Goal: Information Seeking & Learning: Learn about a topic

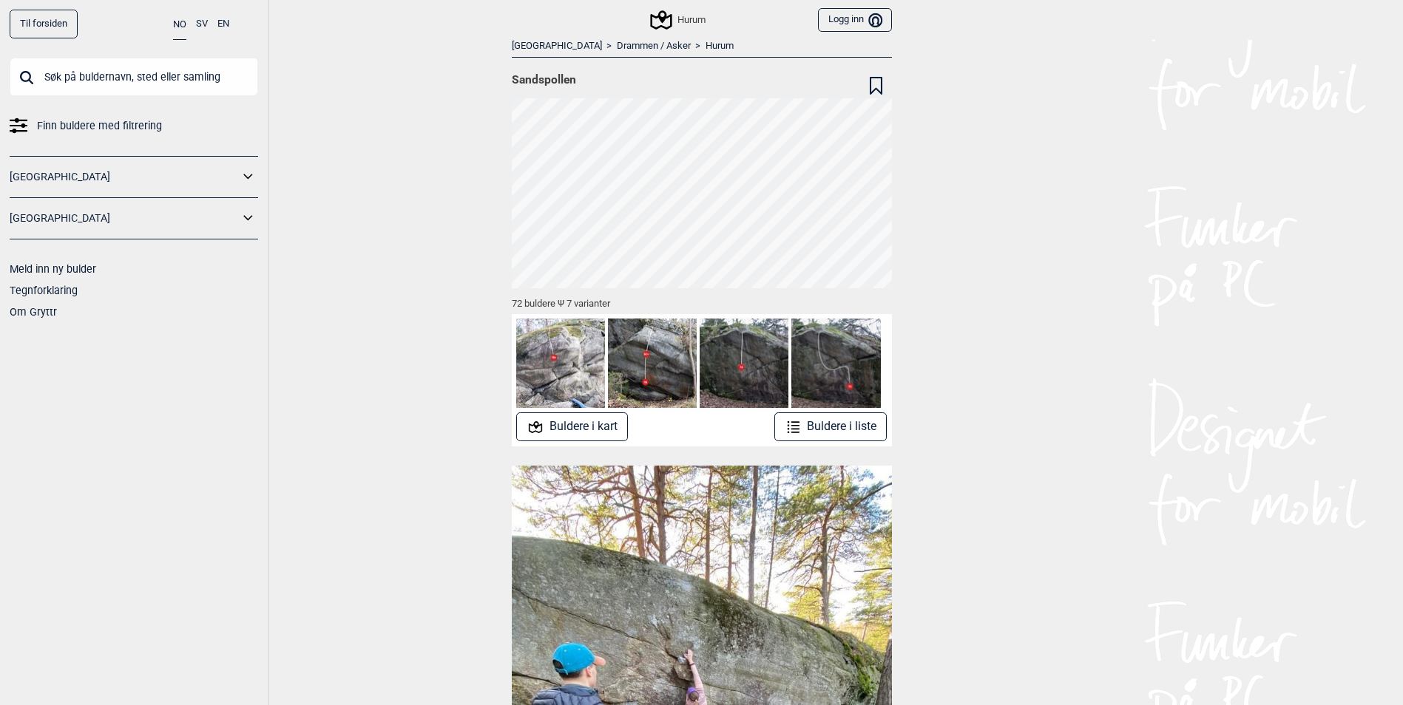
click at [659, 17] on icon at bounding box center [660, 19] width 21 height 19
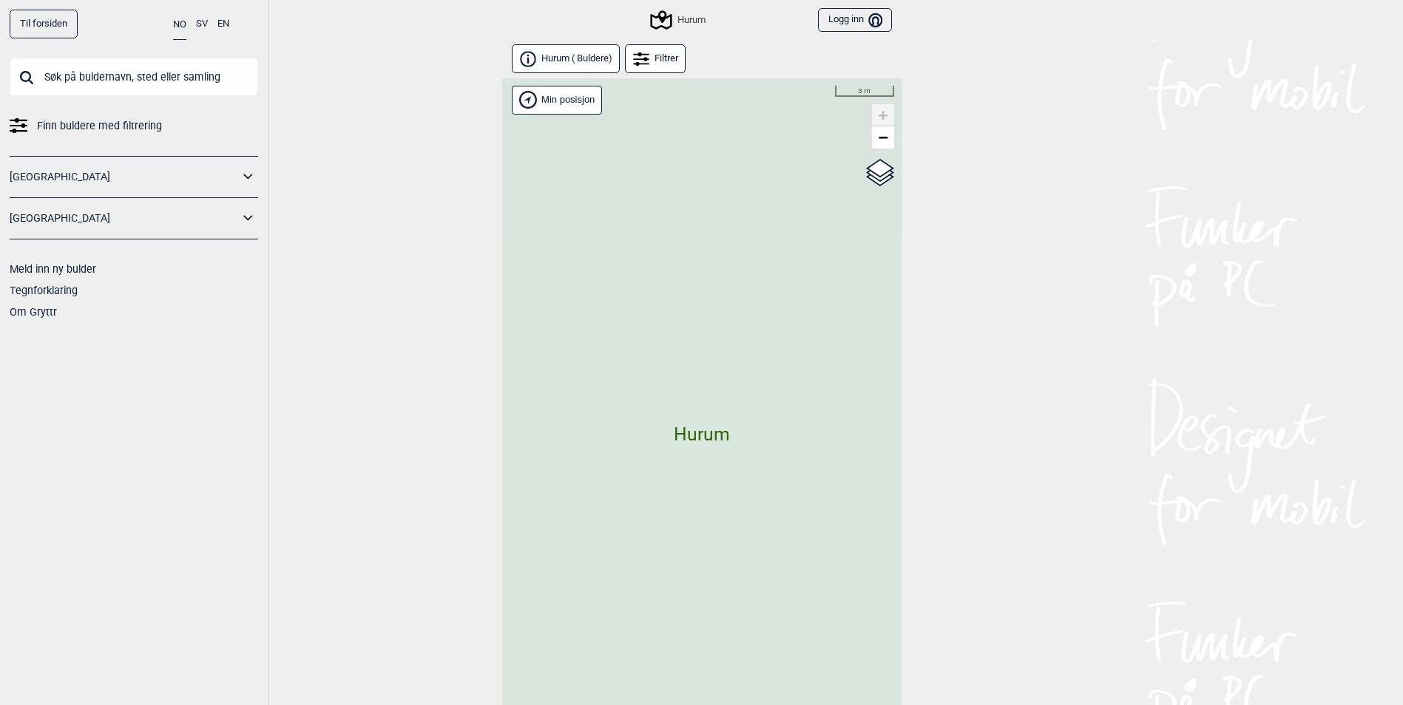
click at [254, 170] on icon at bounding box center [248, 176] width 19 height 21
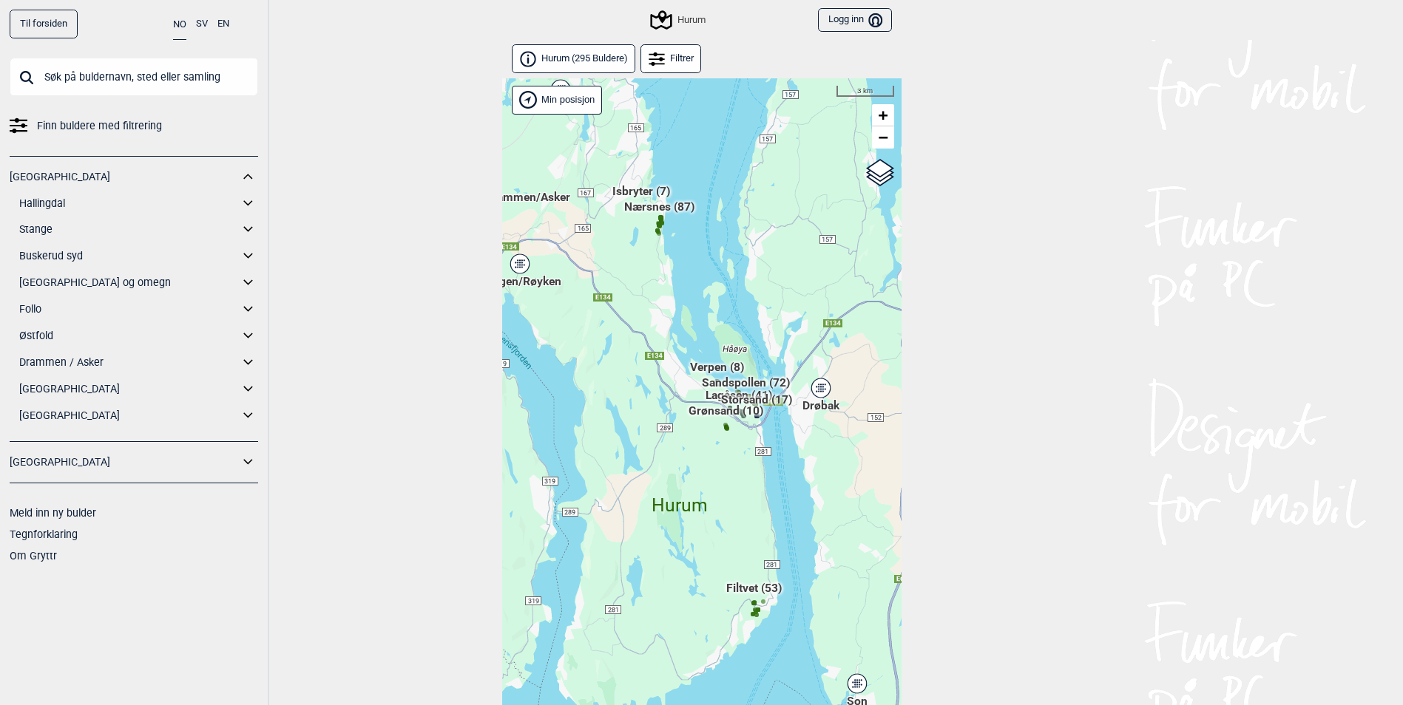
click at [73, 208] on link "Hallingdal" at bounding box center [129, 203] width 220 height 21
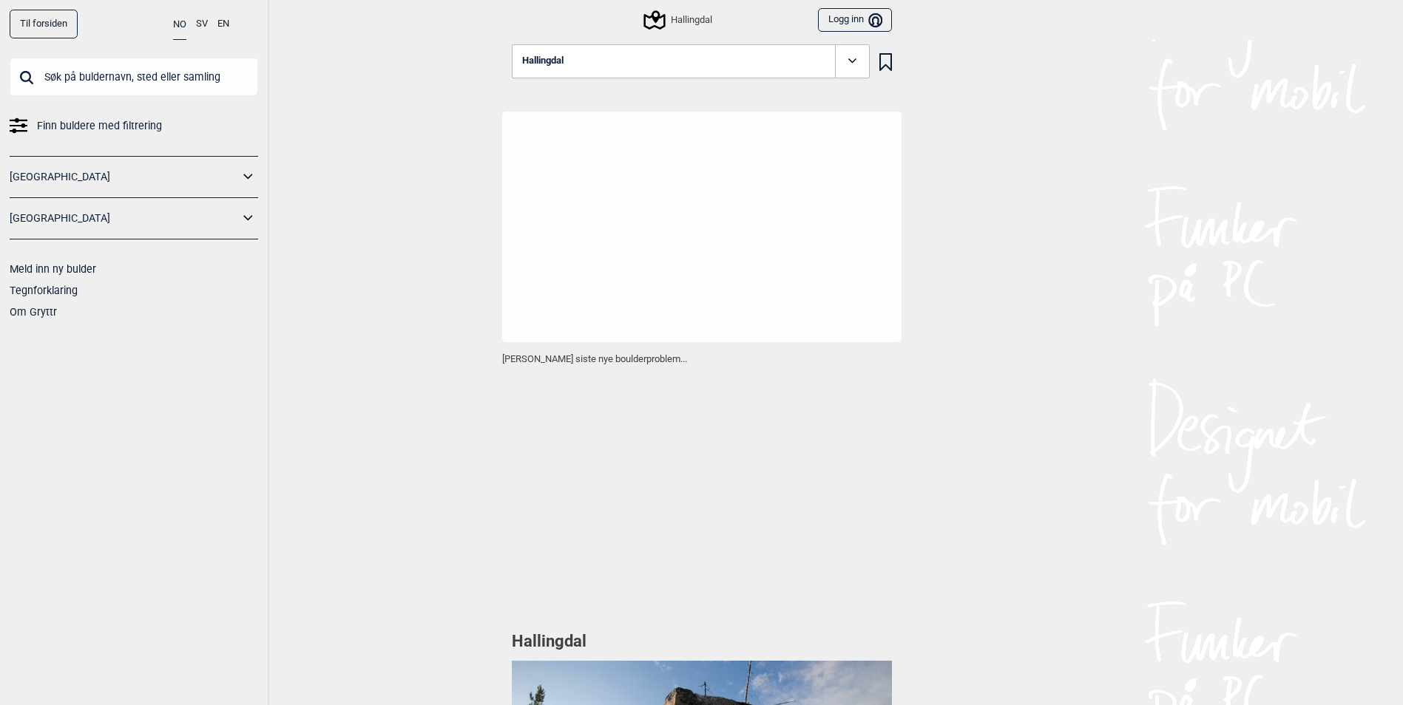
click at [245, 166] on icon at bounding box center [248, 176] width 19 height 21
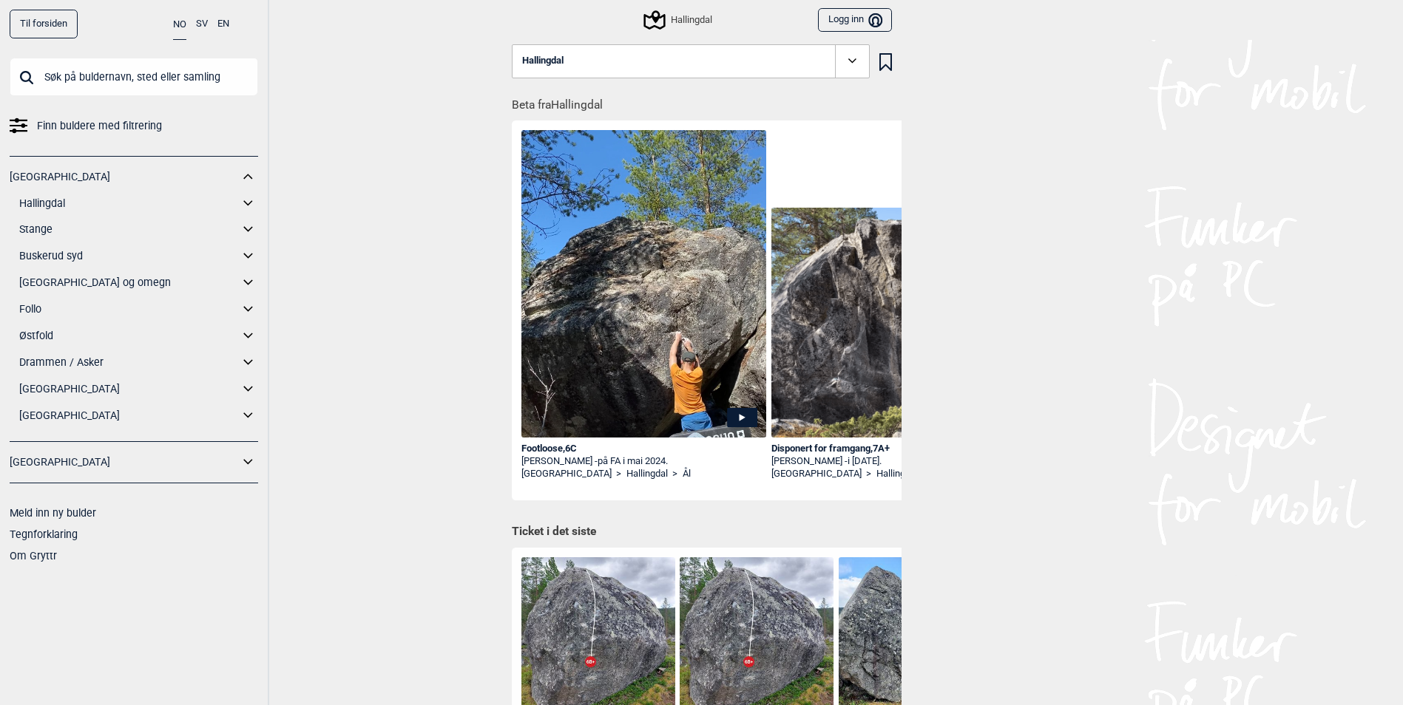
click at [248, 199] on icon at bounding box center [248, 203] width 19 height 21
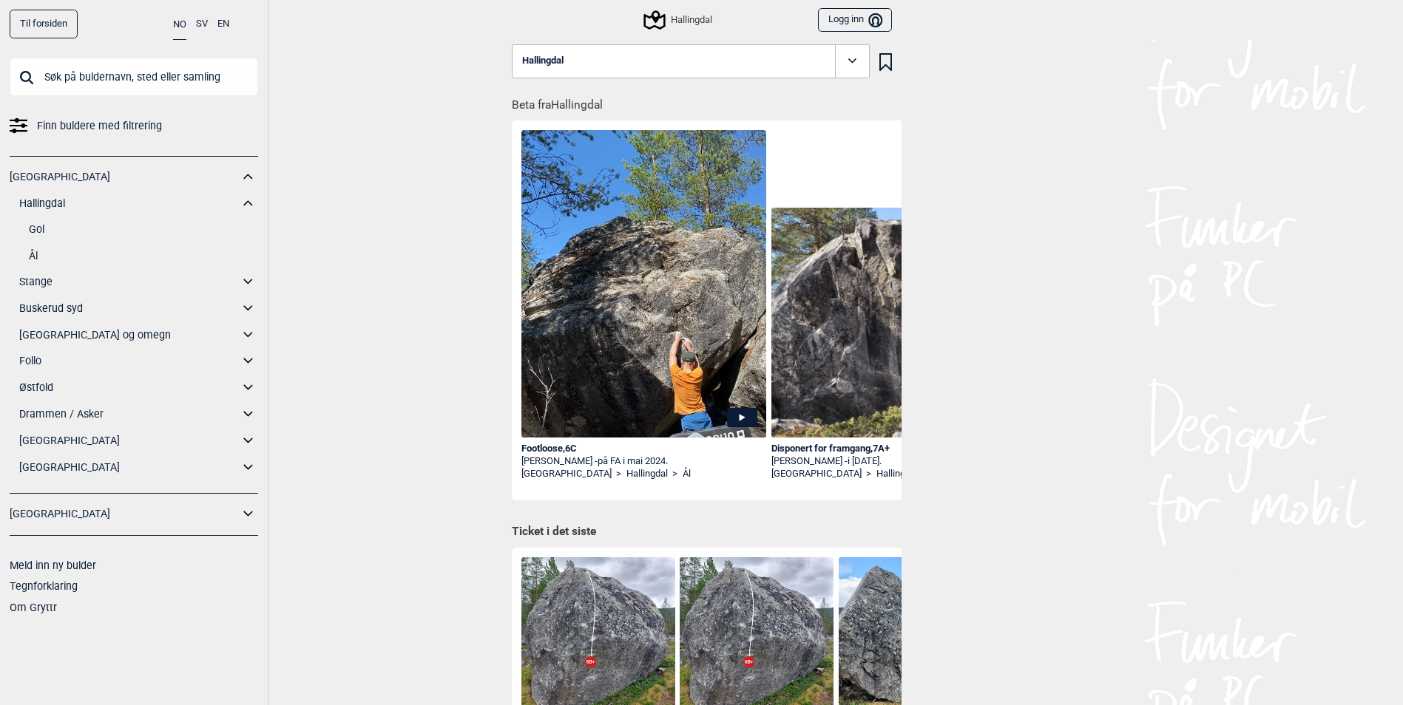
click at [38, 252] on link "Ål" at bounding box center [143, 255] width 229 height 21
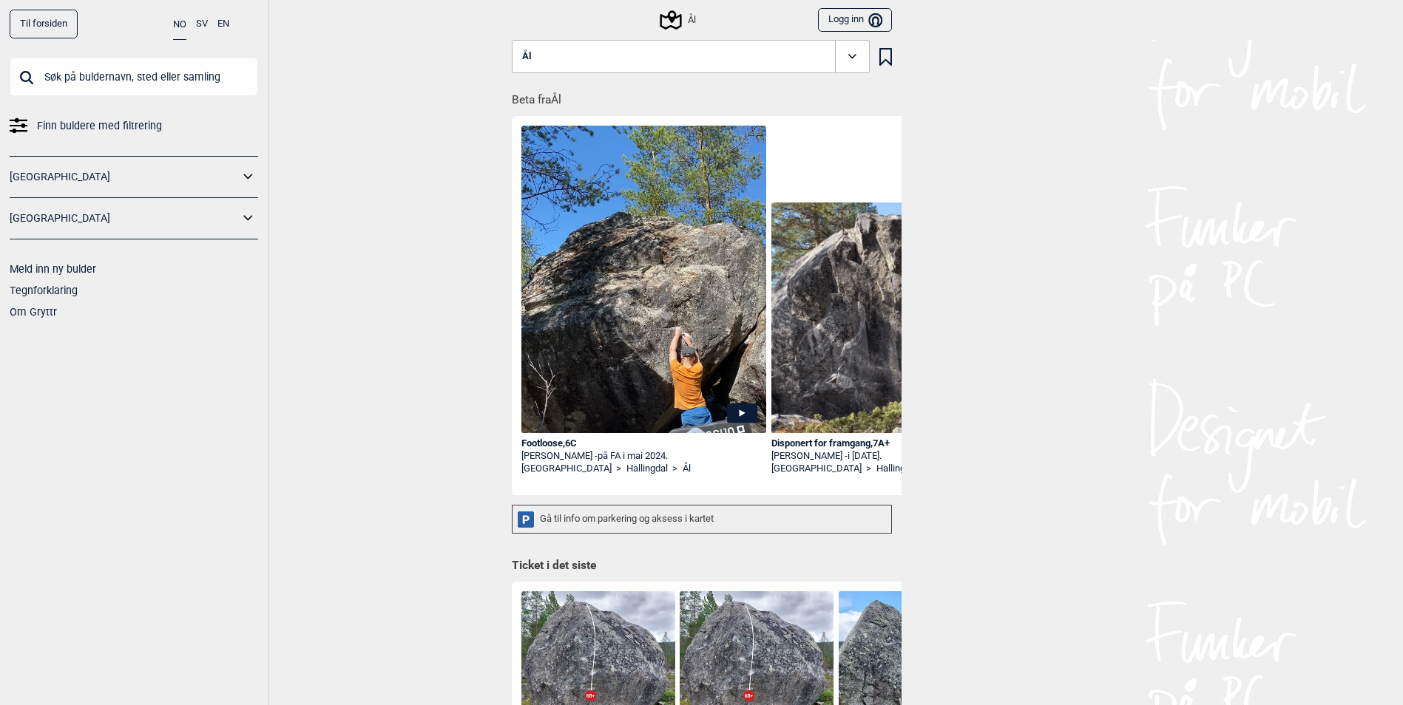
click at [855, 53] on icon at bounding box center [852, 56] width 17 height 17
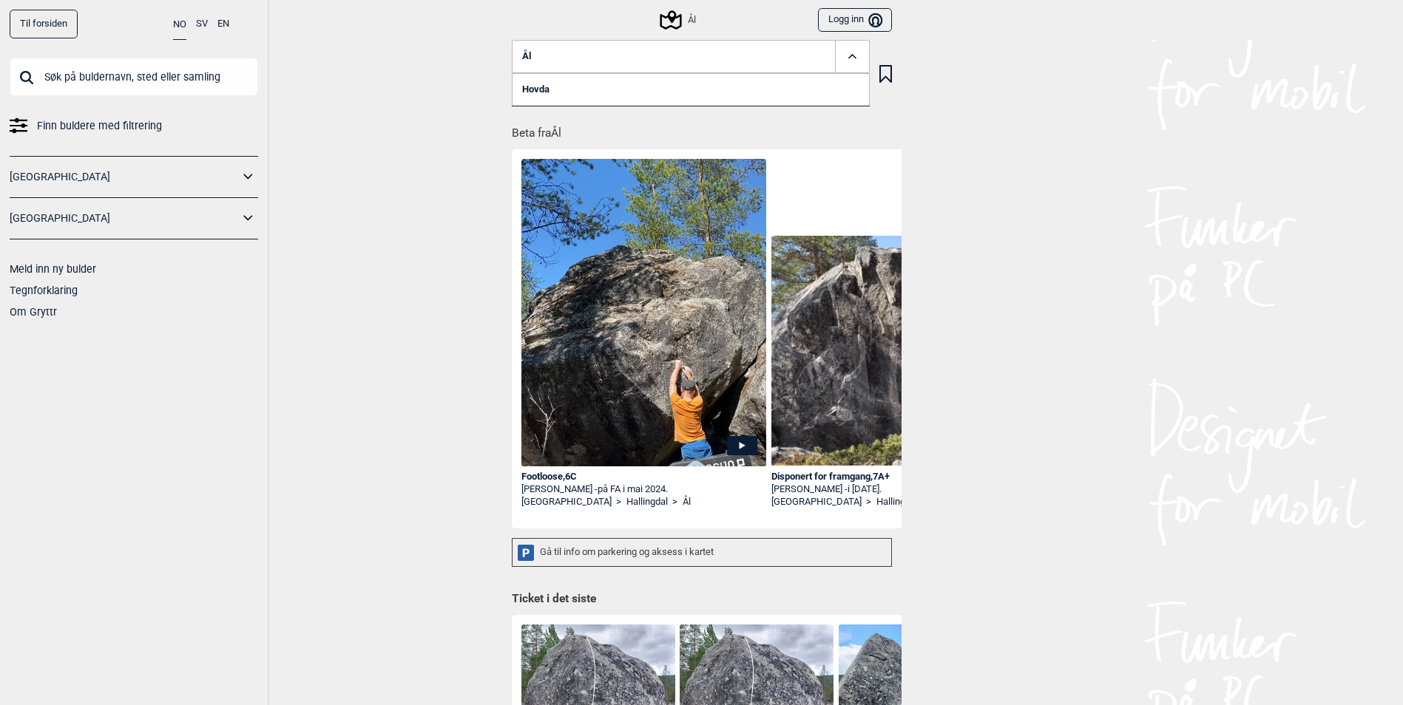
click at [522, 94] on link "Hovda" at bounding box center [691, 89] width 358 height 33
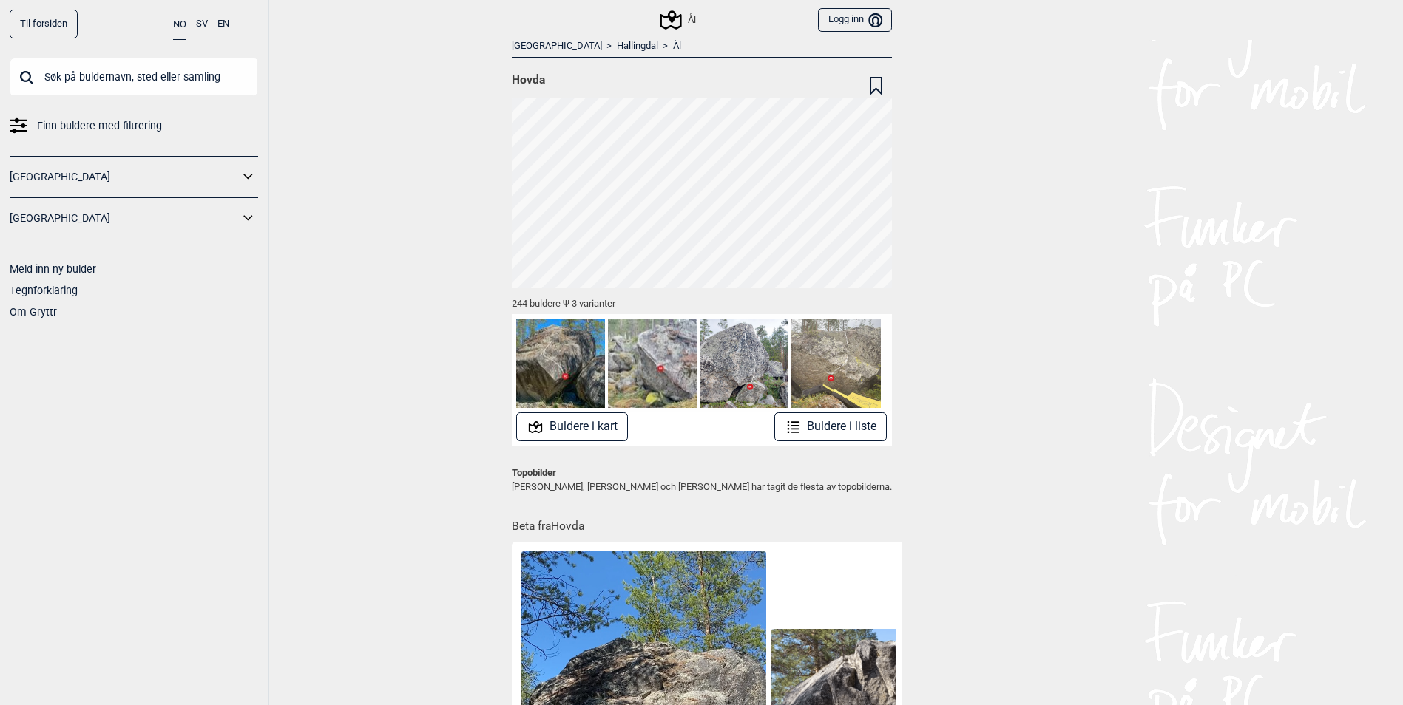
click at [823, 364] on img at bounding box center [835, 363] width 89 height 89
click at [829, 361] on img at bounding box center [835, 363] width 89 height 89
click at [444, 384] on div "Til forsiden NO SV EN Finn buldere med filtrering [GEOGRAPHIC_DATA] [GEOGRAPHIC…" at bounding box center [701, 352] width 1403 height 705
click at [540, 367] on img at bounding box center [560, 363] width 89 height 89
click at [844, 422] on button "Buldere i liste" at bounding box center [830, 427] width 113 height 29
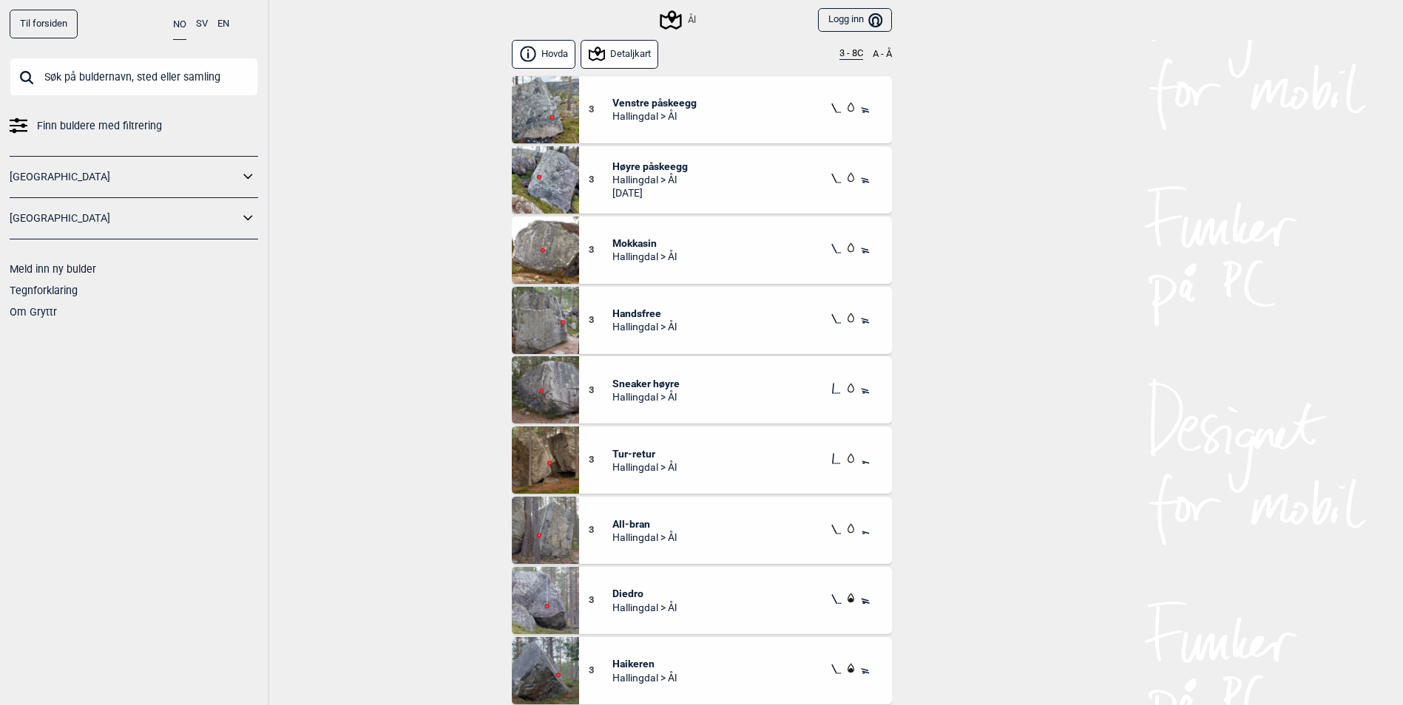
click at [841, 50] on button "3 - 8C" at bounding box center [851, 54] width 24 height 12
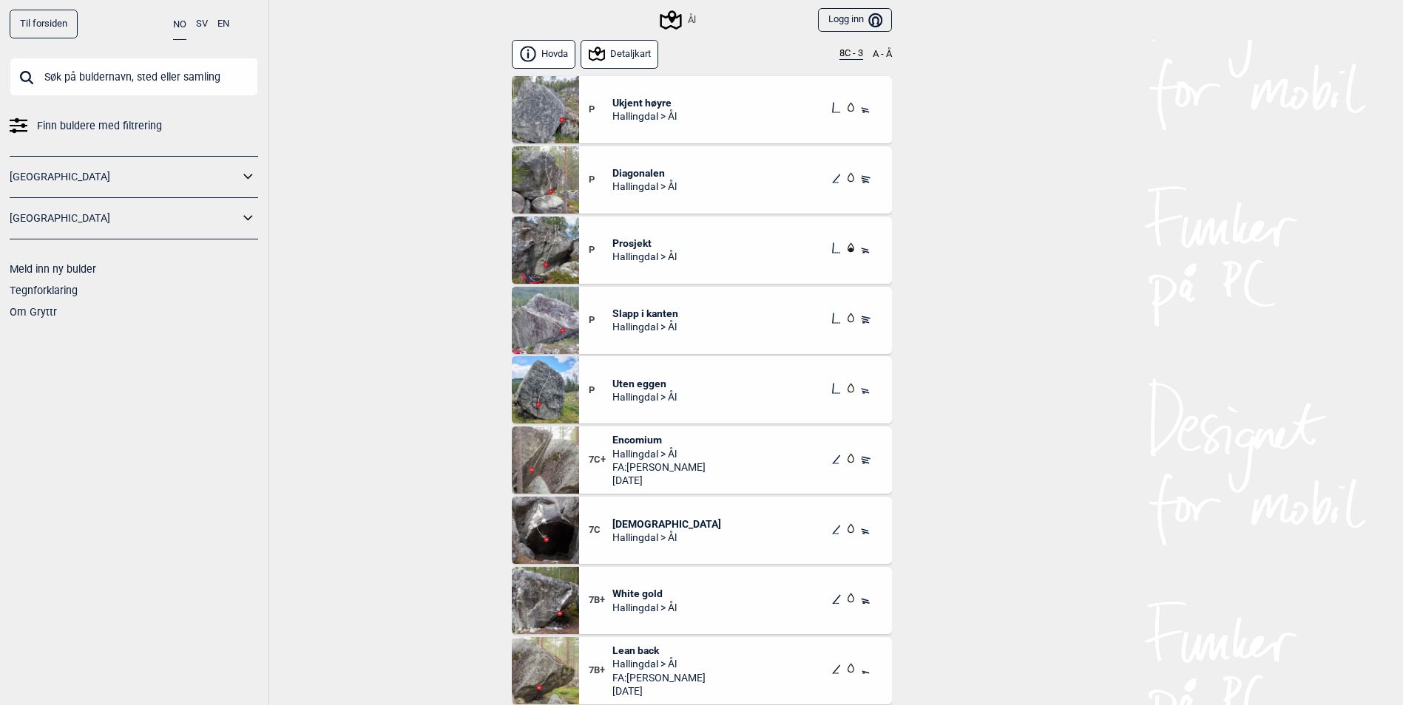
click at [640, 304] on div "P Slapp i kanten Hallingdal > Ål" at bounding box center [735, 320] width 313 height 67
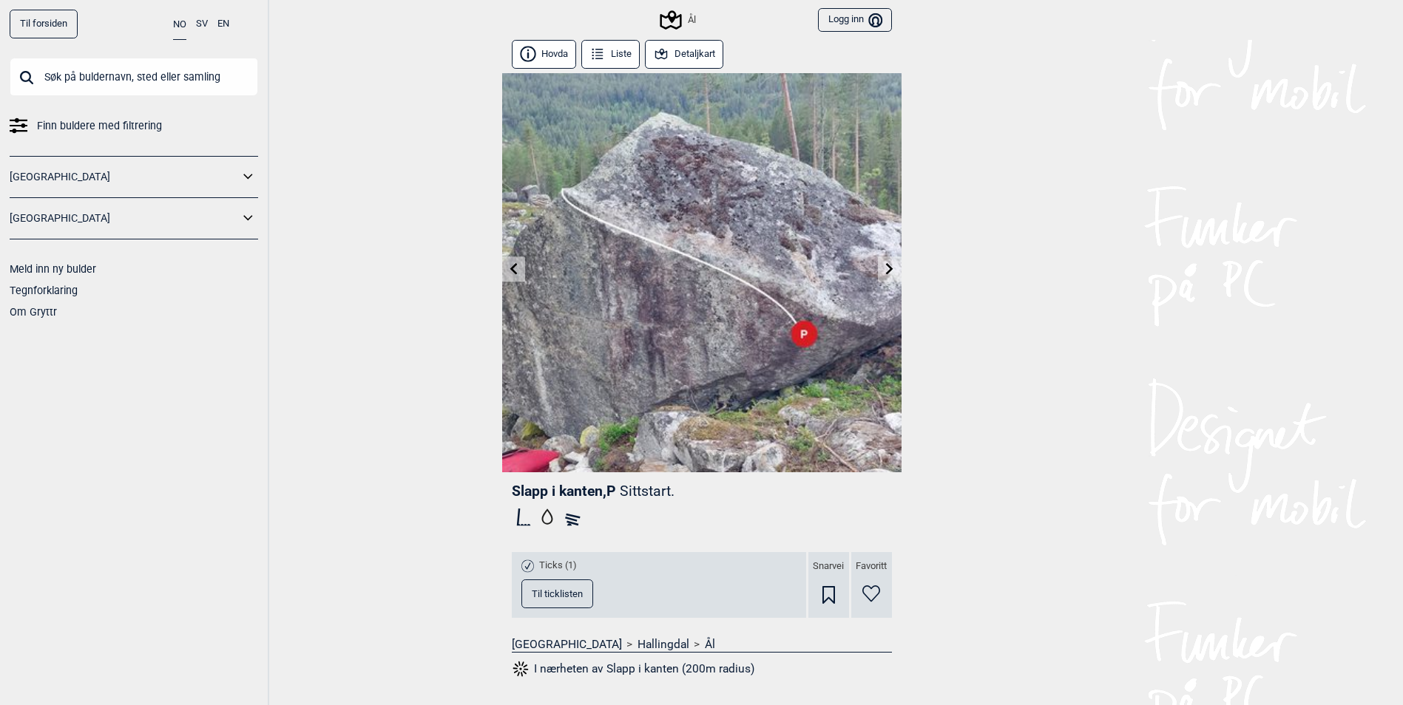
click at [515, 270] on icon at bounding box center [513, 268] width 12 height 12
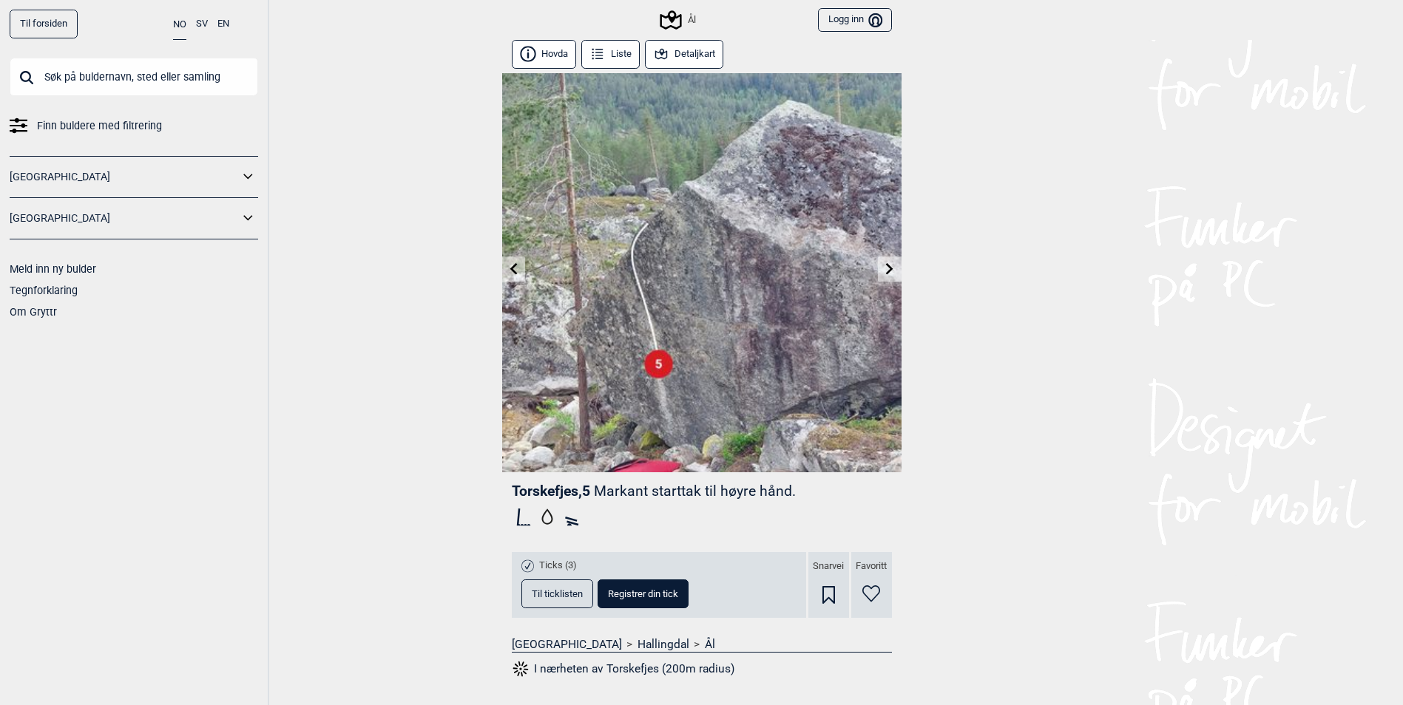
click at [890, 274] on icon at bounding box center [890, 268] width 12 height 12
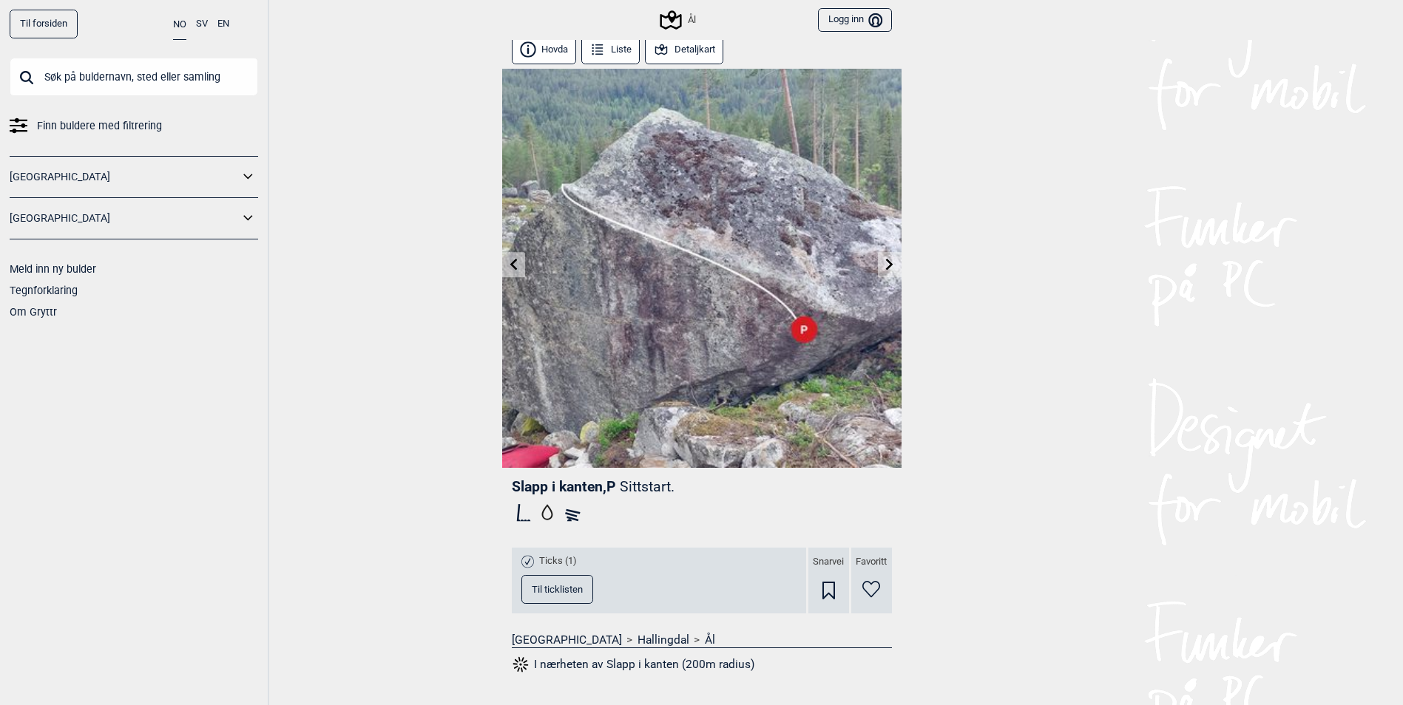
scroll to position [171, 0]
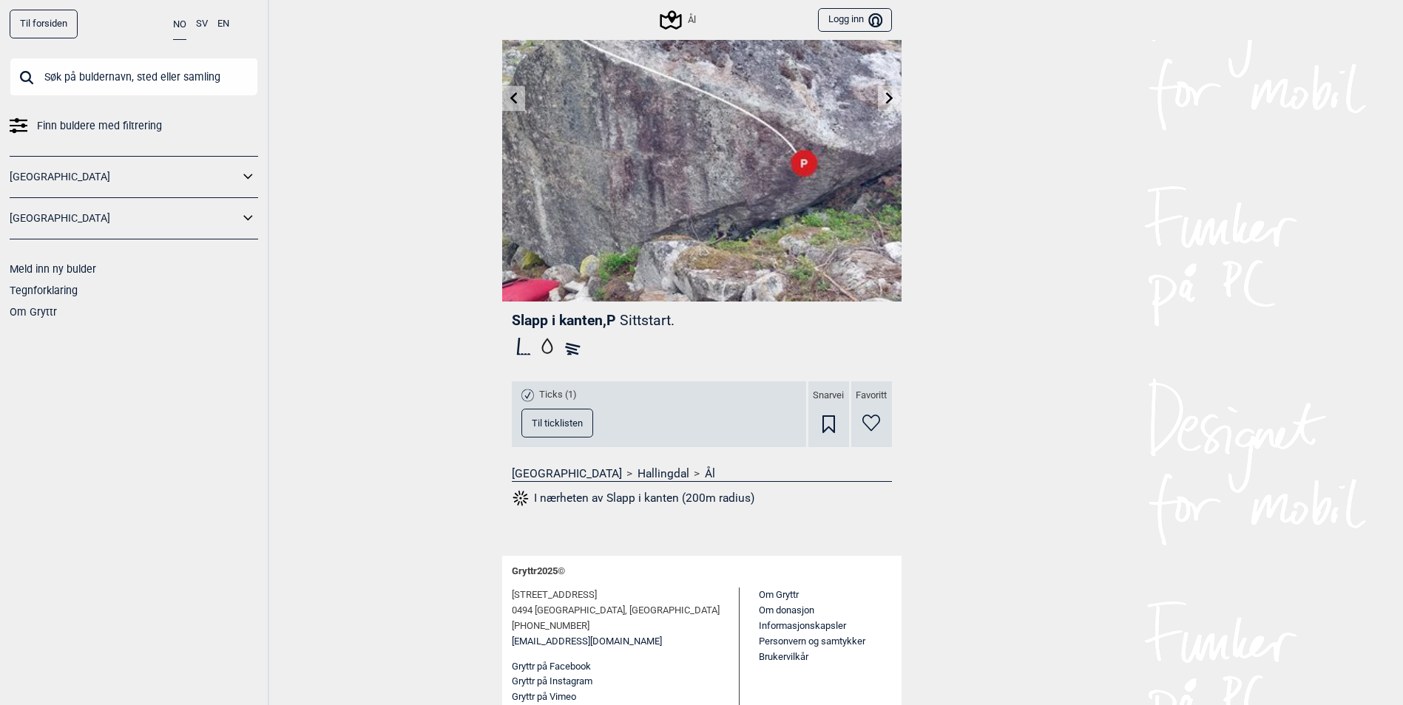
click at [549, 426] on span "Til ticklisten" at bounding box center [557, 423] width 51 height 10
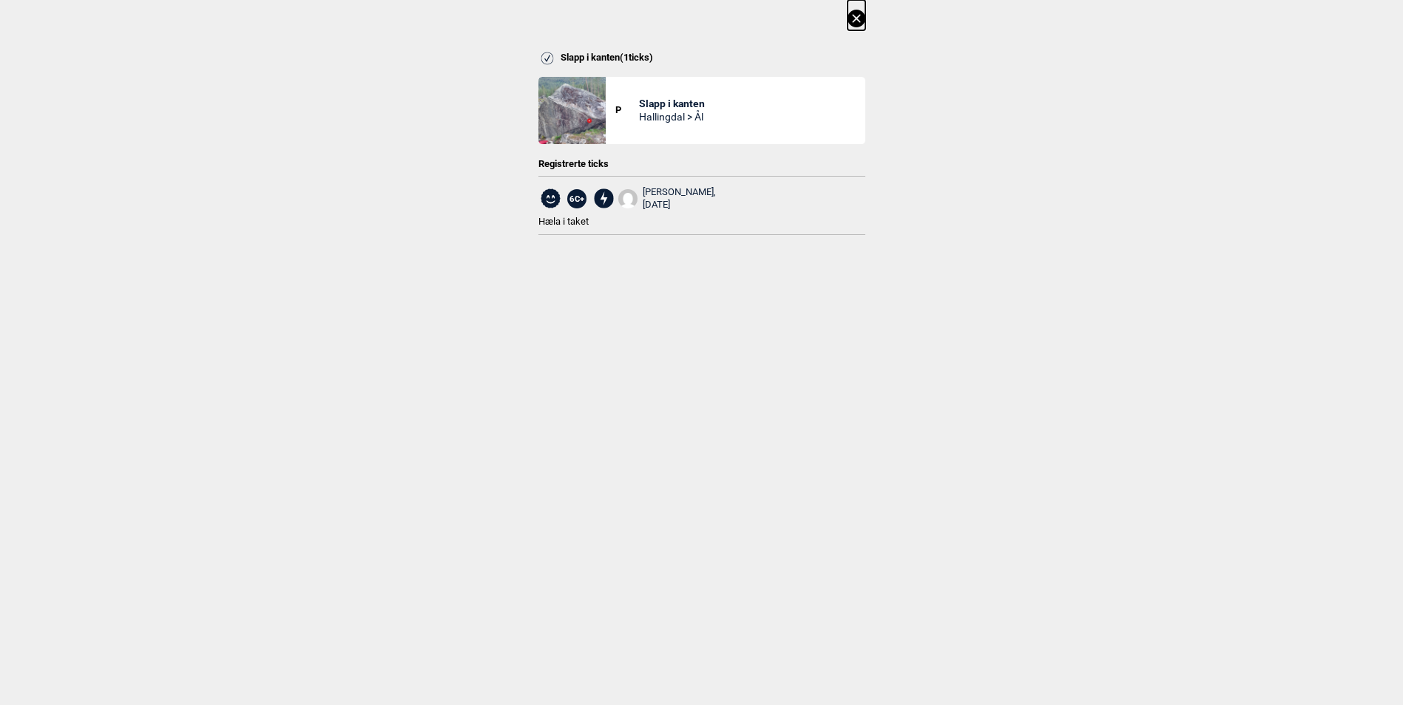
click at [870, 22] on div "Slapp i kanten ( 1 ticks) P Slapp i kanten Hallingdal > Ål Registrerte ticks 6C…" at bounding box center [701, 129] width 1403 height 259
click at [865, 14] on icon at bounding box center [856, 19] width 18 height 18
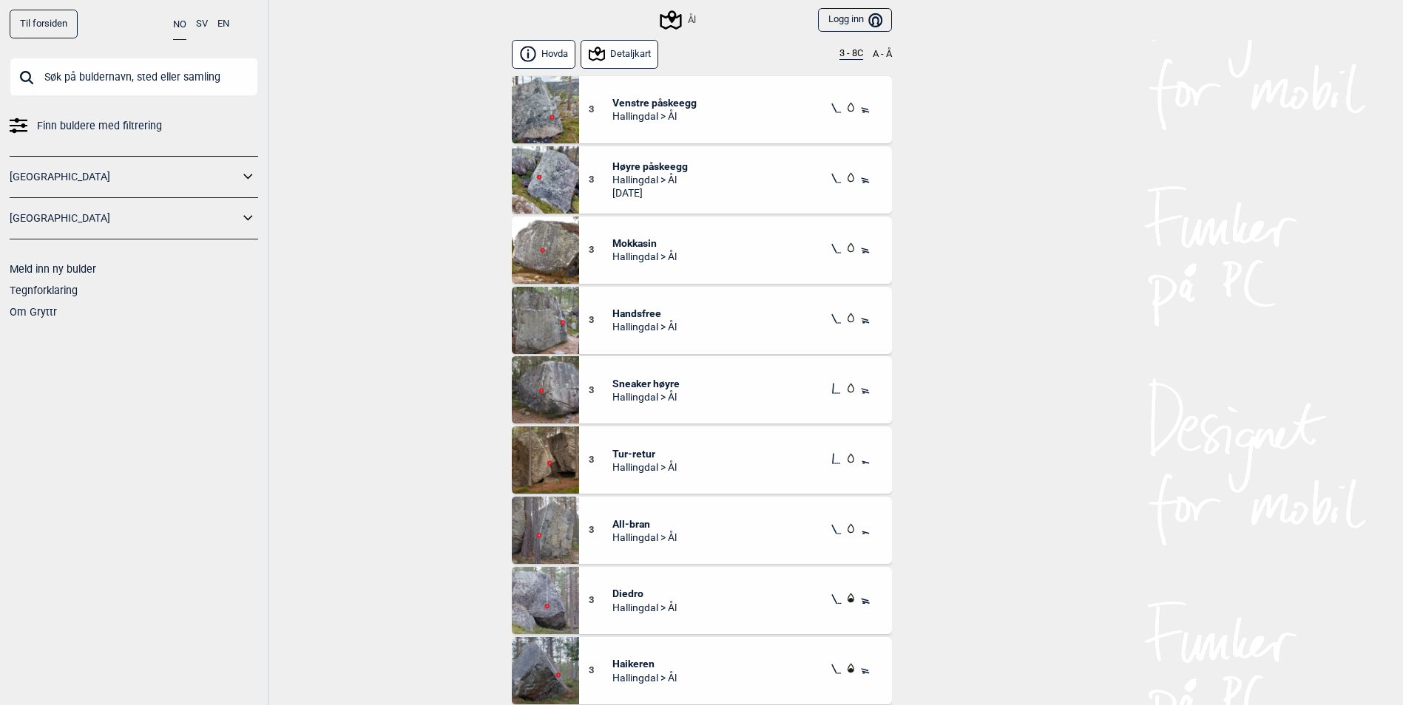
click at [858, 58] on button "3 - 8C" at bounding box center [851, 54] width 24 height 12
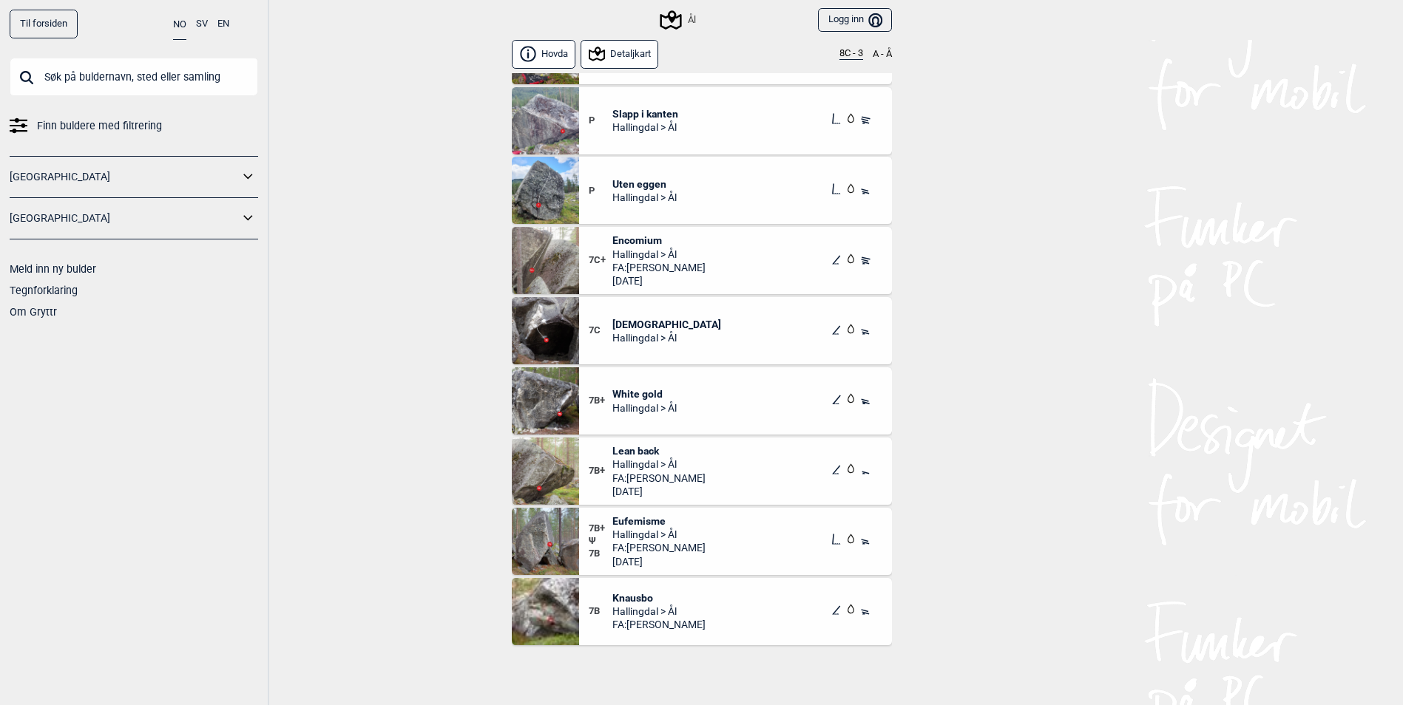
scroll to position [222, 0]
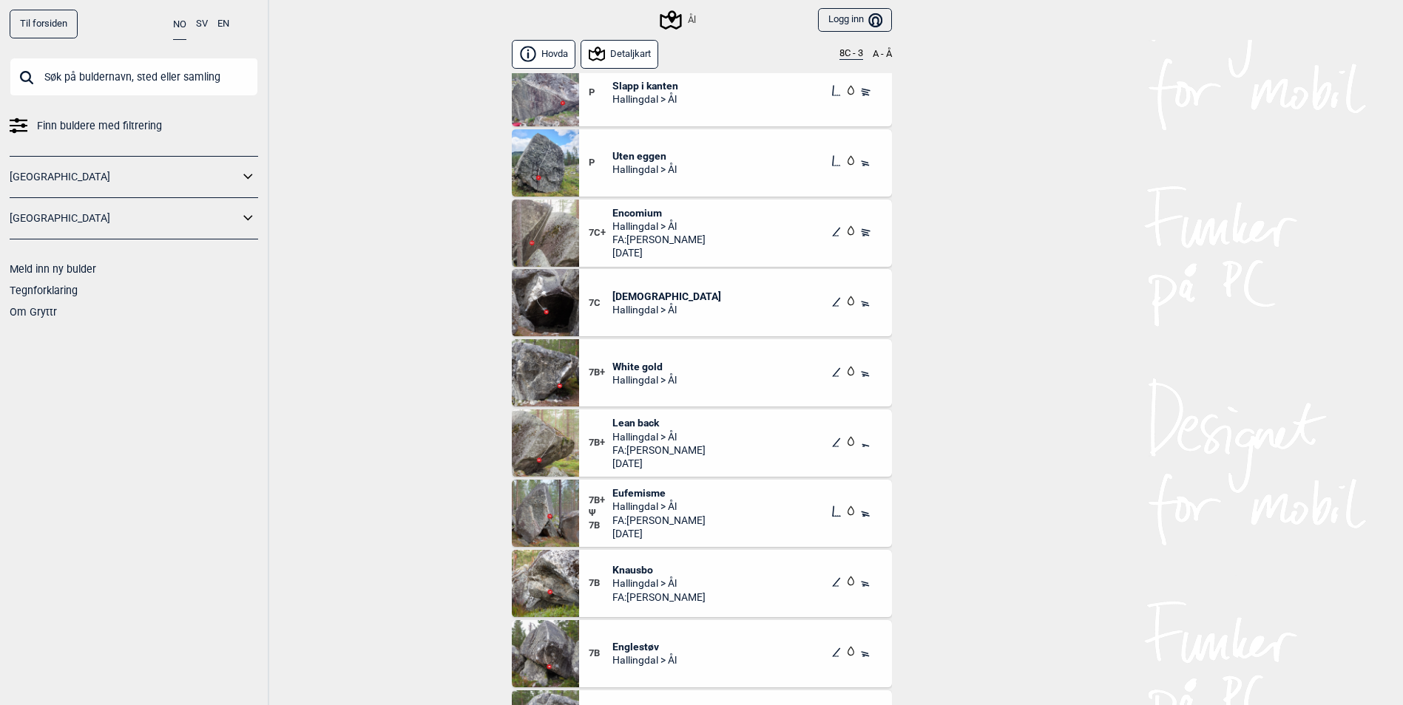
click at [627, 422] on span "Lean back" at bounding box center [658, 422] width 93 height 13
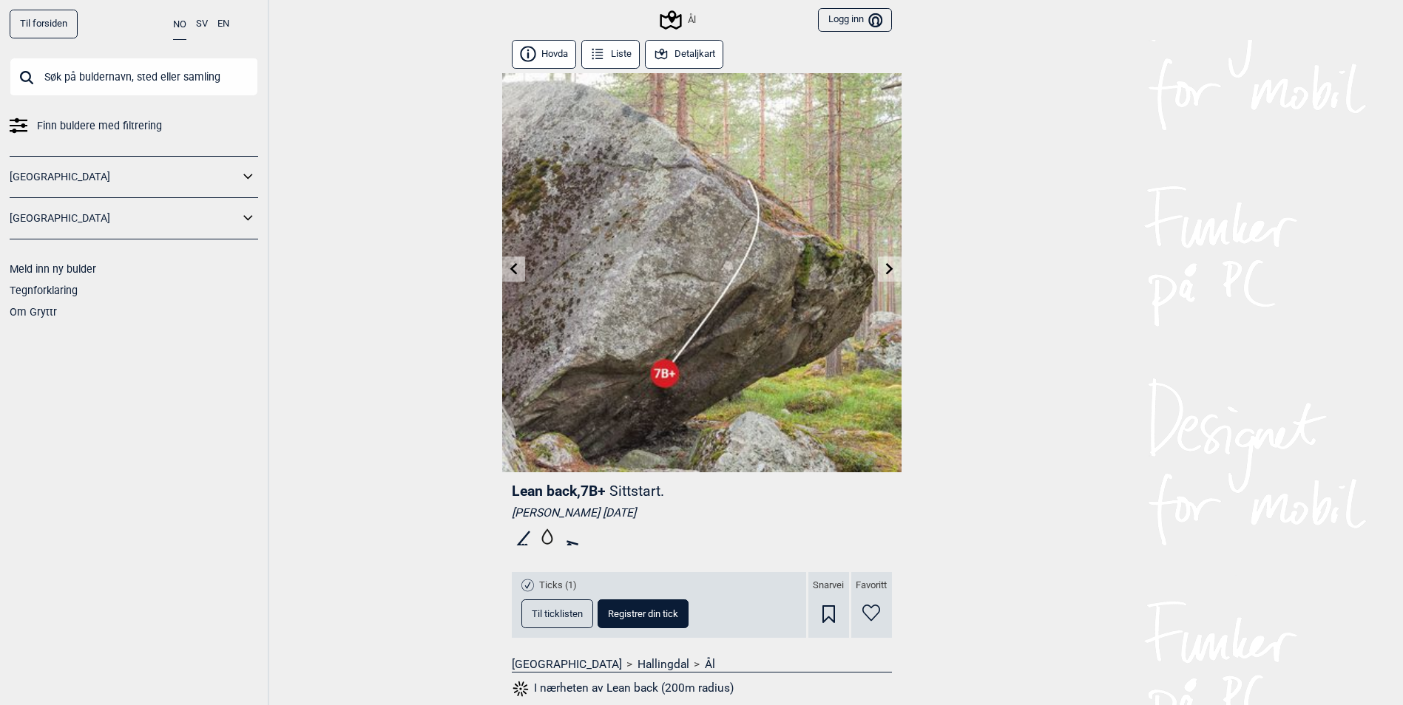
click at [702, 62] on button "Detaljkart" at bounding box center [684, 54] width 79 height 29
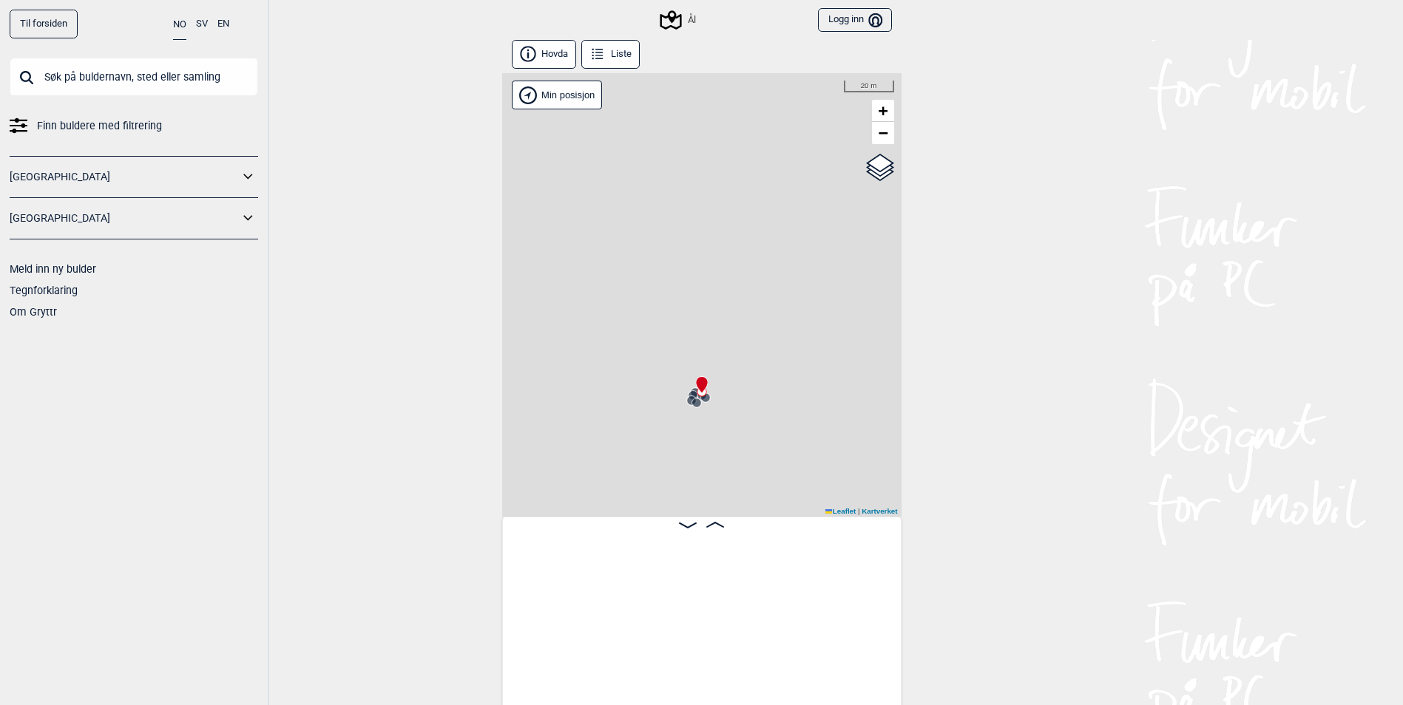
scroll to position [0, 9746]
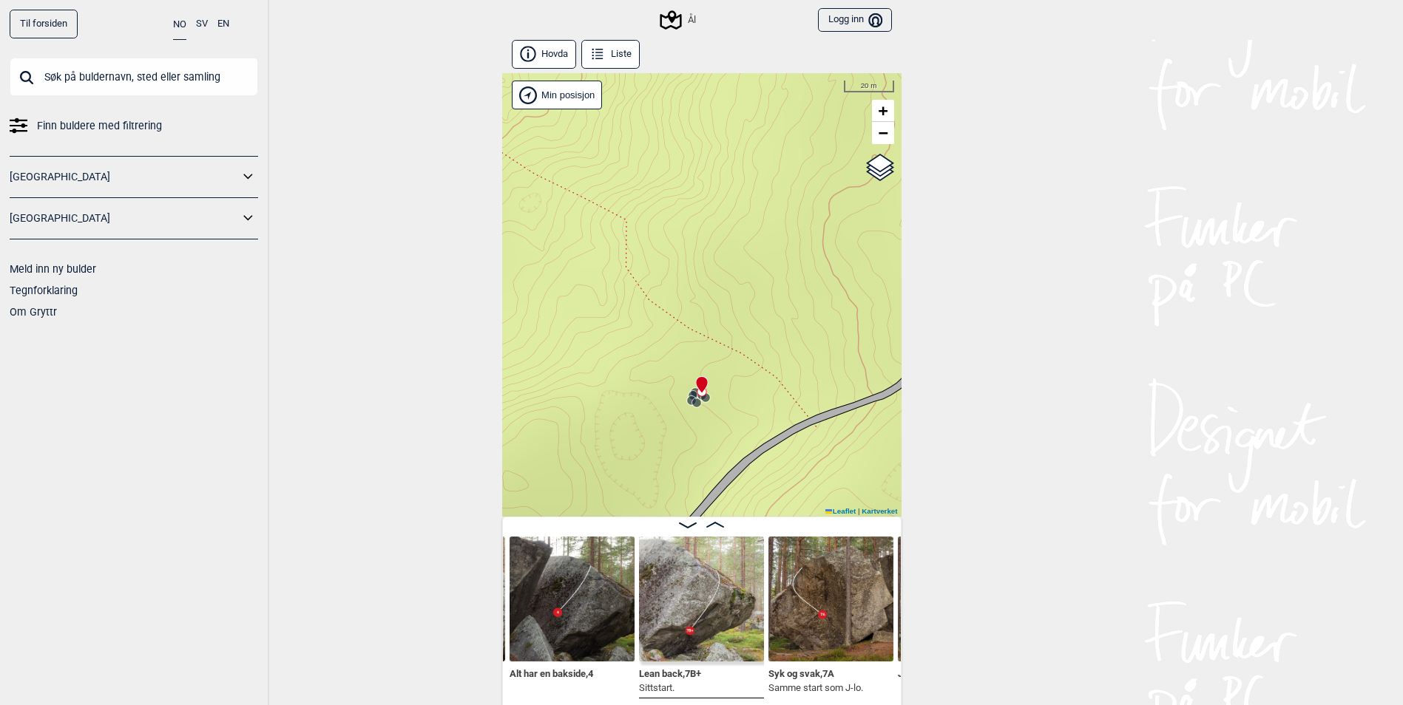
click at [617, 67] on button "Liste" at bounding box center [610, 54] width 59 height 29
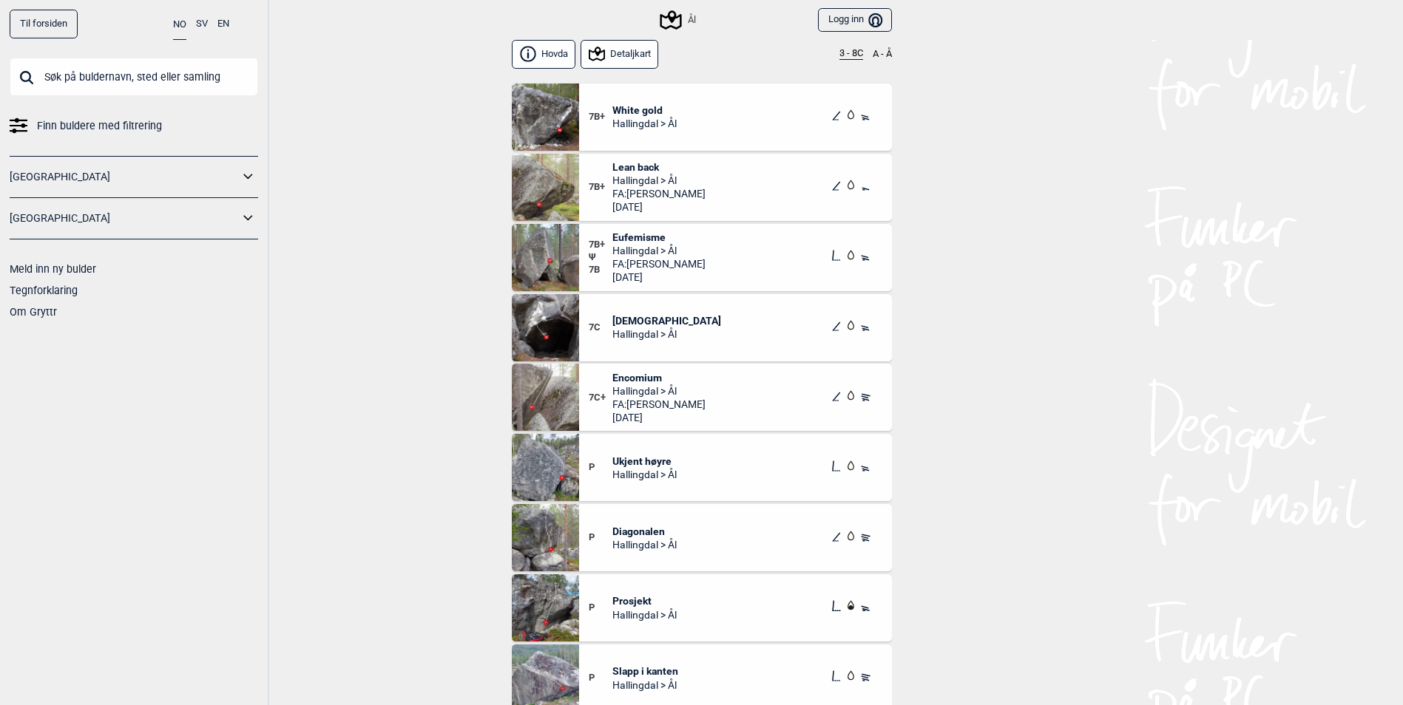
scroll to position [16191, 0]
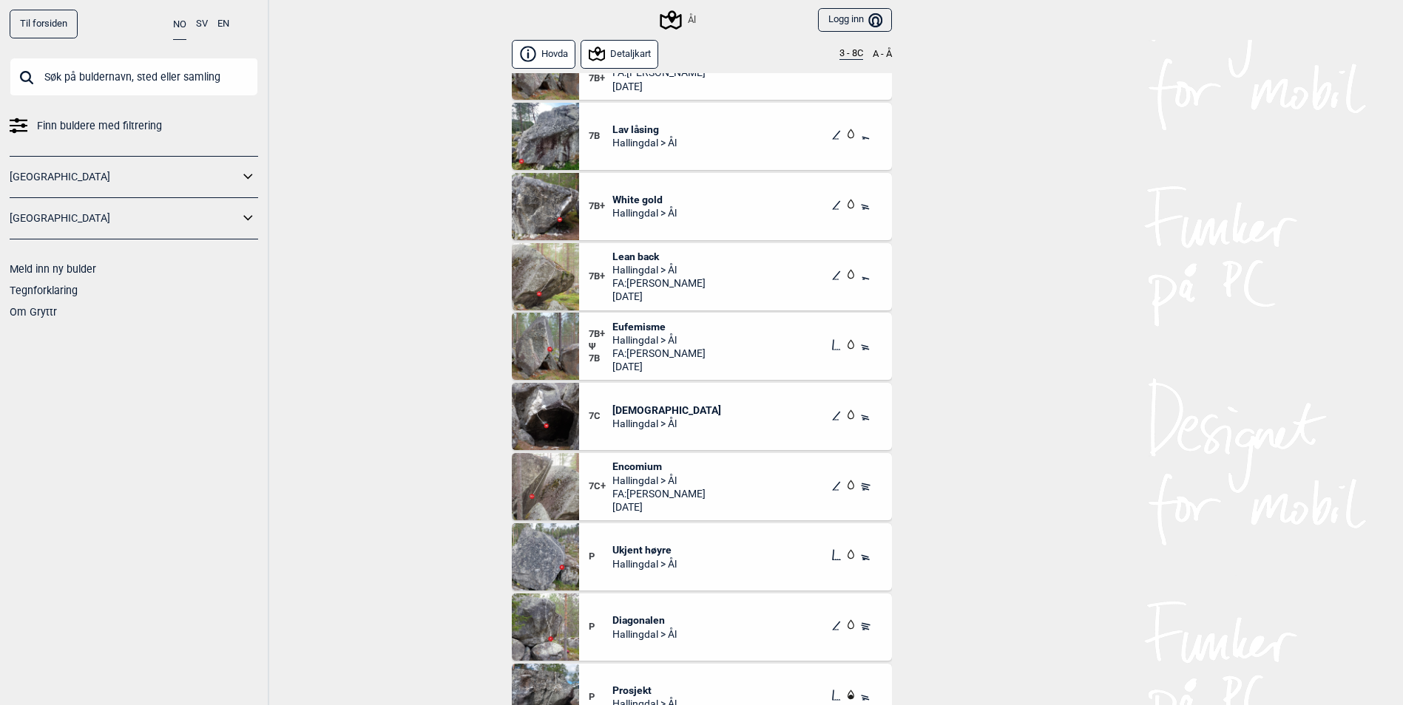
click at [841, 55] on button "3 - 8C" at bounding box center [851, 54] width 24 height 12
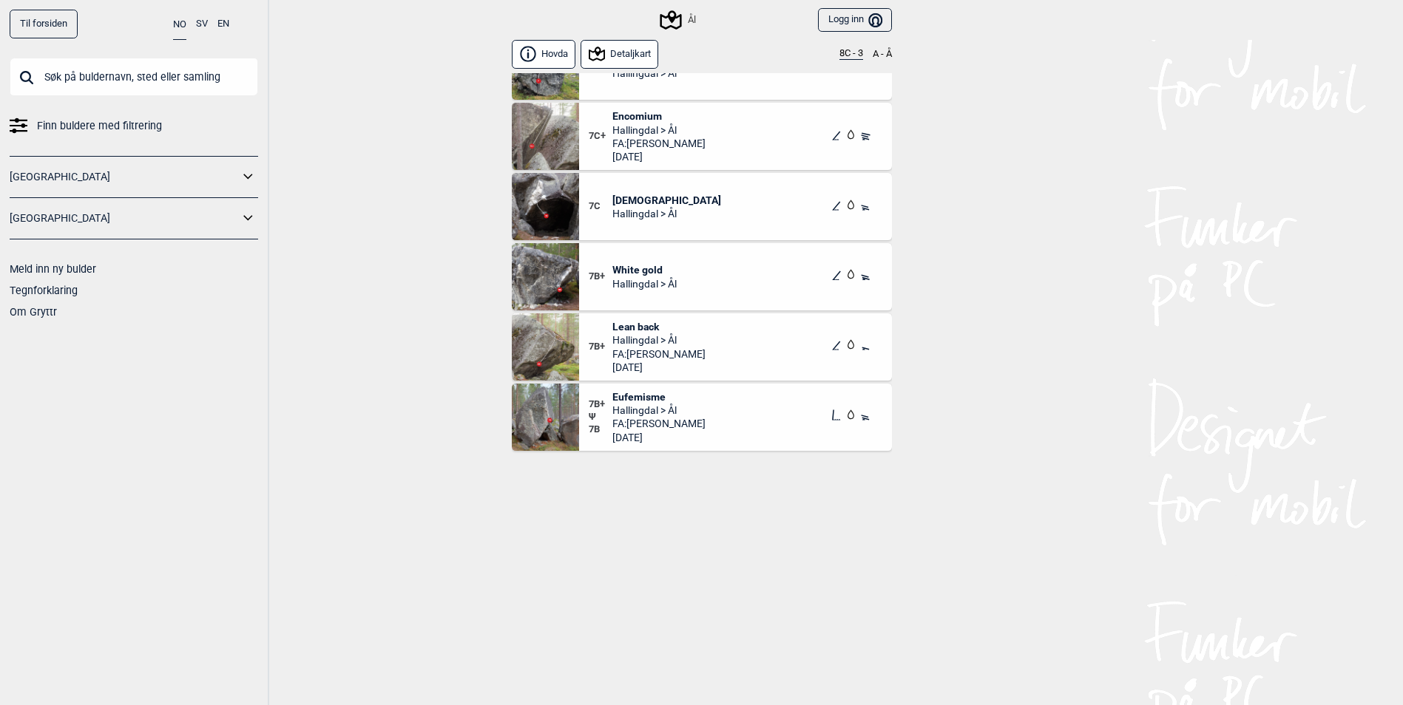
scroll to position [961, 0]
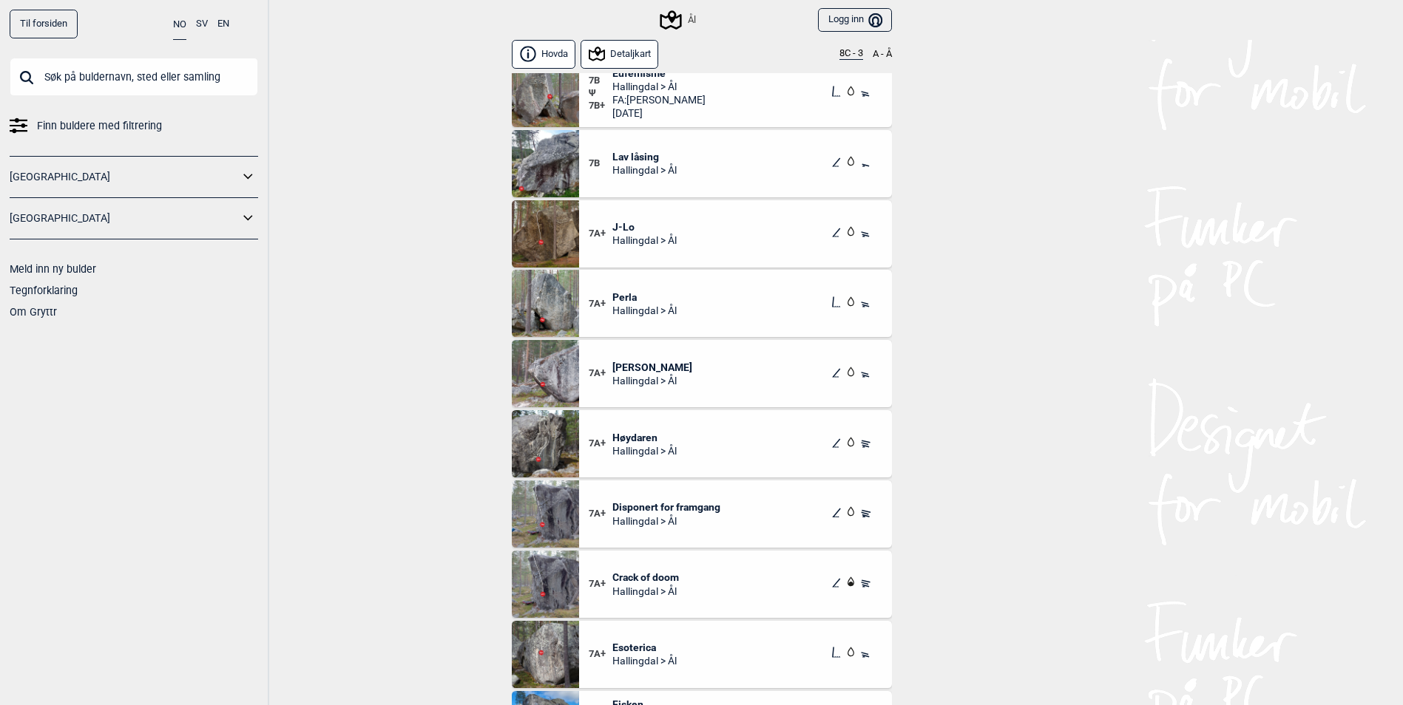
click at [634, 298] on span "Perla" at bounding box center [644, 297] width 64 height 13
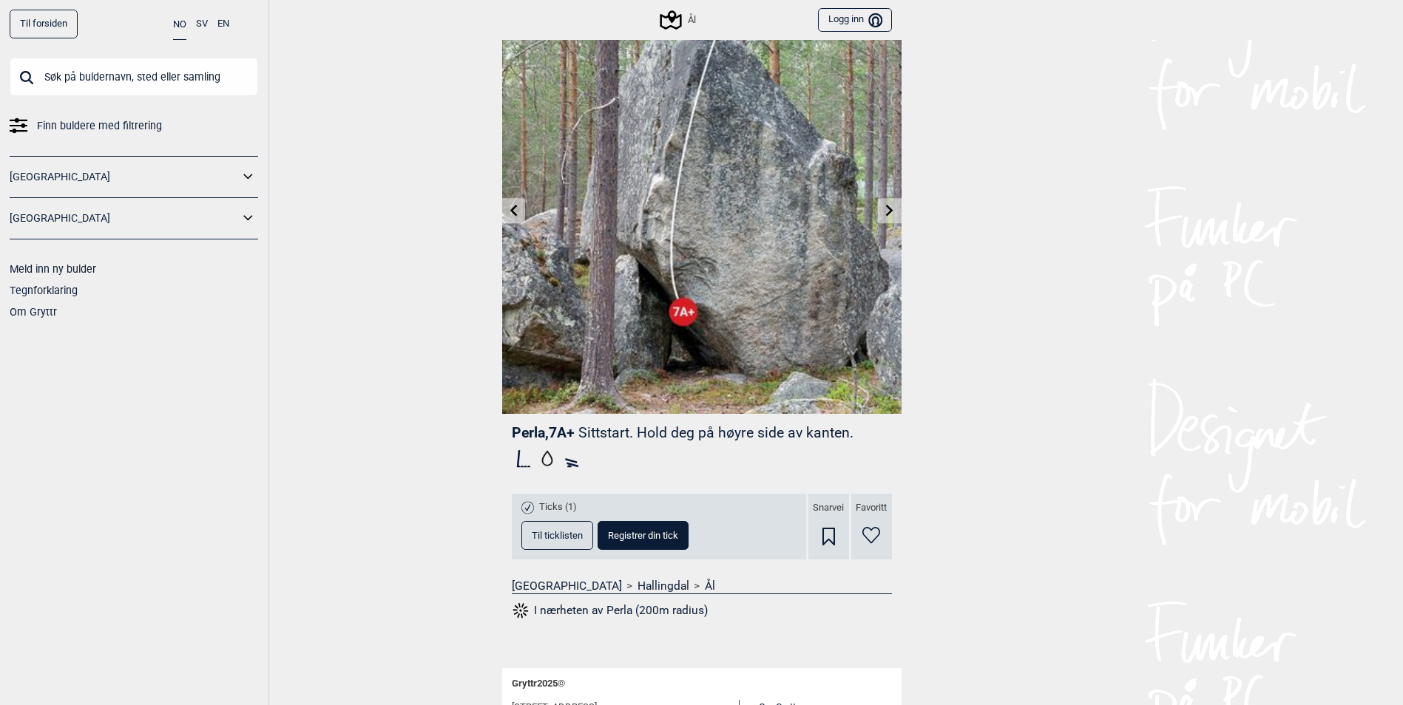
scroll to position [148, 0]
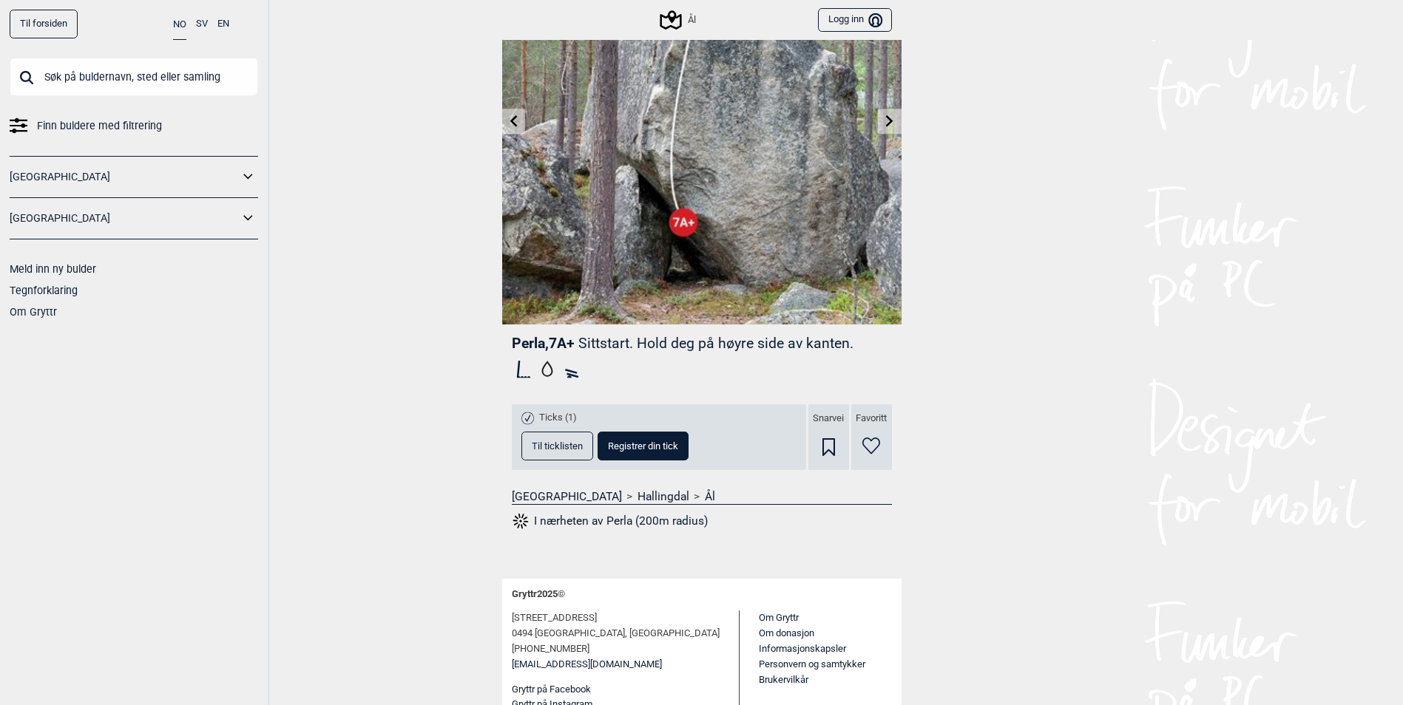
click at [522, 129] on link at bounding box center [513, 121] width 23 height 24
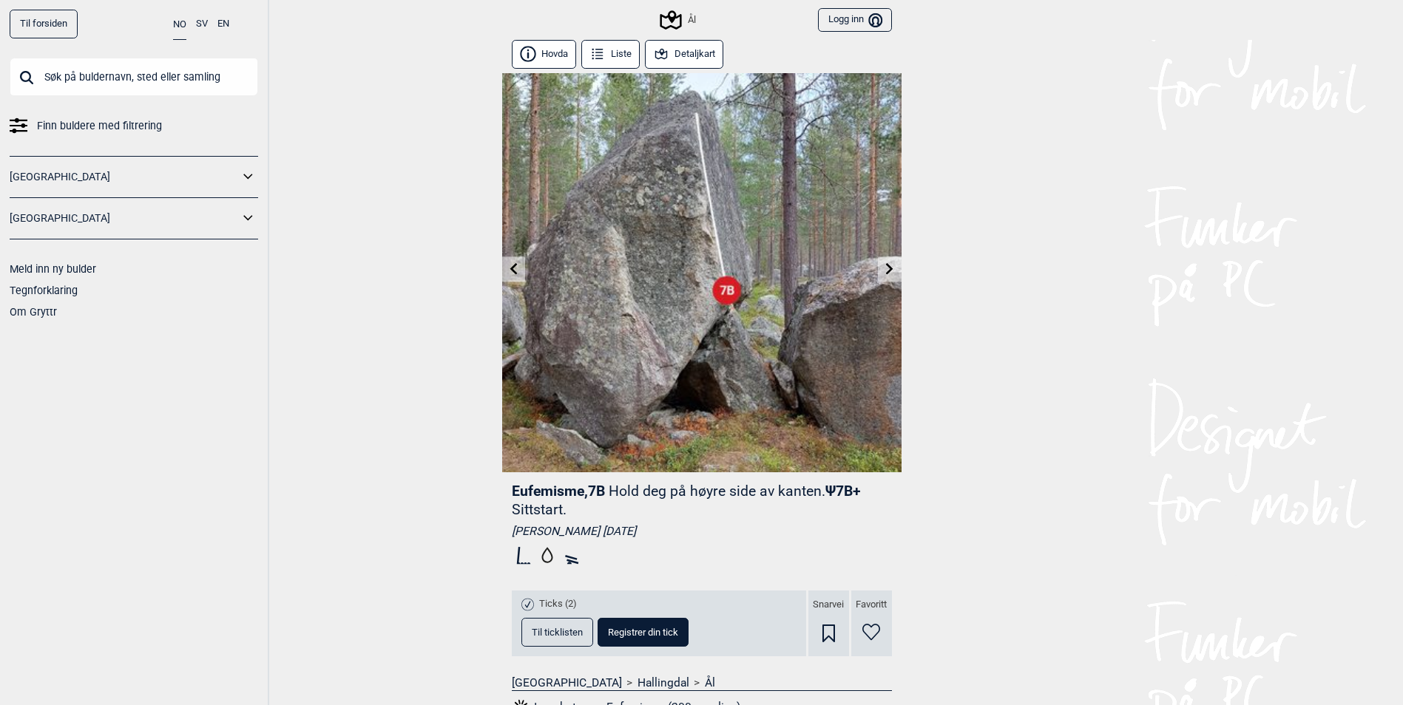
scroll to position [49, 0]
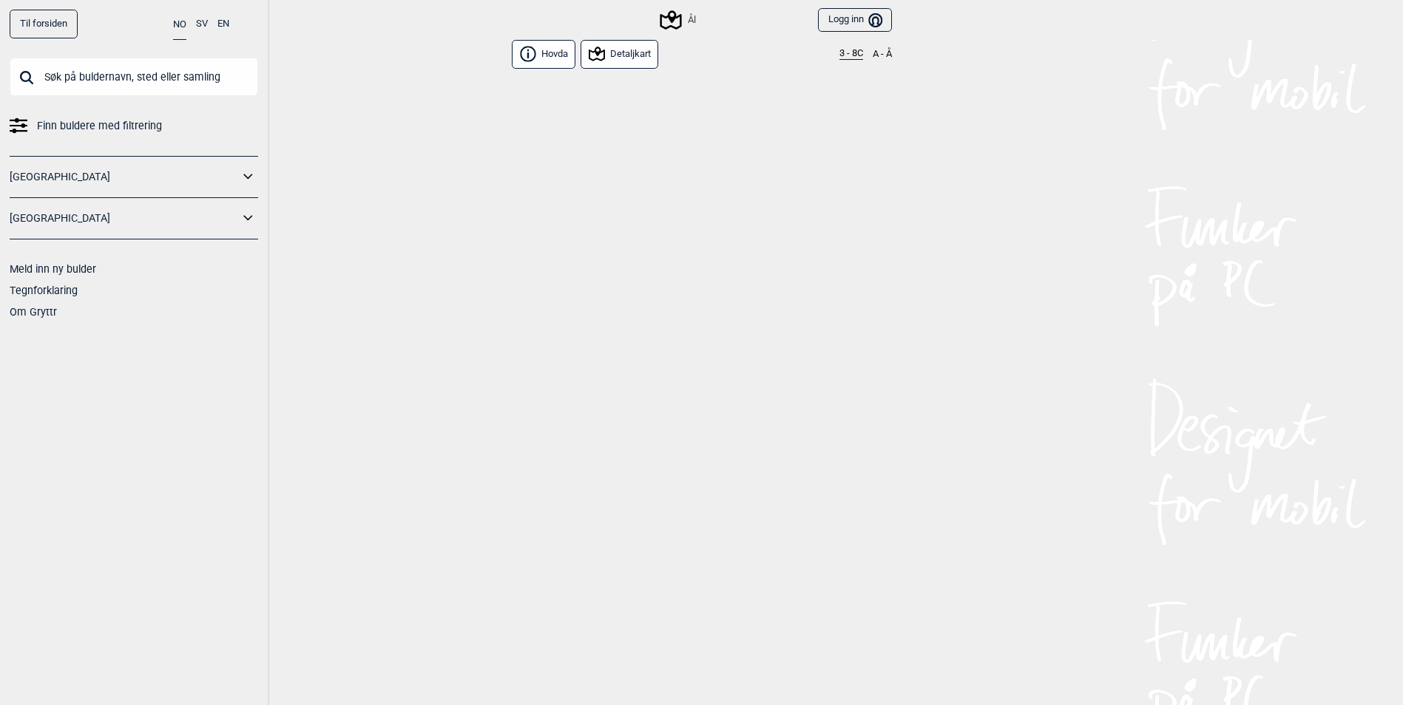
scroll to position [16310, 0]
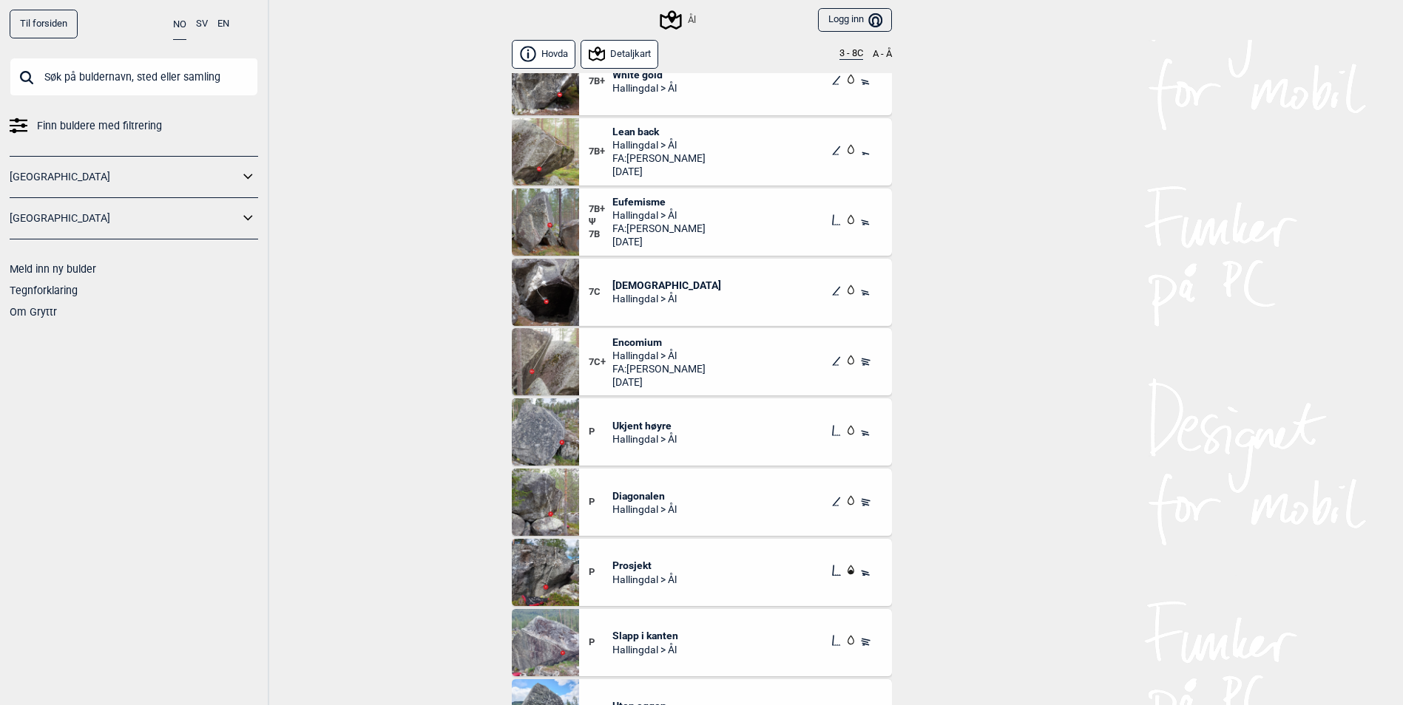
click at [634, 291] on span "[DEMOGRAPHIC_DATA]" at bounding box center [666, 285] width 109 height 13
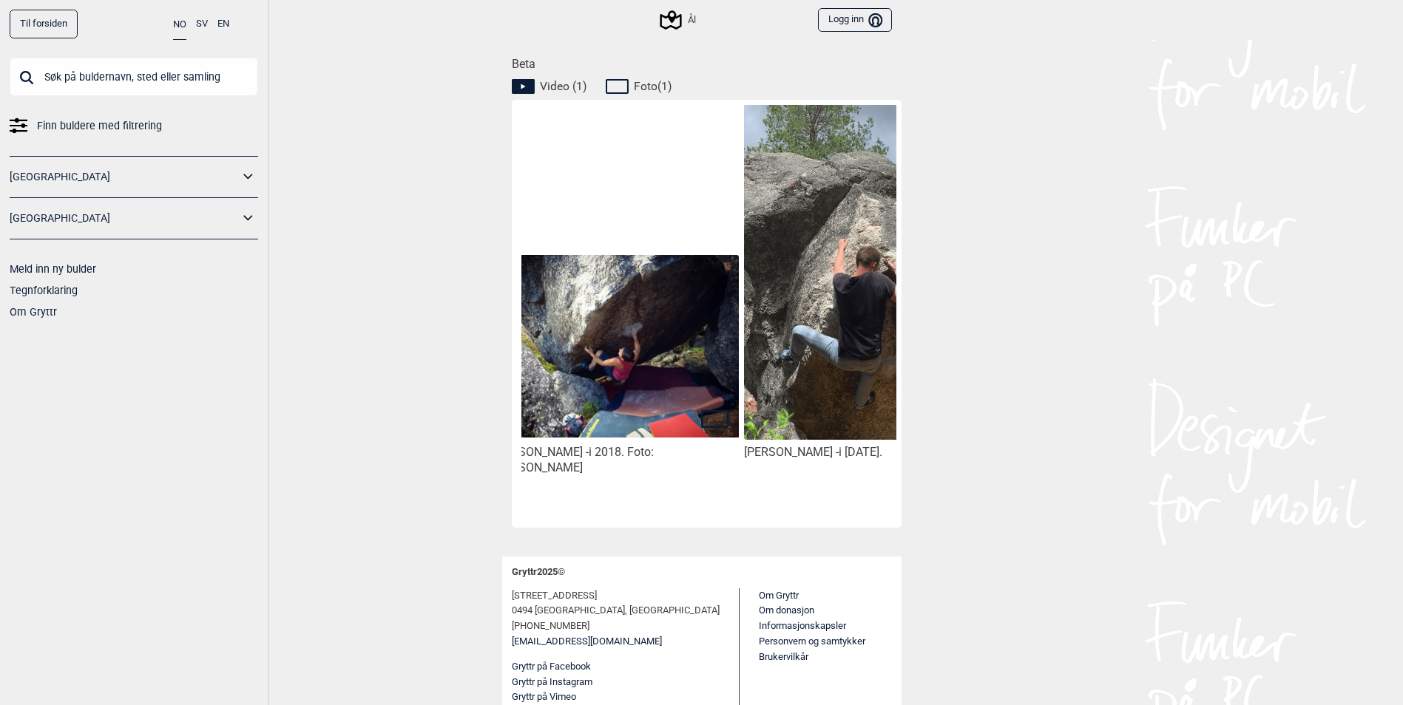
scroll to position [0, 124]
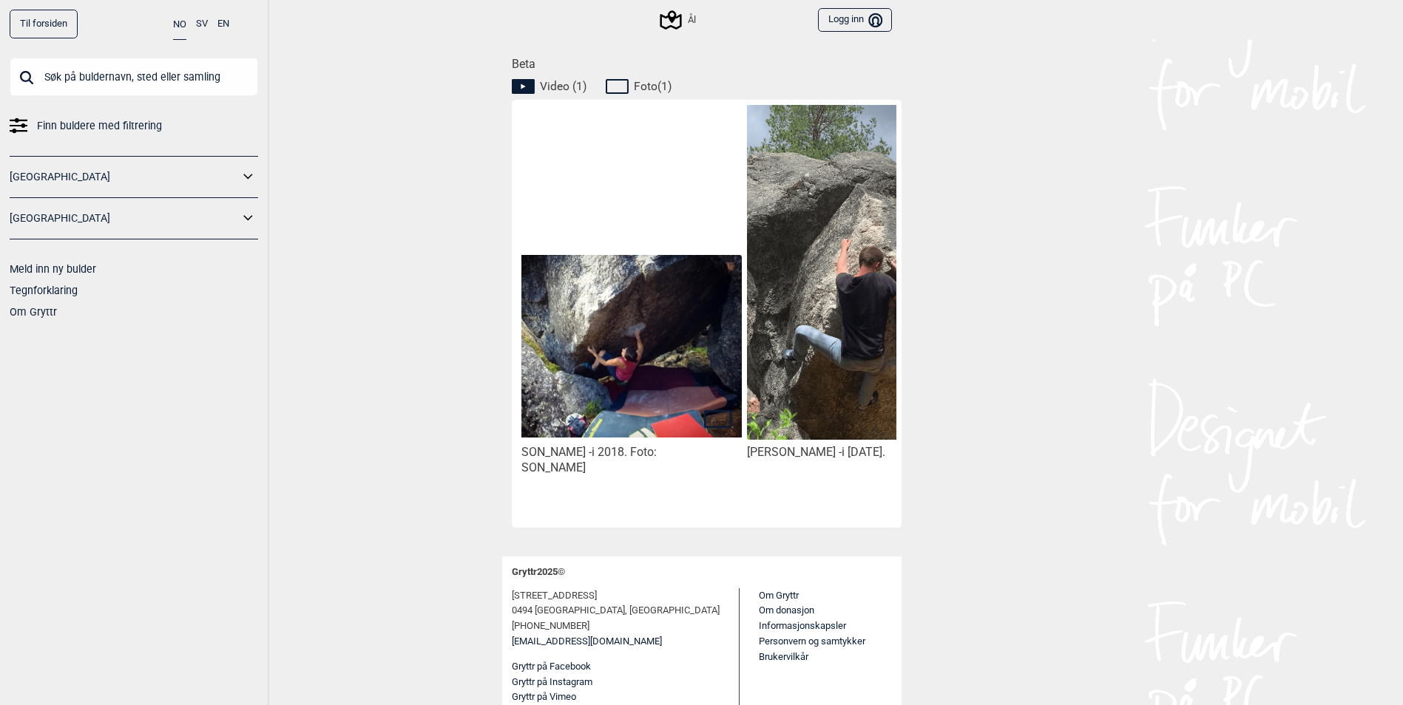
scroll to position [0, 0]
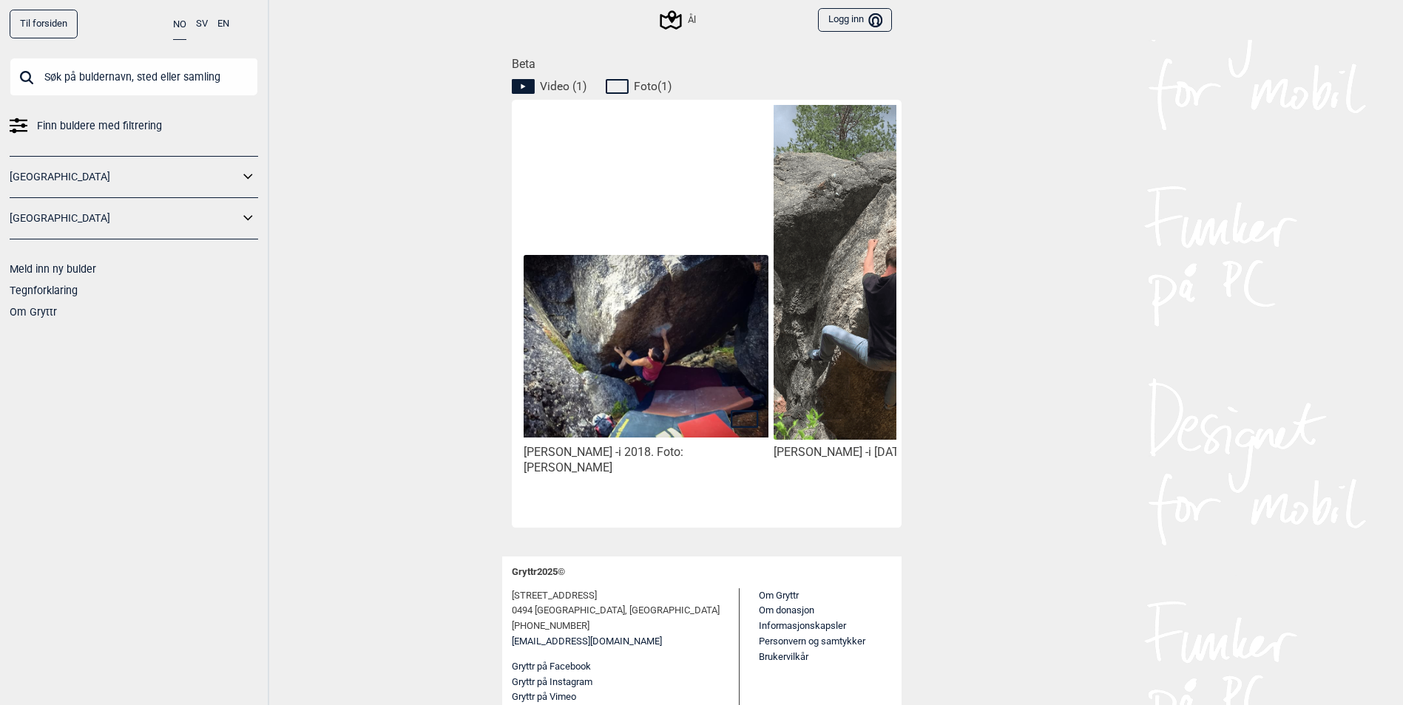
click at [728, 302] on img at bounding box center [645, 346] width 244 height 183
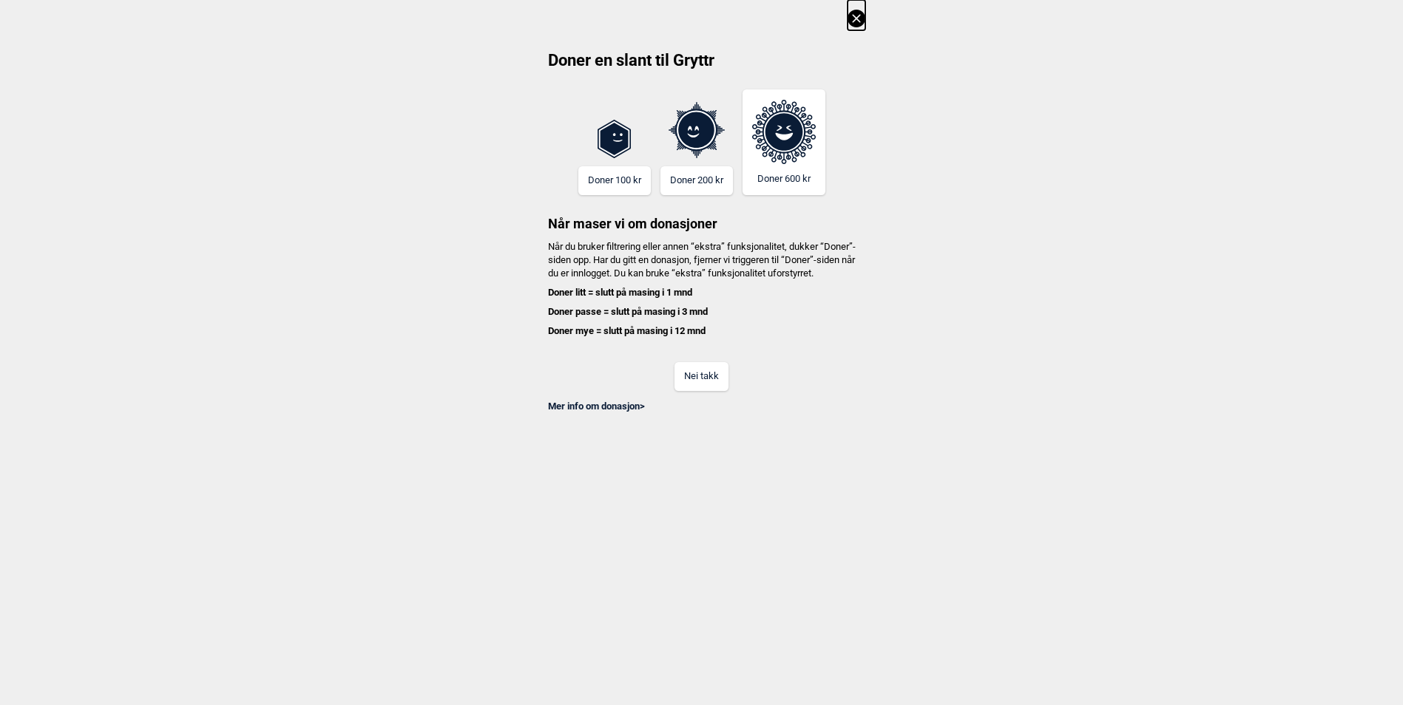
click at [698, 379] on button "Nei takk" at bounding box center [701, 376] width 54 height 29
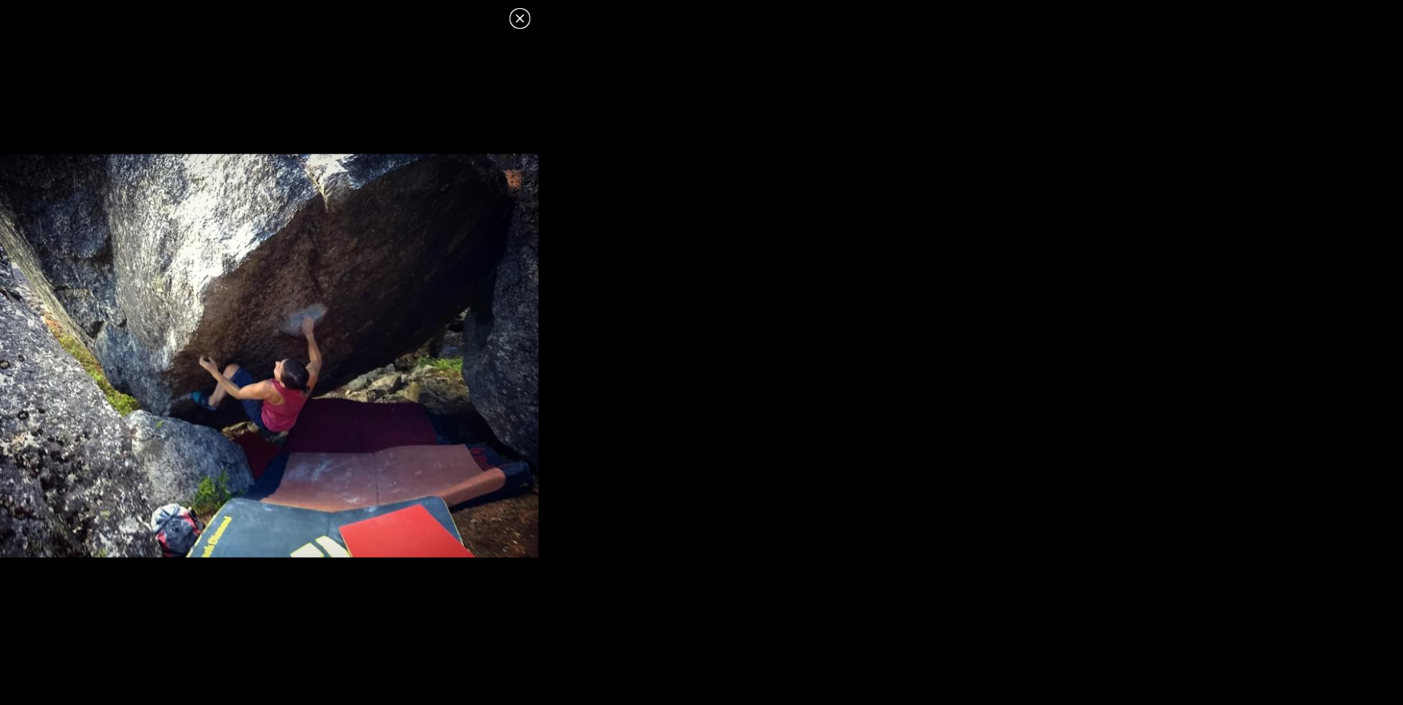
click at [523, 23] on icon at bounding box center [520, 19] width 18 height 18
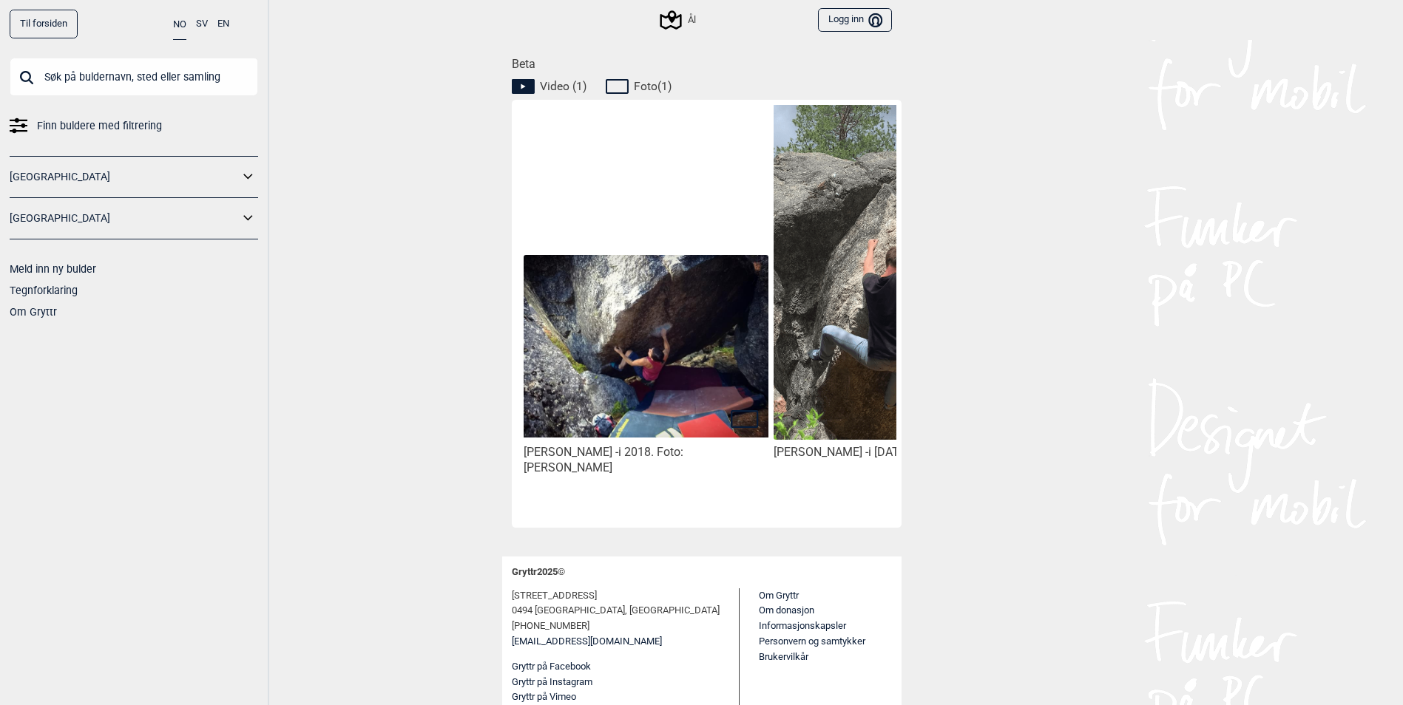
click at [855, 398] on img at bounding box center [895, 274] width 244 height 340
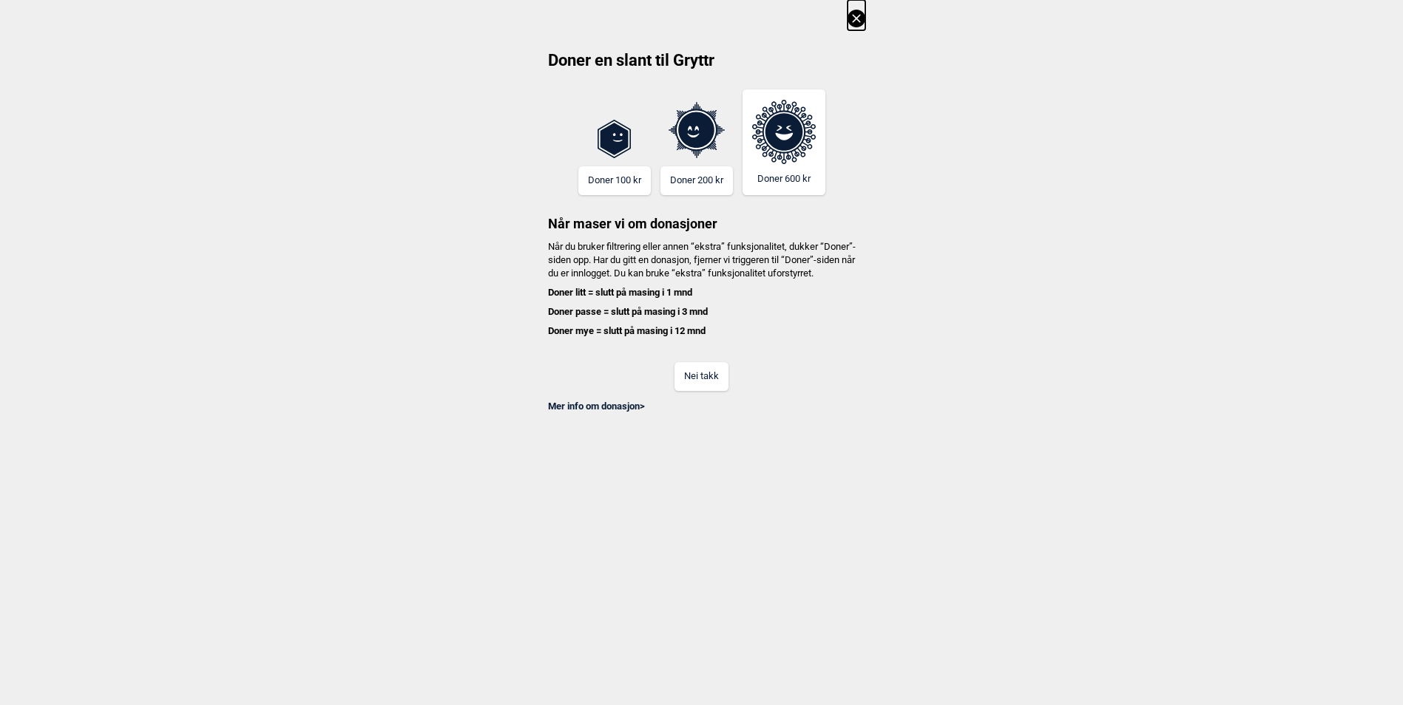
click at [865, 9] on button at bounding box center [856, 15] width 18 height 30
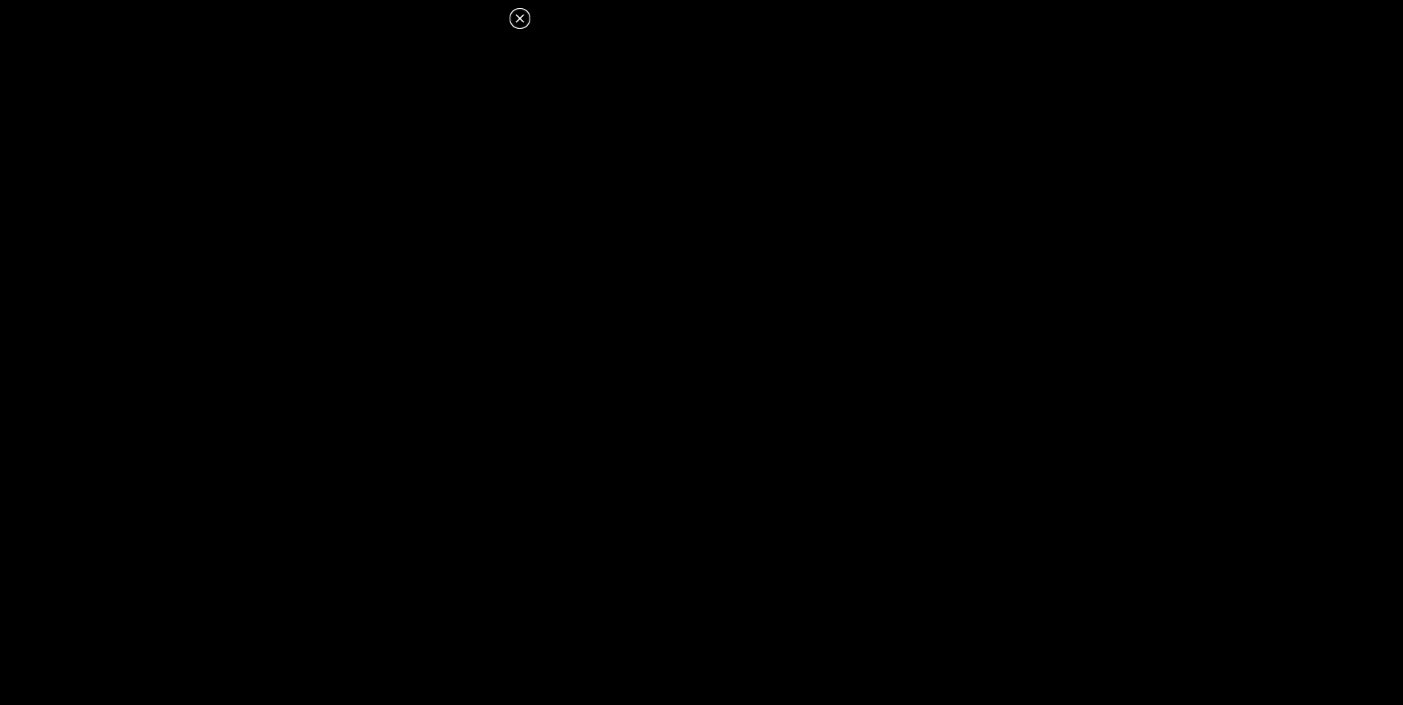
click at [520, 16] on icon at bounding box center [520, 19] width 18 height 18
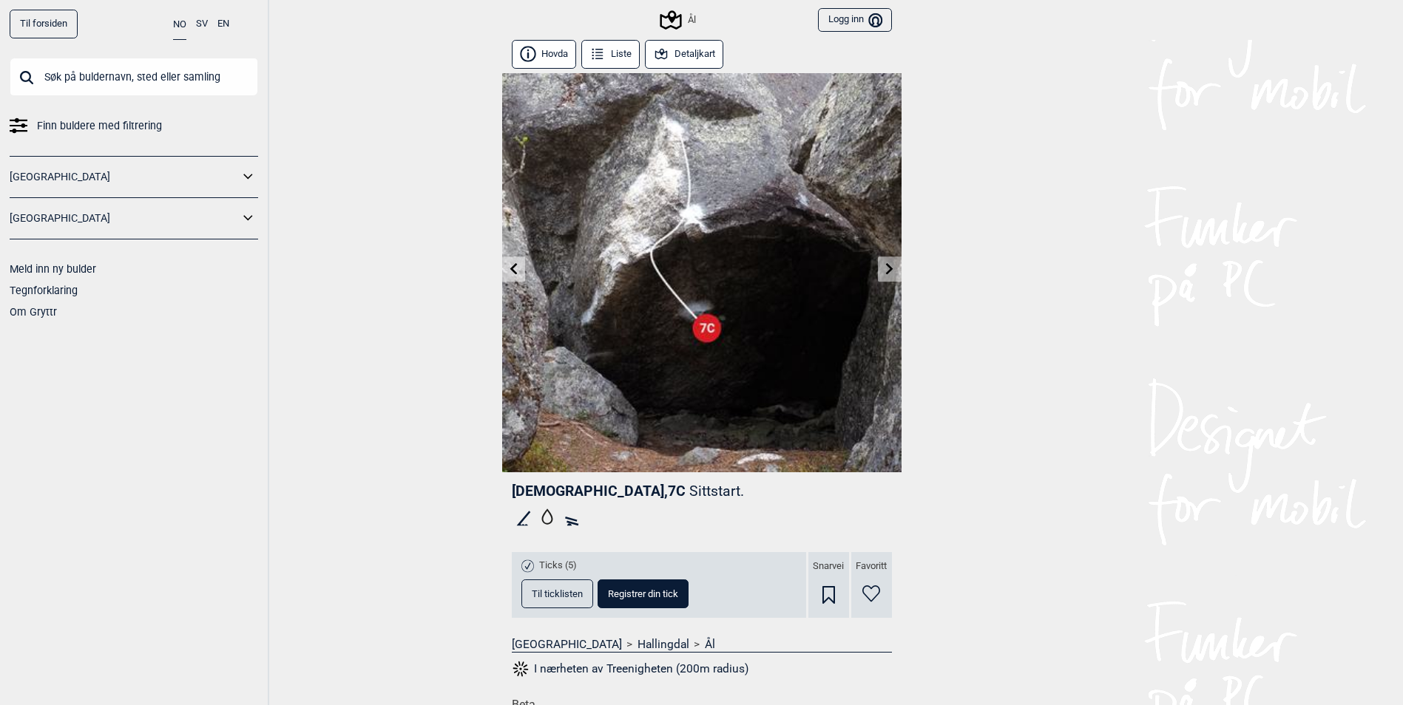
drag, startPoint x: 98, startPoint y: 56, endPoint x: 92, endPoint y: 73, distance: 18.0
click at [98, 58] on div "Til forsiden NO SV EN Finn buldere med filtrering [GEOGRAPHIC_DATA] [GEOGRAPHIC…" at bounding box center [134, 352] width 269 height 705
click at [92, 73] on input "text" at bounding box center [134, 77] width 248 height 38
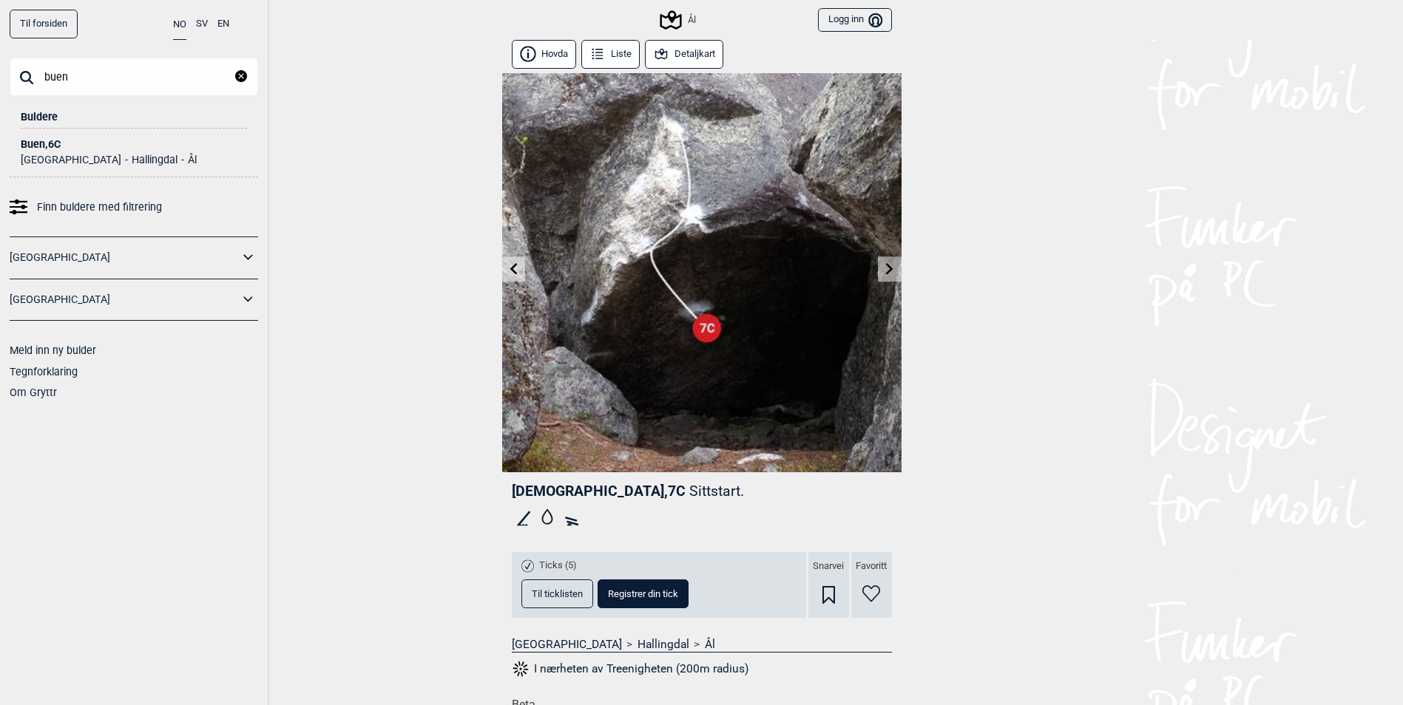
type input "buen"
click at [65, 142] on div "Buen , 6C" at bounding box center [134, 144] width 226 height 11
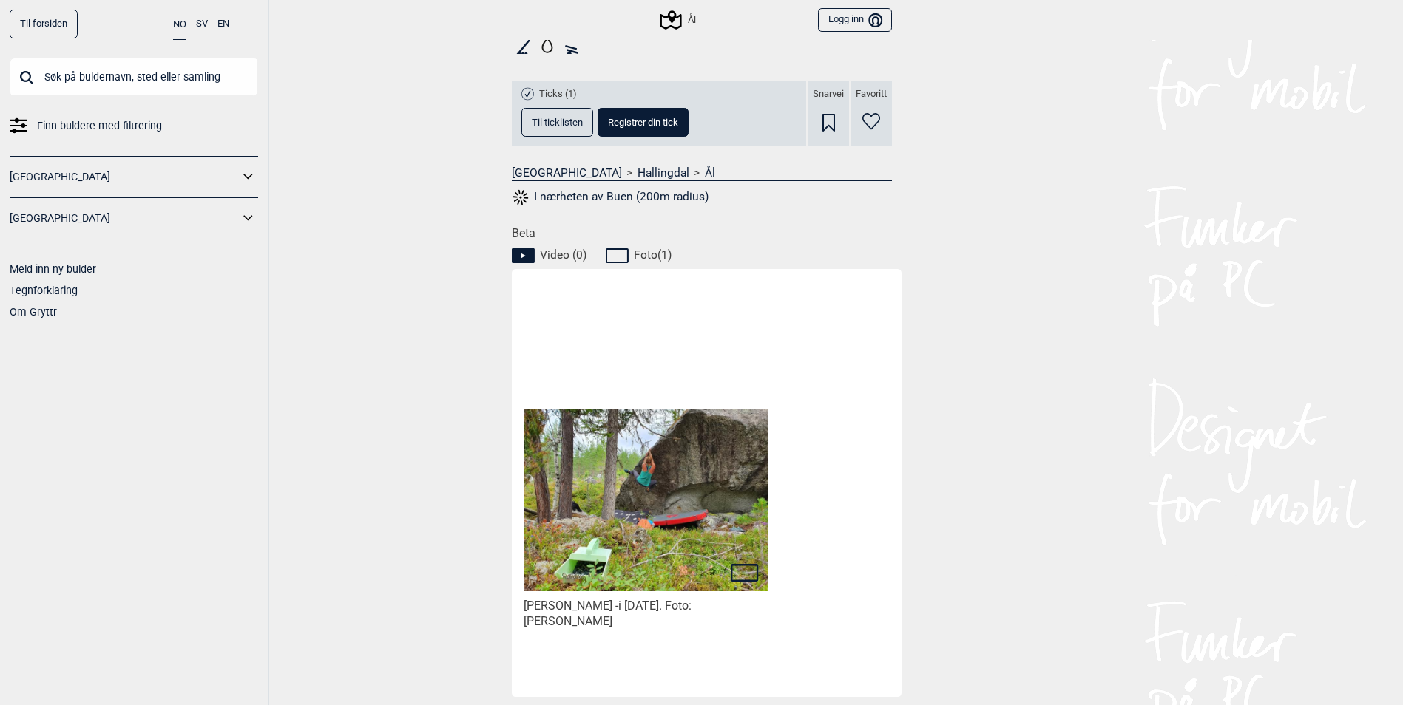
scroll to position [518, 0]
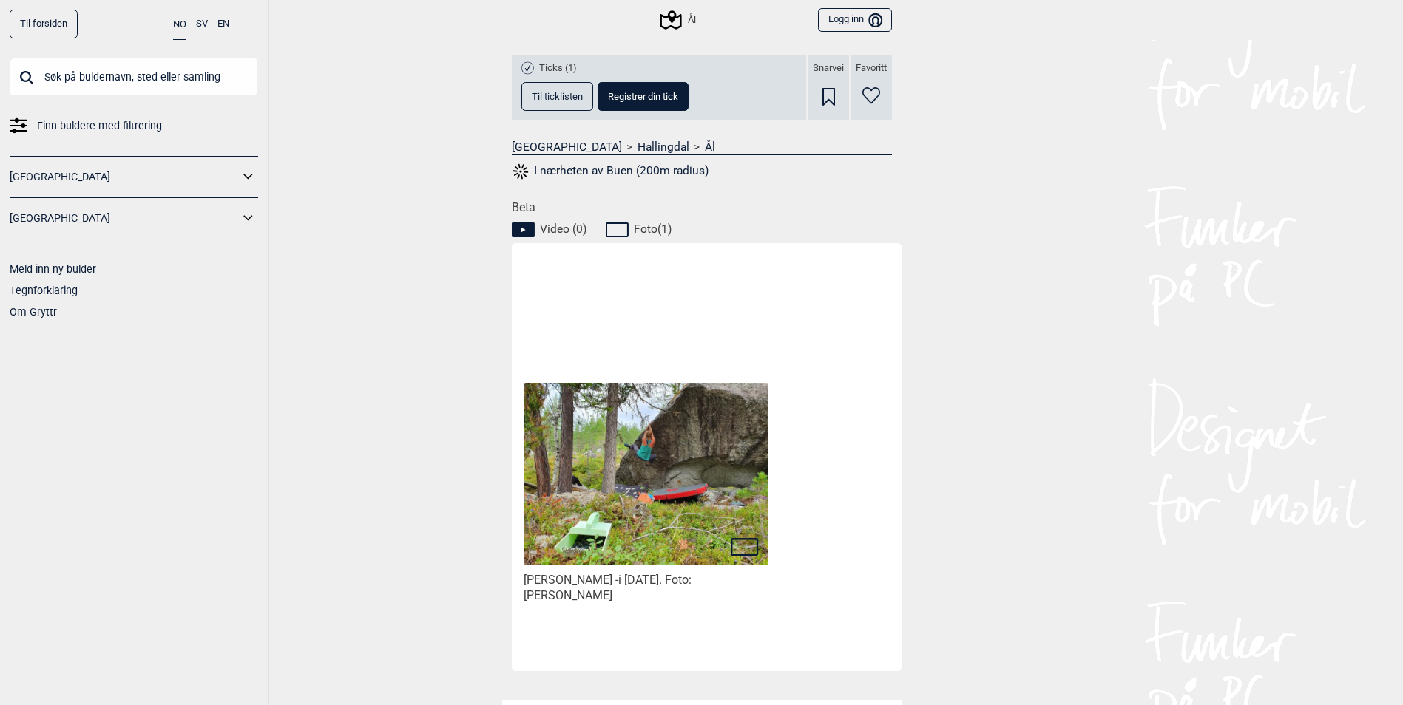
click at [677, 543] on img at bounding box center [645, 474] width 244 height 183
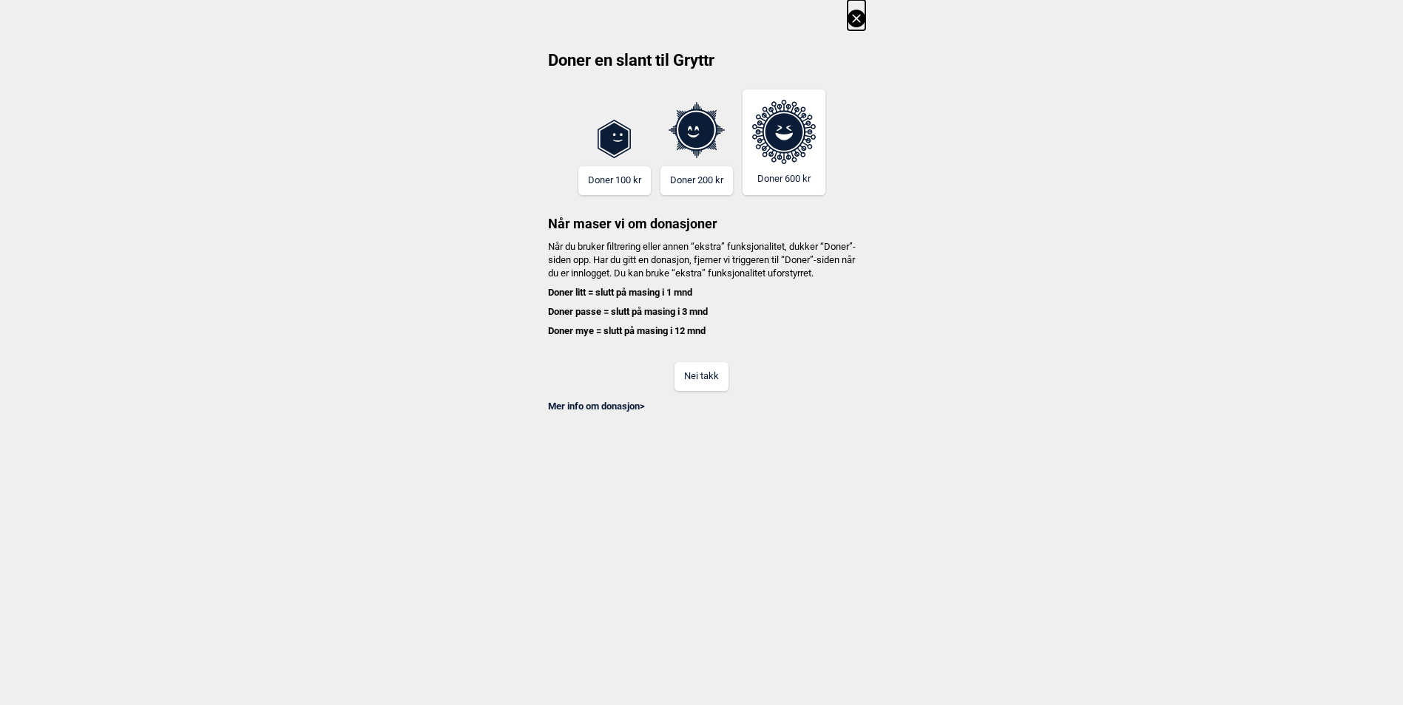
click at [710, 391] on button "Nei takk" at bounding box center [701, 376] width 54 height 29
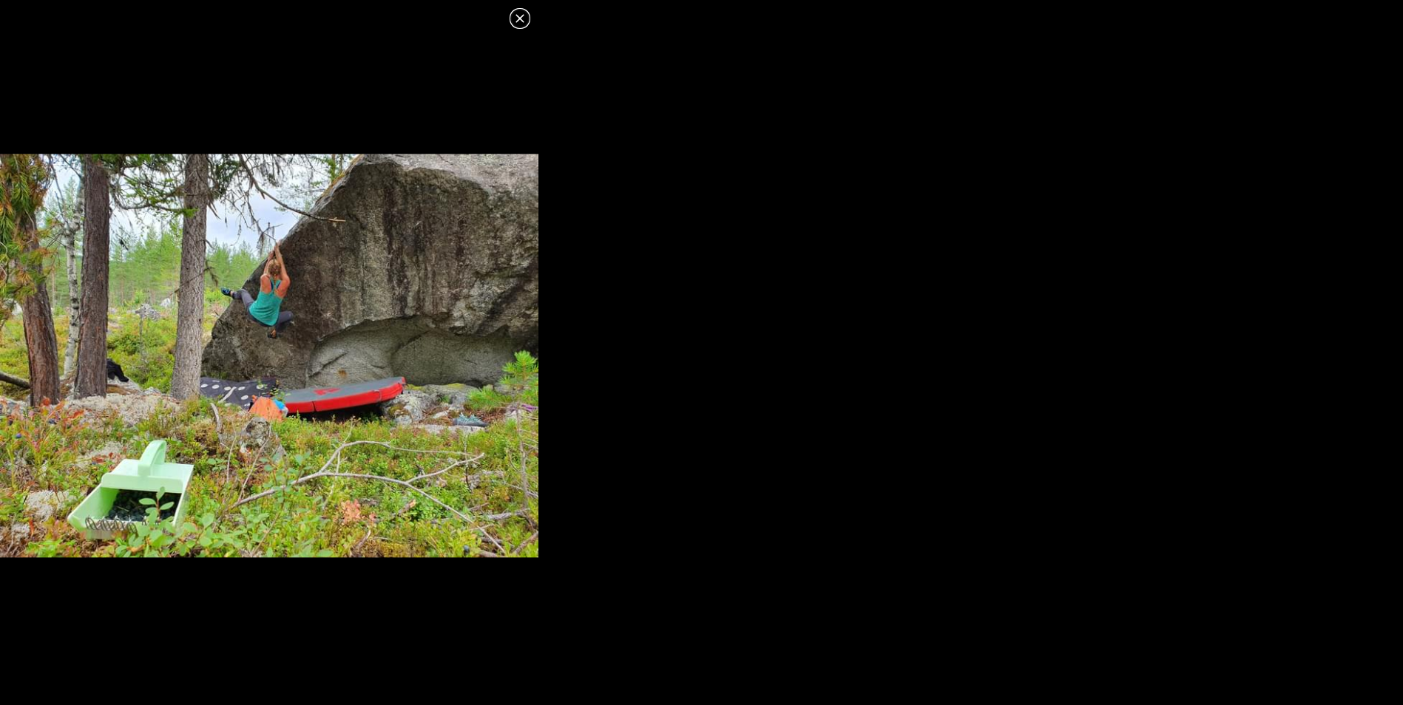
click at [521, 23] on icon at bounding box center [520, 19] width 18 height 18
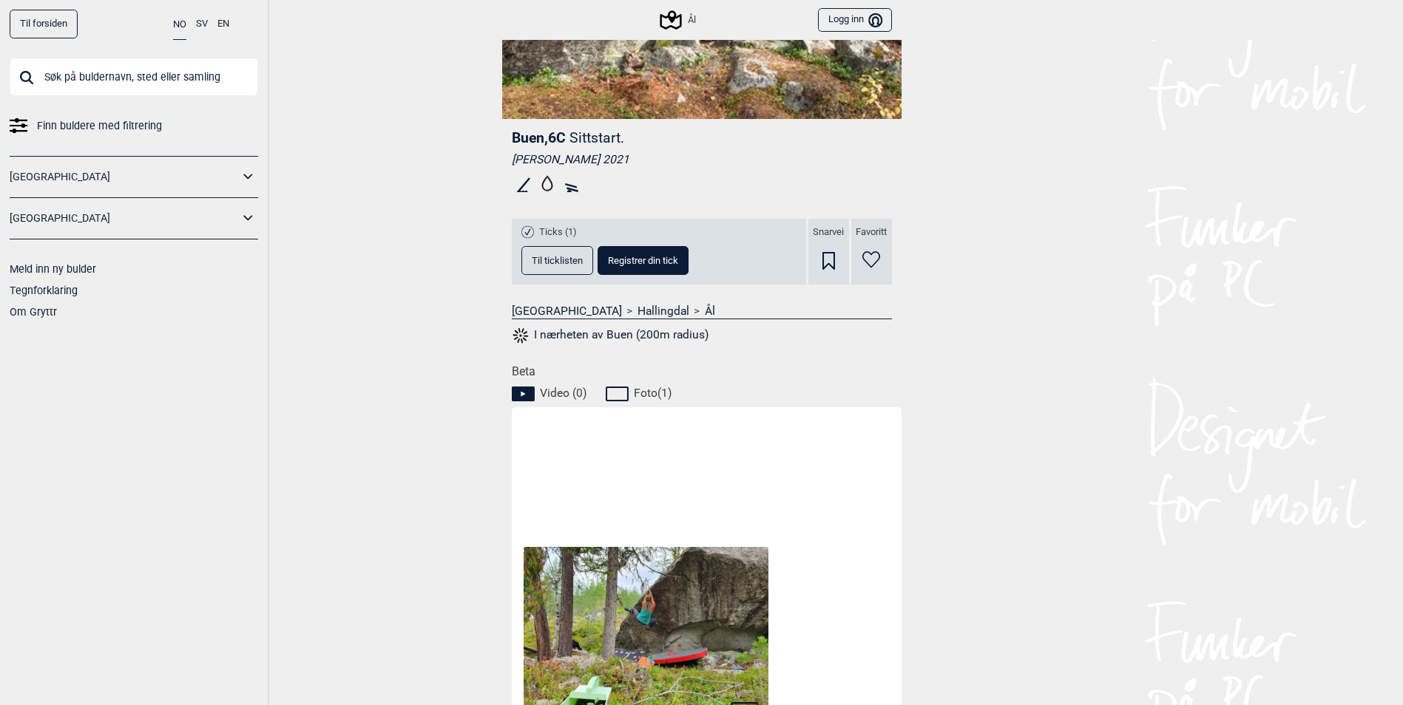
scroll to position [0, 0]
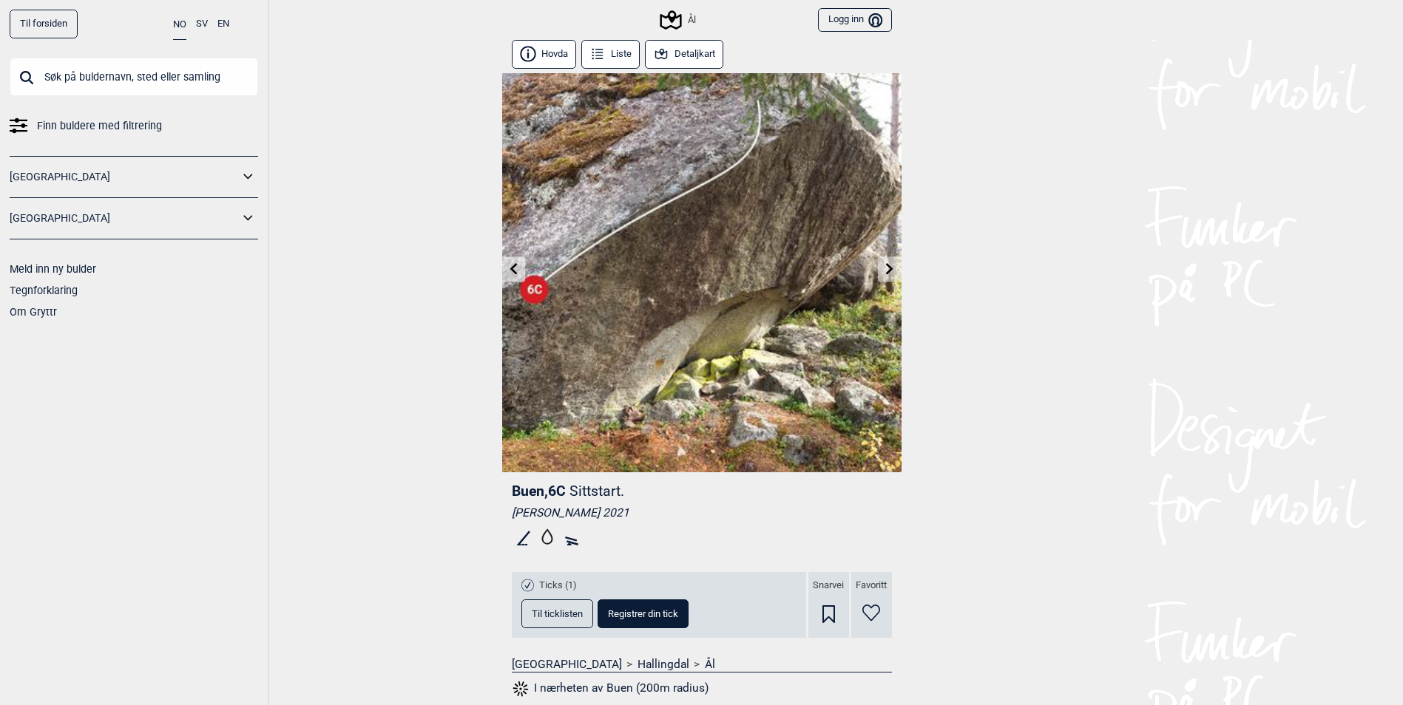
click at [679, 56] on button "Detaljkart" at bounding box center [684, 54] width 79 height 29
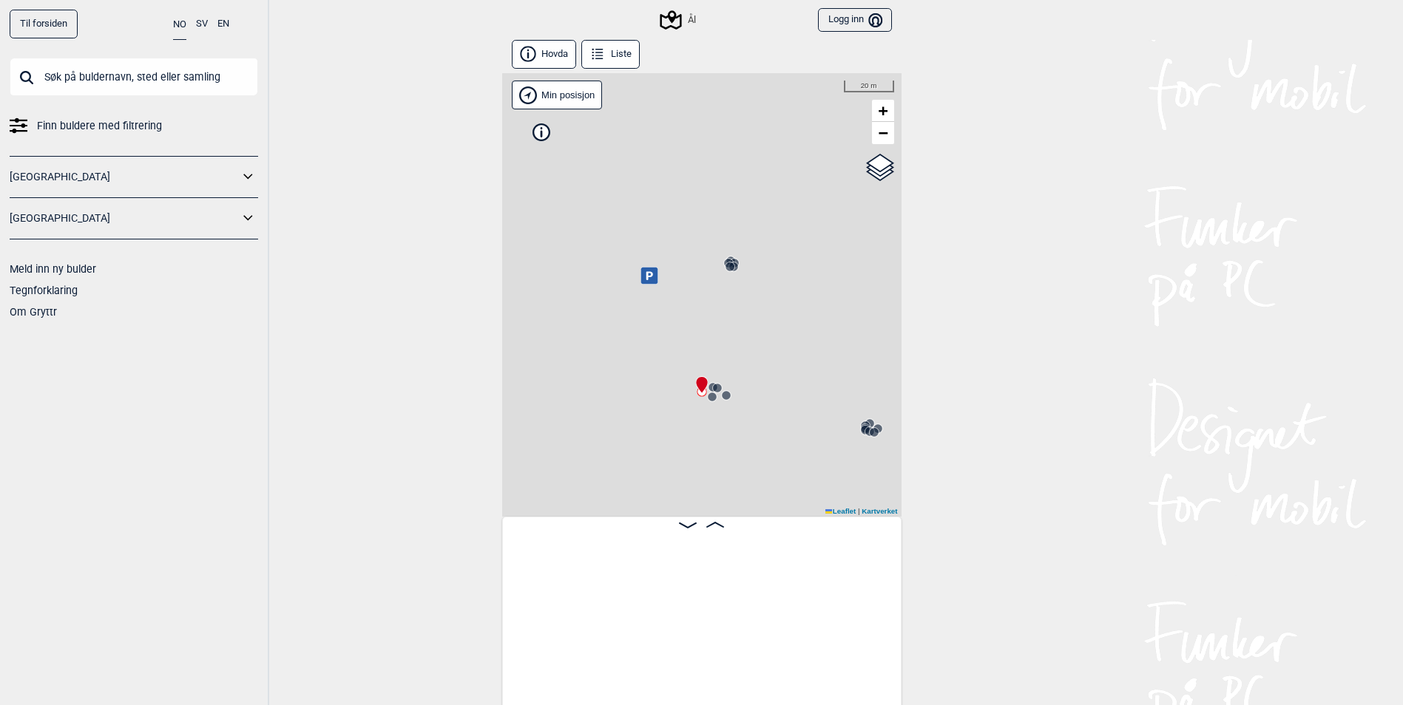
scroll to position [0, 14494]
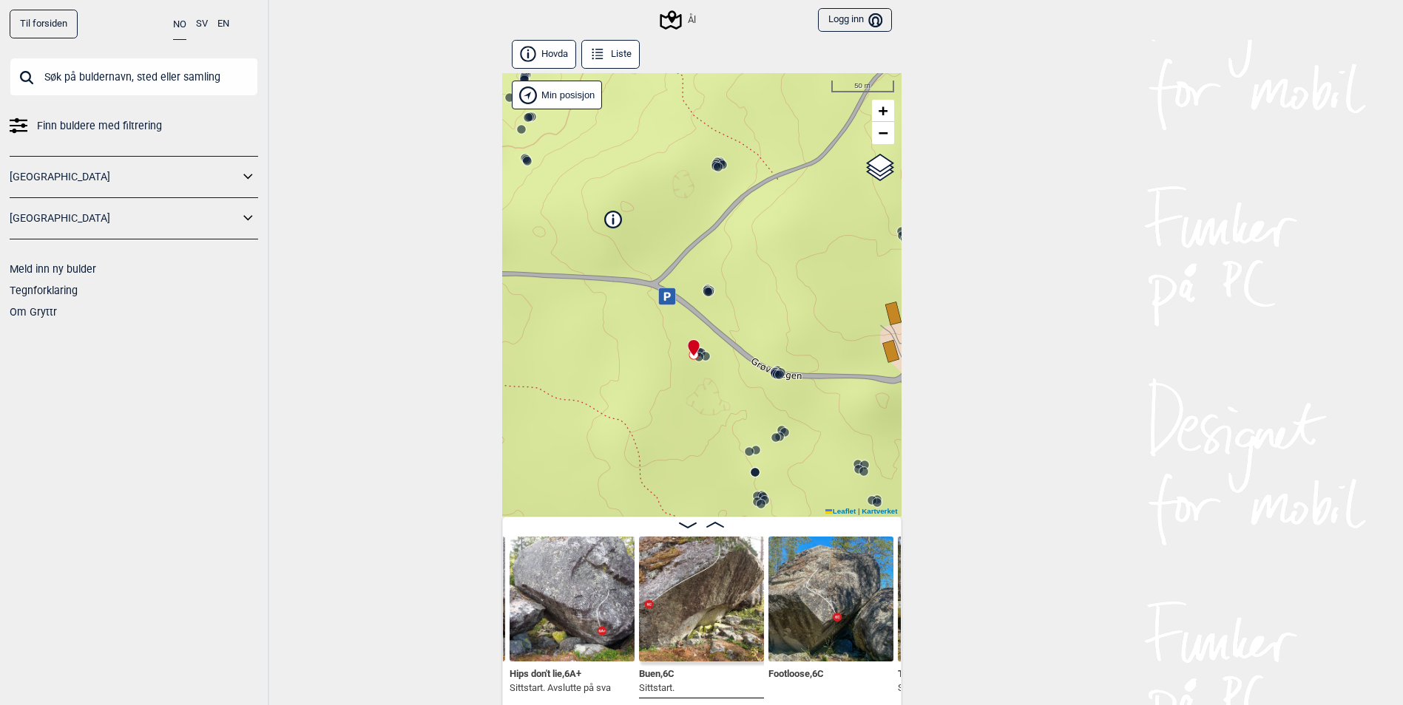
drag, startPoint x: 835, startPoint y: 240, endPoint x: 806, endPoint y: 293, distance: 59.9
click at [806, 293] on div "Ål" at bounding box center [701, 295] width 399 height 444
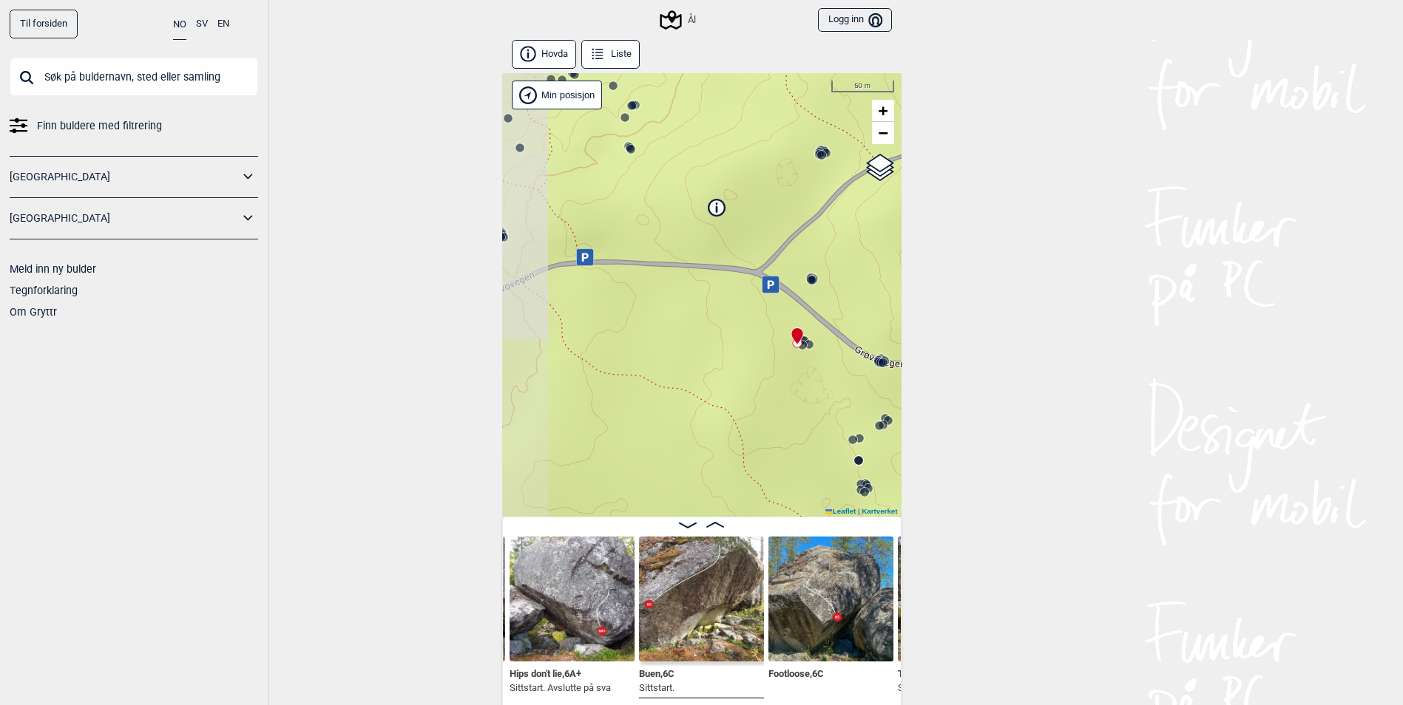
drag, startPoint x: 573, startPoint y: 261, endPoint x: 657, endPoint y: 246, distance: 84.8
click at [657, 246] on div "Ål" at bounding box center [701, 295] width 399 height 444
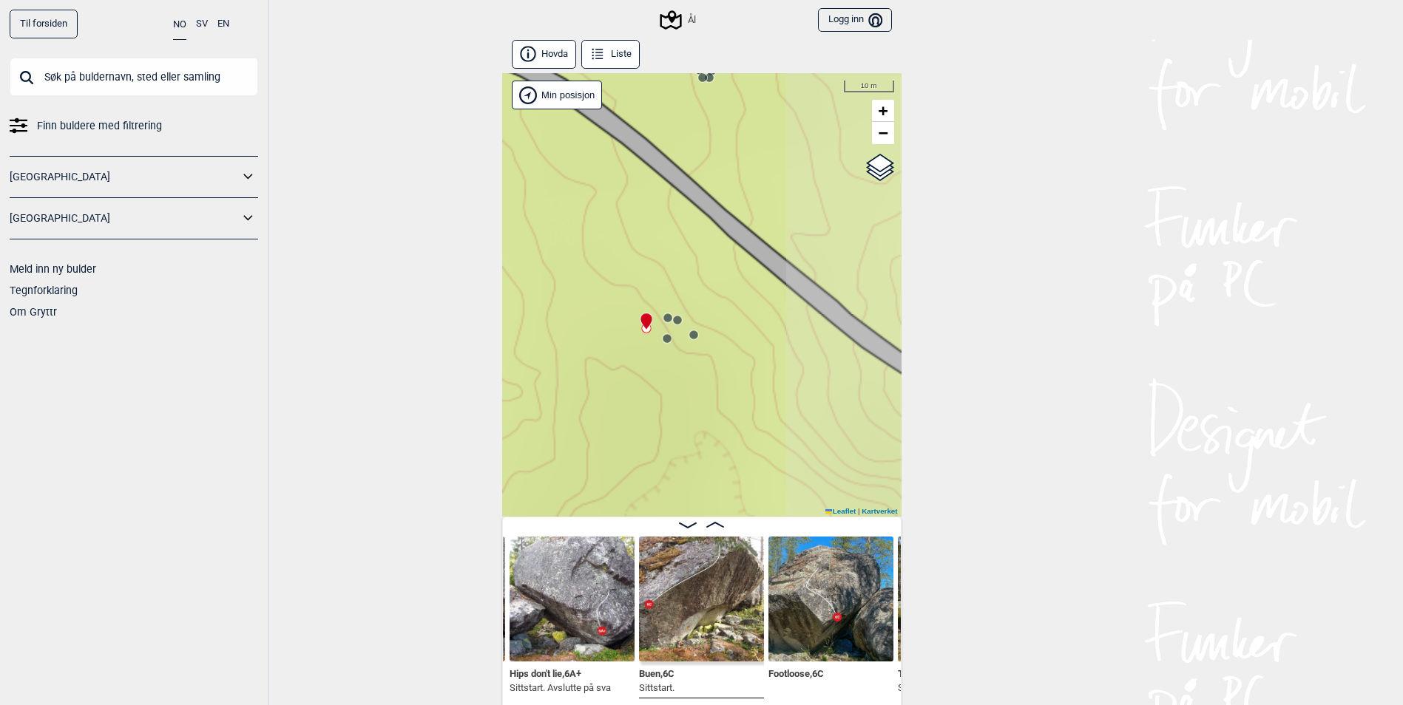
drag, startPoint x: 793, startPoint y: 325, endPoint x: 620, endPoint y: 400, distance: 188.4
click at [620, 400] on div "Ål" at bounding box center [701, 295] width 399 height 444
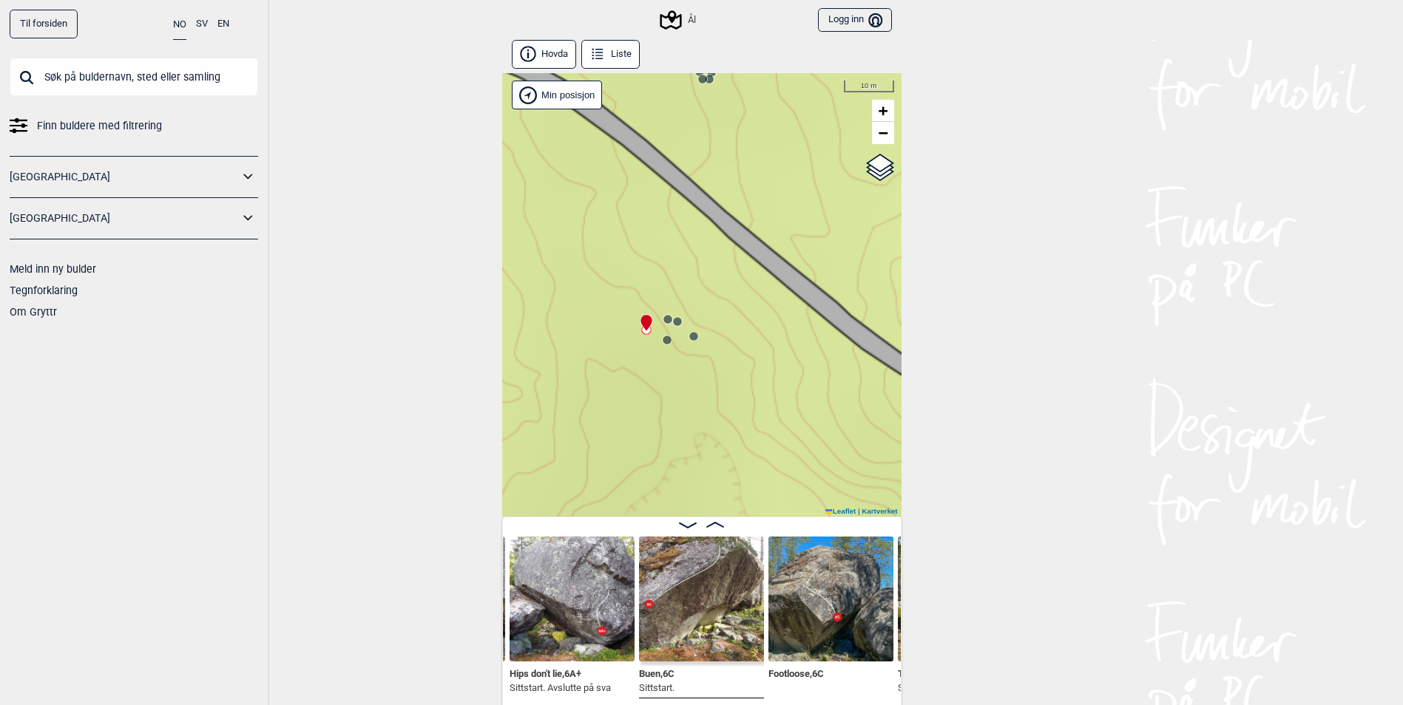
click at [682, 322] on circle at bounding box center [677, 322] width 10 height 10
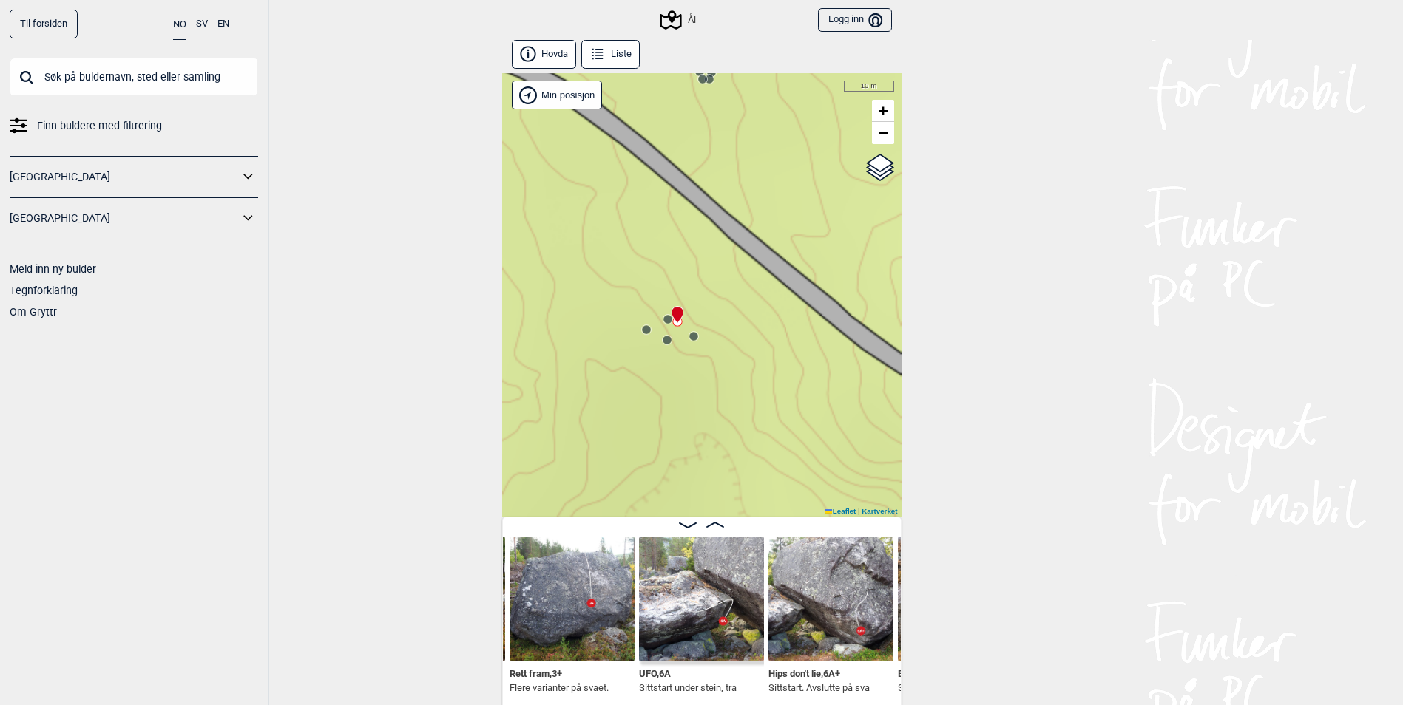
click at [666, 319] on circle at bounding box center [667, 319] width 9 height 9
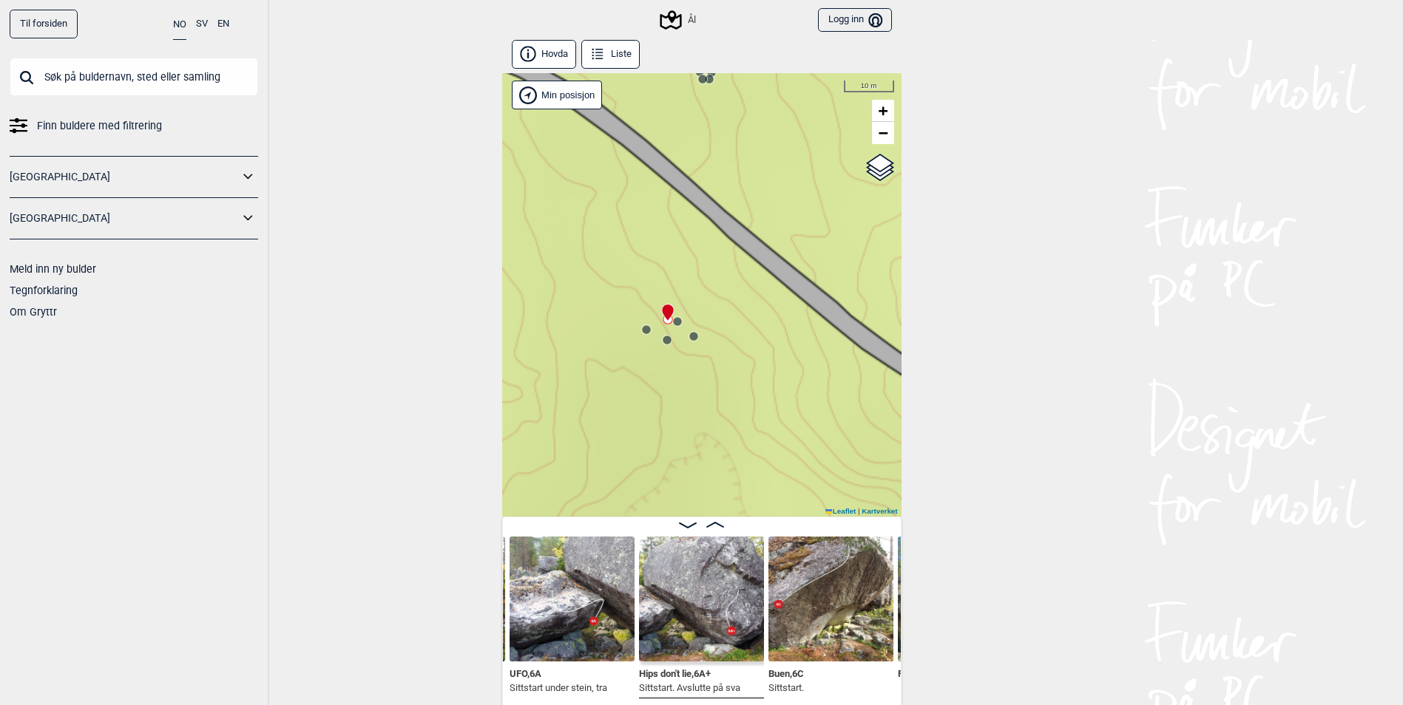
click at [696, 336] on circle at bounding box center [693, 336] width 9 height 9
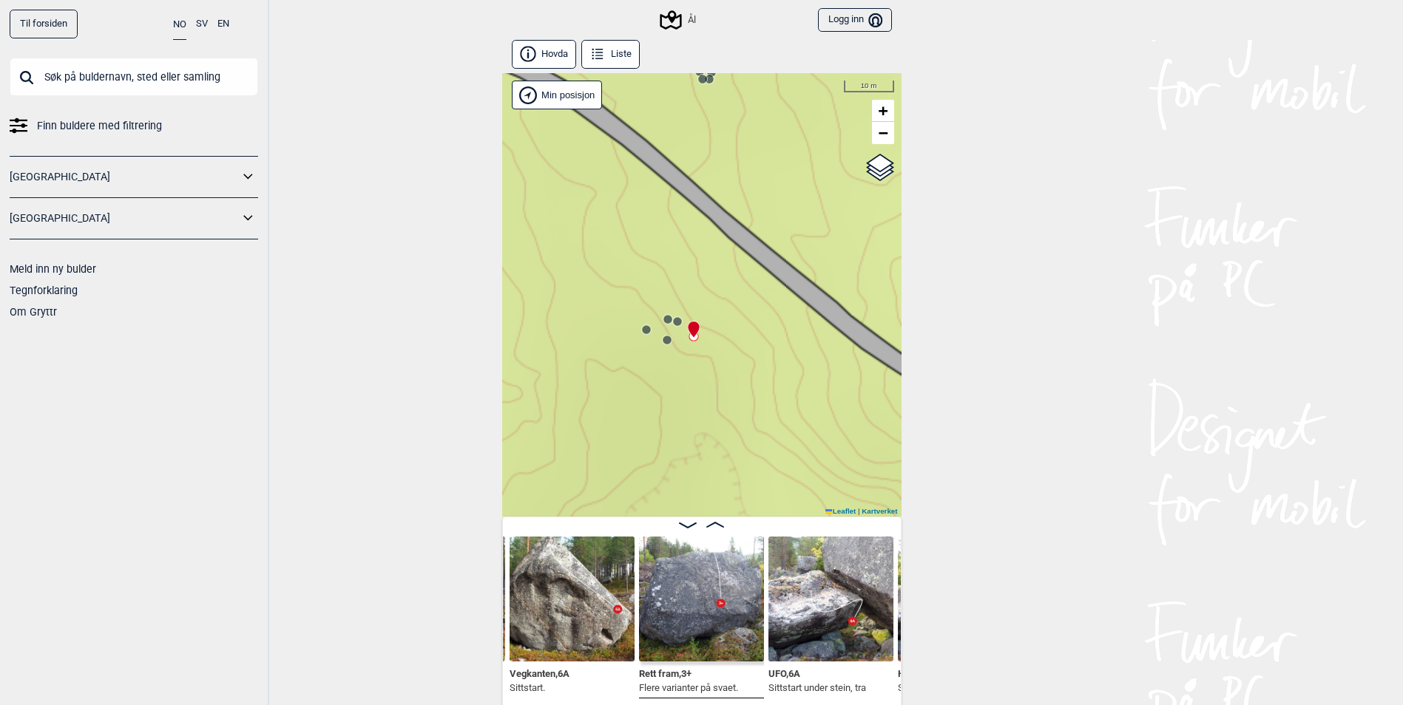
click at [668, 344] on circle at bounding box center [666, 340] width 9 height 9
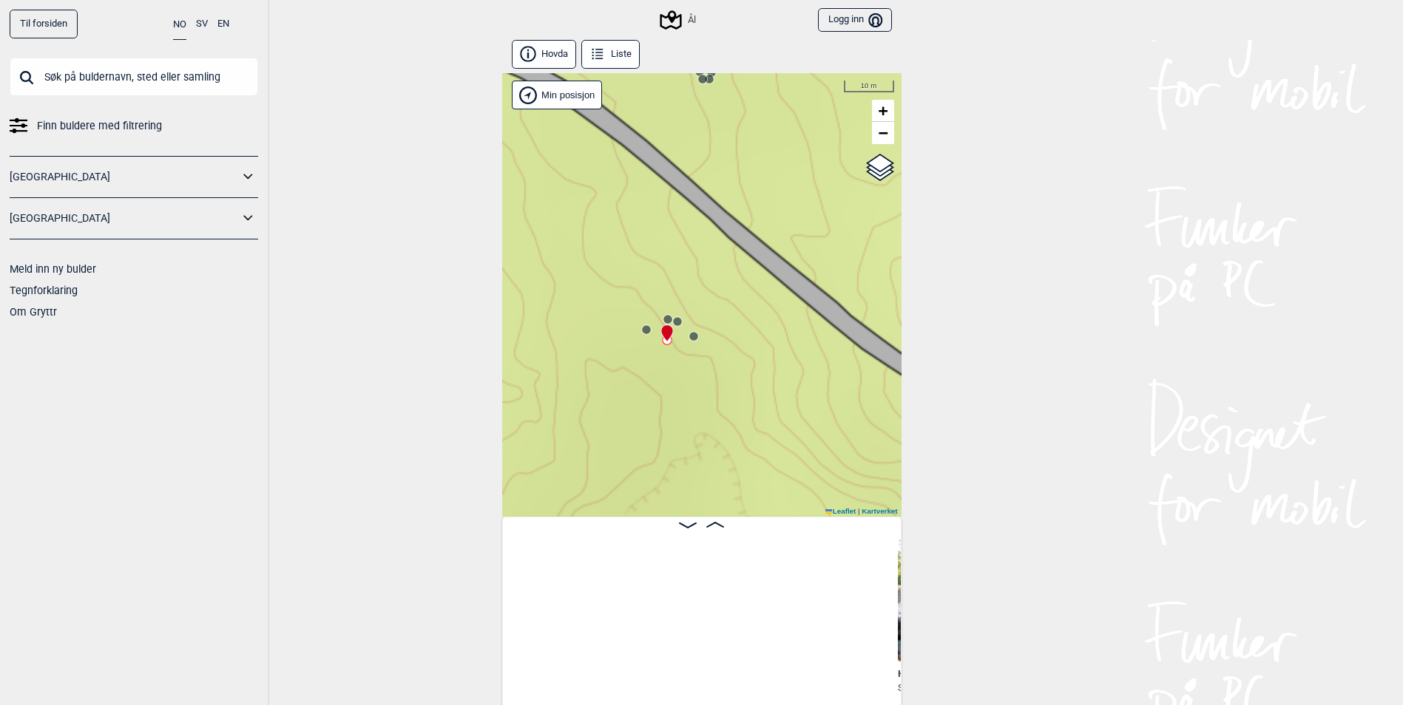
scroll to position [0, 14637]
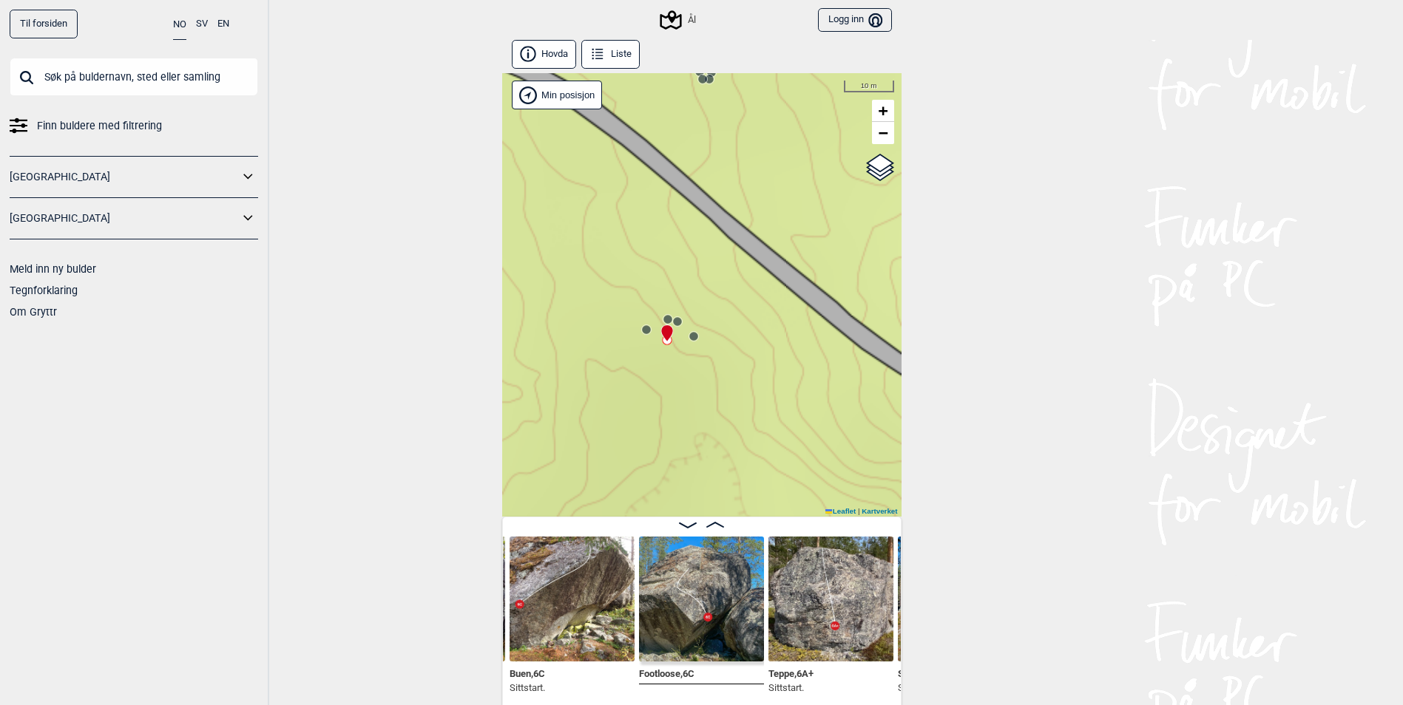
click at [670, 628] on img at bounding box center [701, 599] width 125 height 125
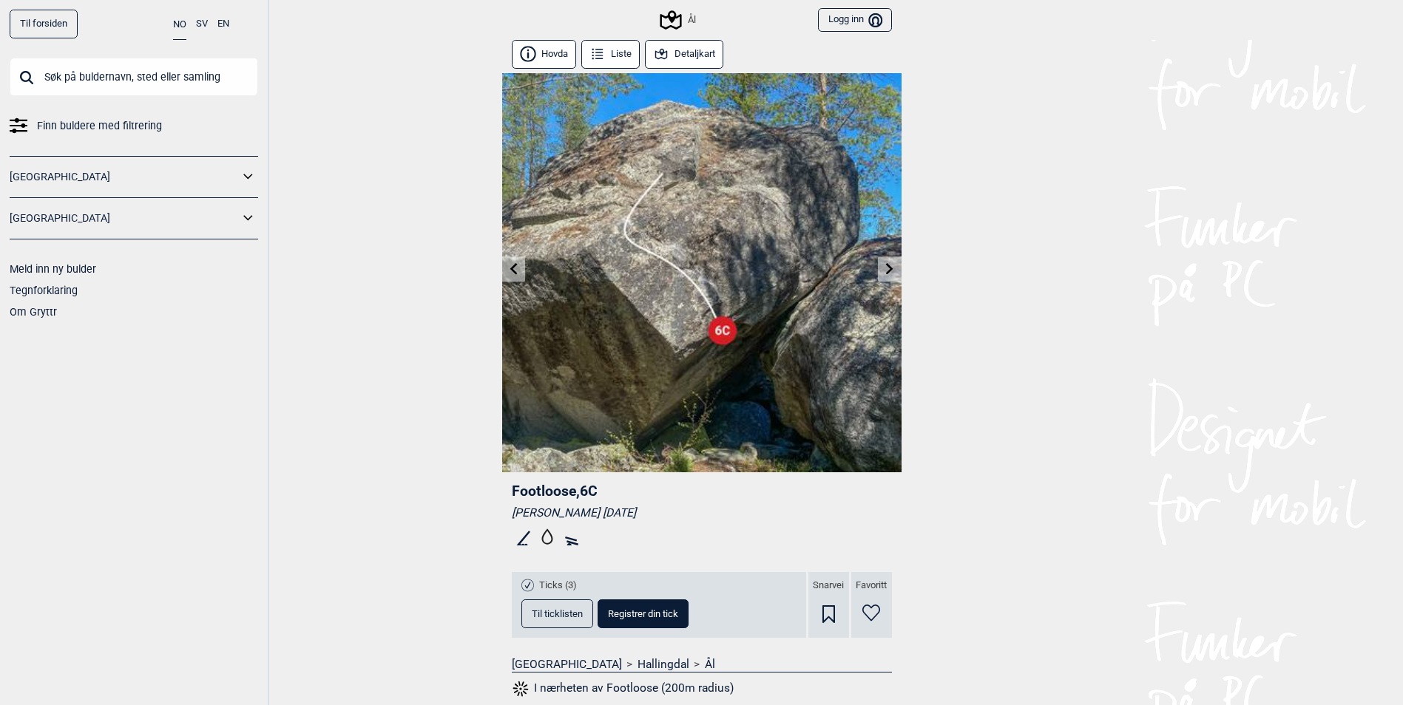
click at [511, 277] on link at bounding box center [513, 269] width 23 height 24
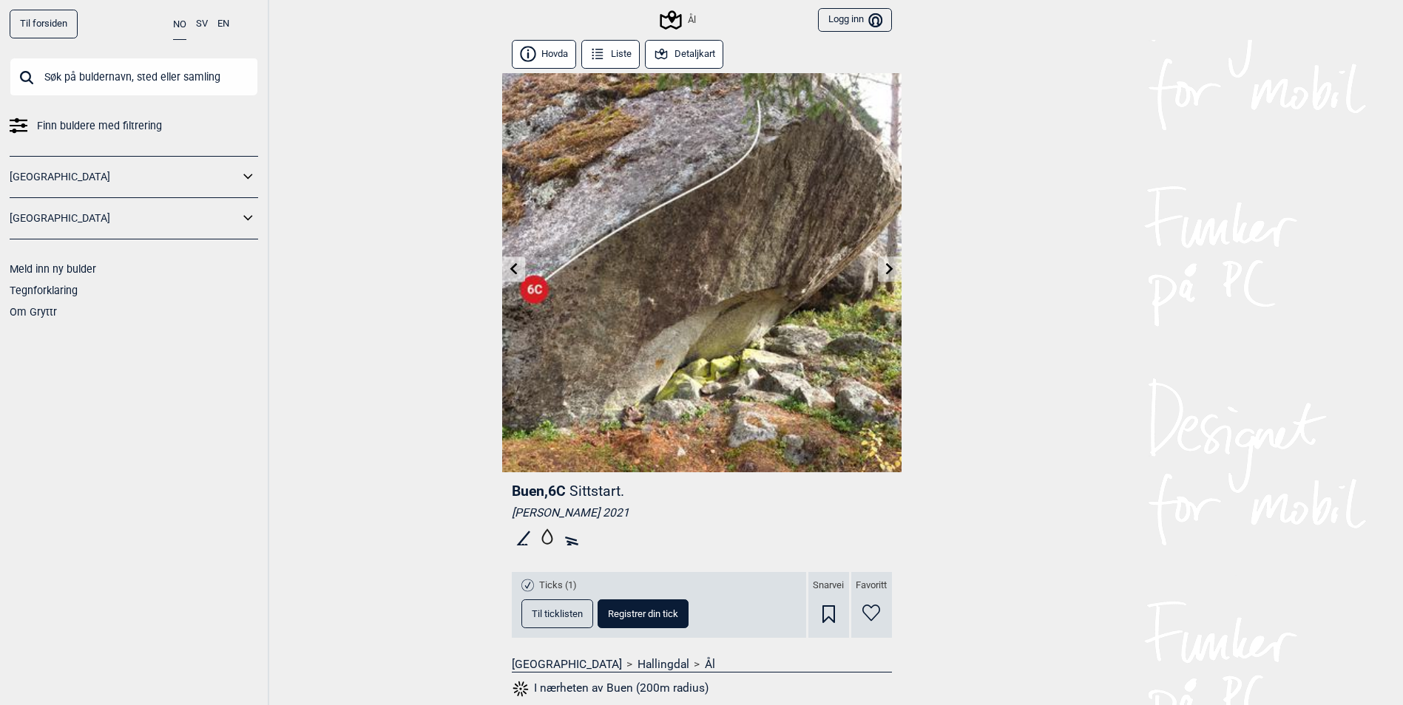
click at [135, 75] on input "text" at bounding box center [134, 77] width 248 height 38
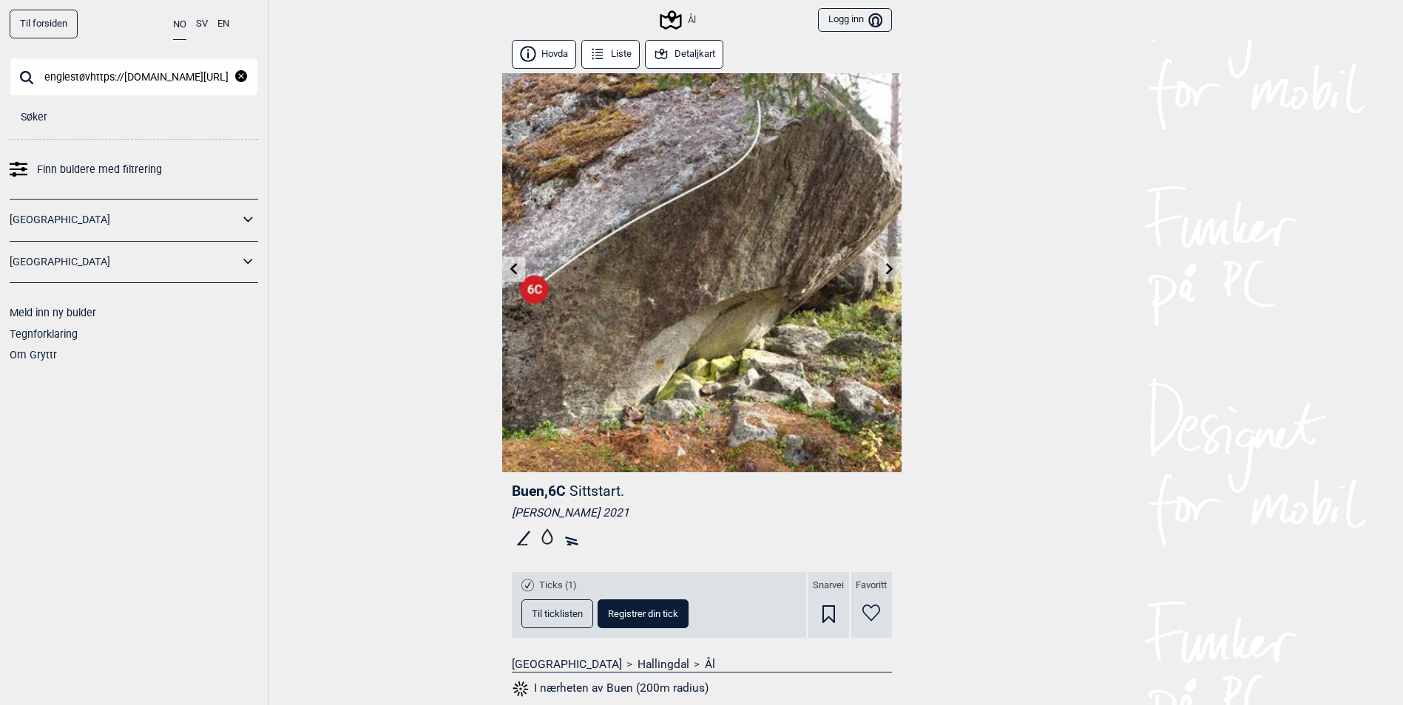
click at [90, 81] on input "englestøvhttps://[DOMAIN_NAME][URL]" at bounding box center [134, 77] width 248 height 38
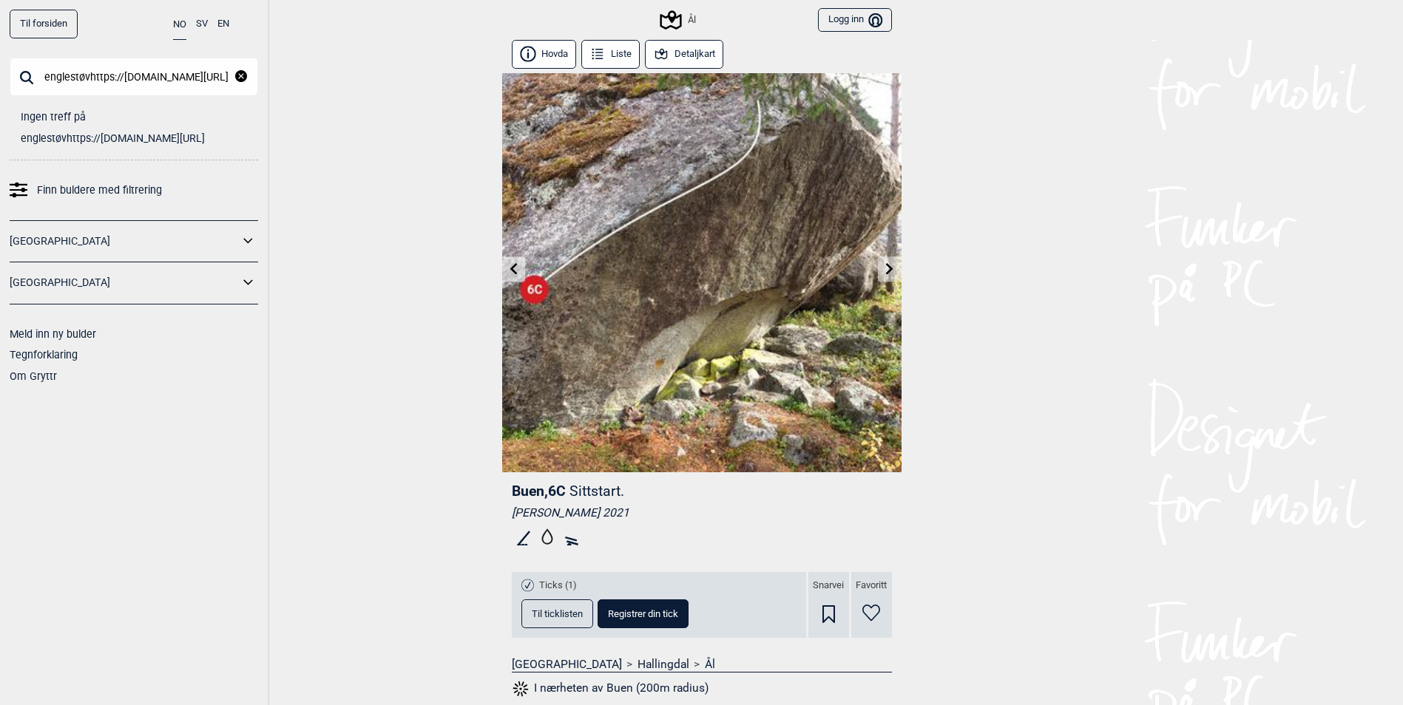
type input "englestøvhttps://[DOMAIN_NAME][URL]"
click at [242, 80] on icon "reset" at bounding box center [241, 76] width 12 height 12
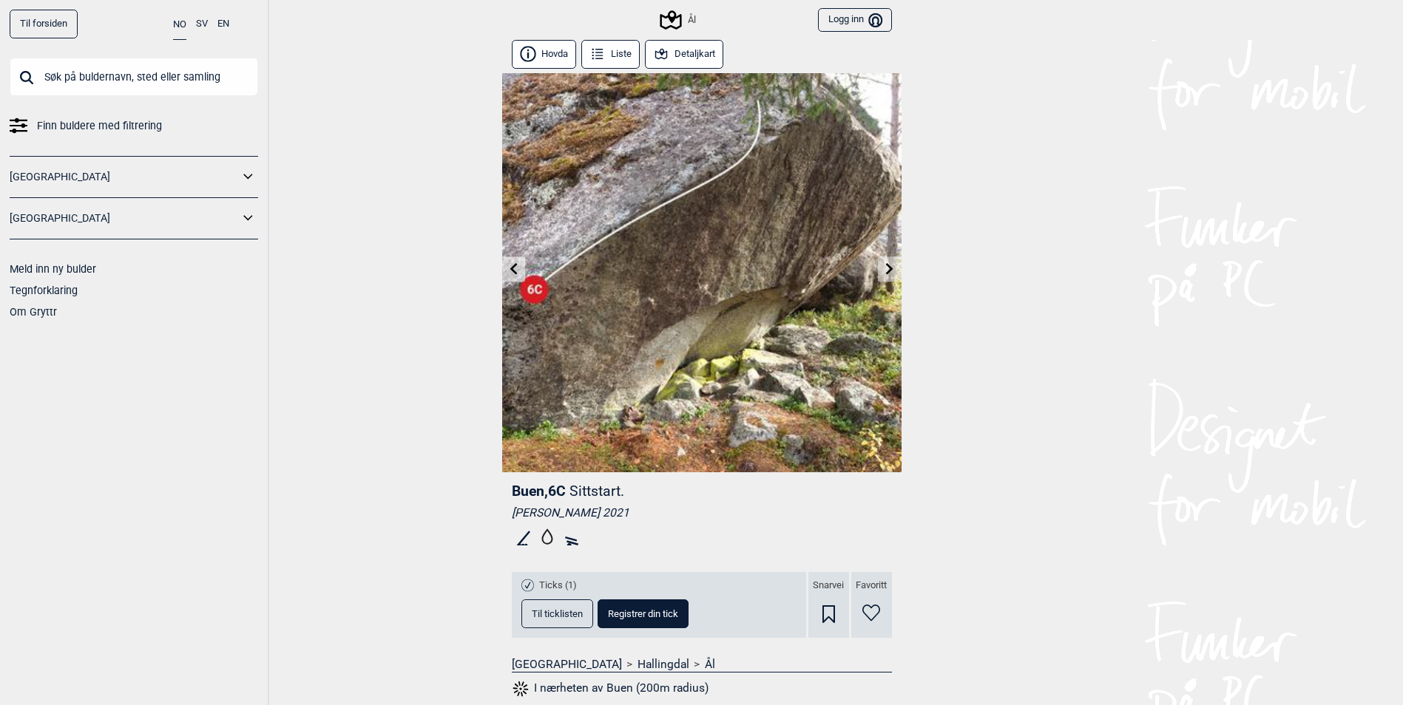
click at [183, 75] on input "text" at bounding box center [134, 77] width 248 height 38
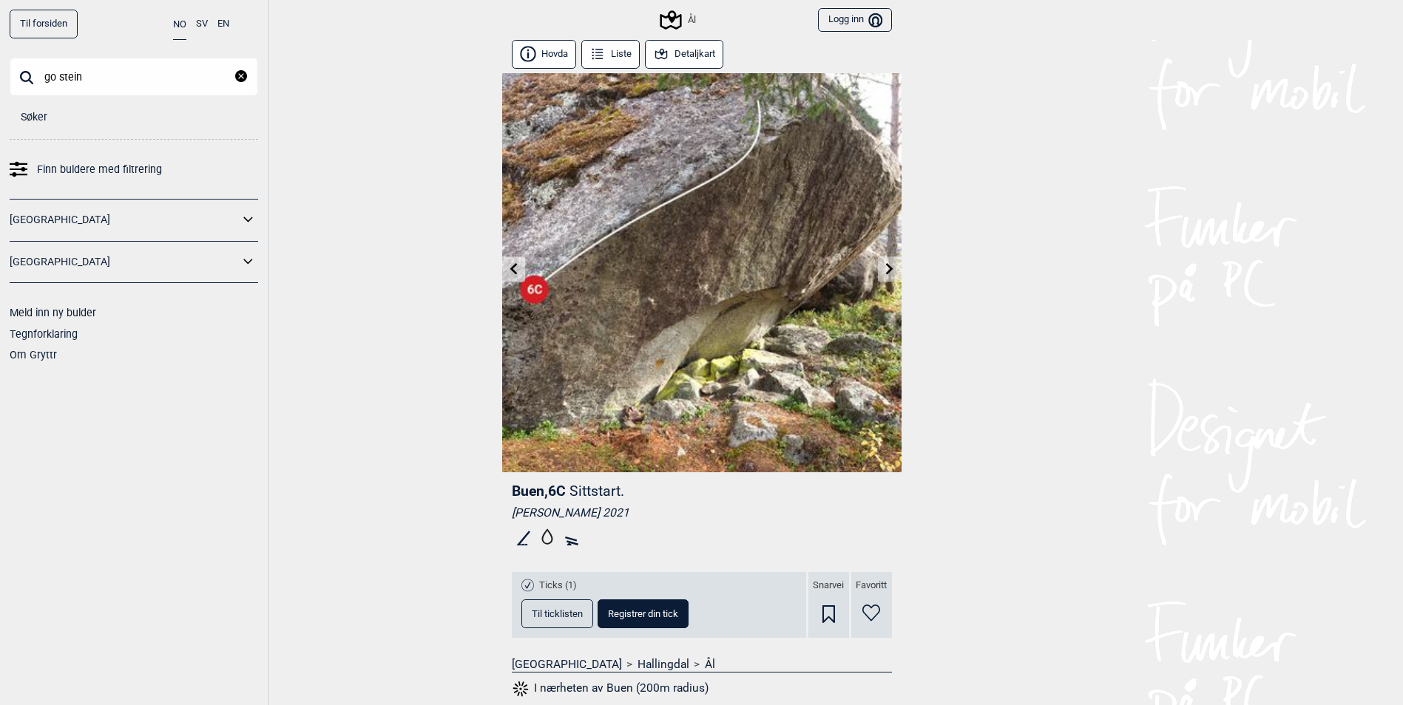
type input "go stein"
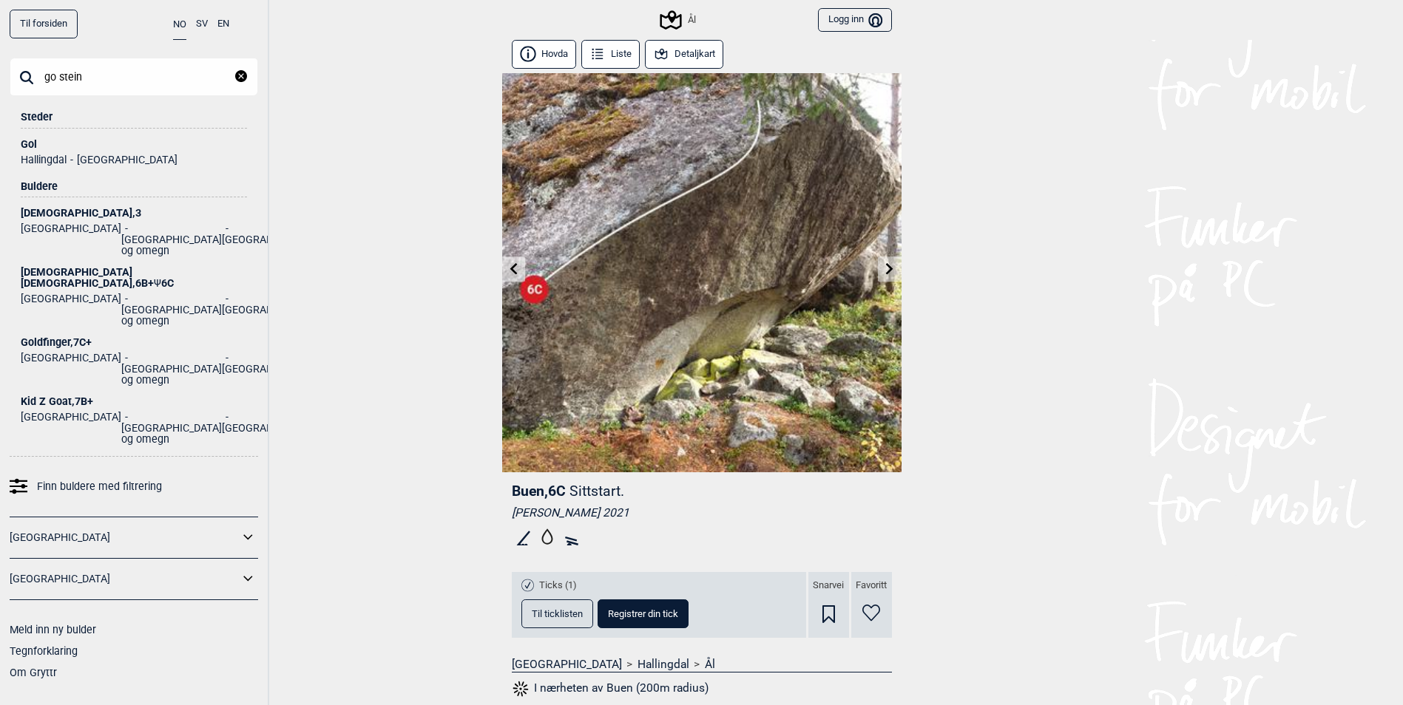
click at [685, 49] on button "Detaljkart" at bounding box center [684, 54] width 79 height 29
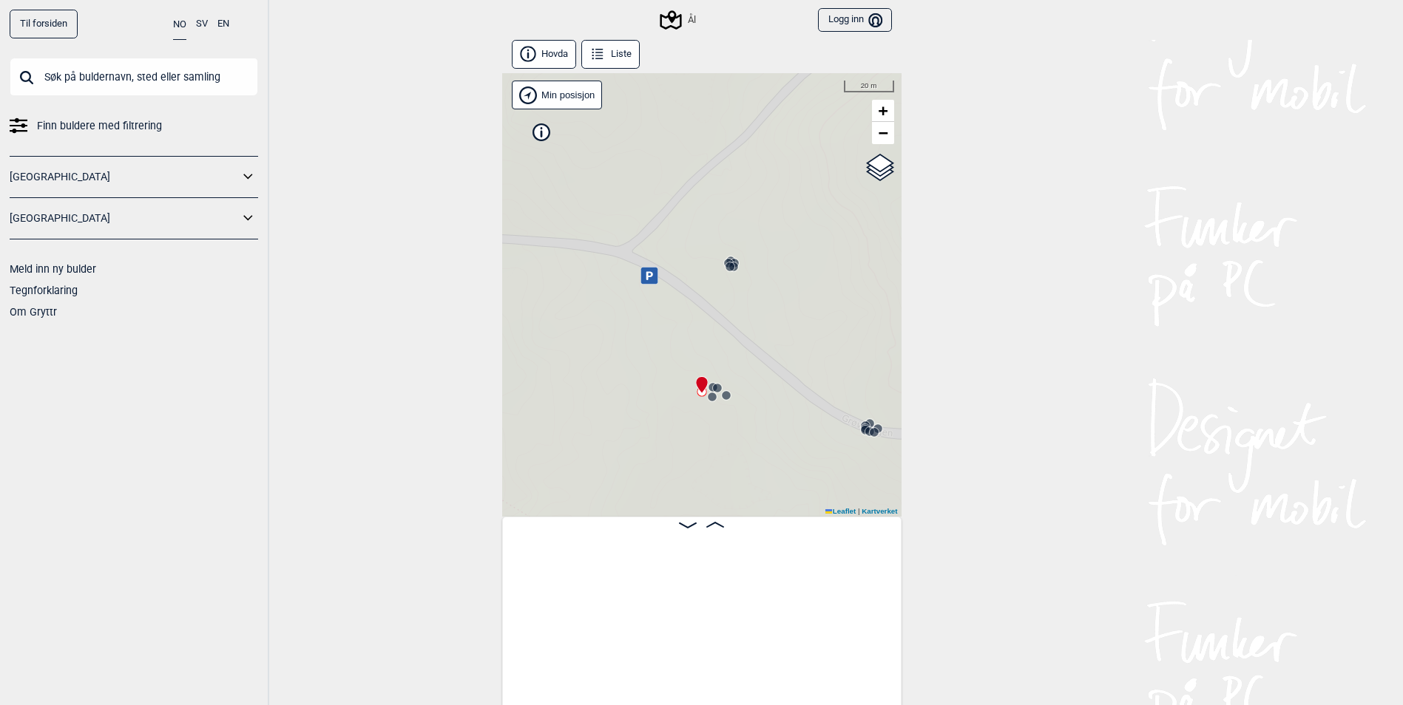
scroll to position [0, 14494]
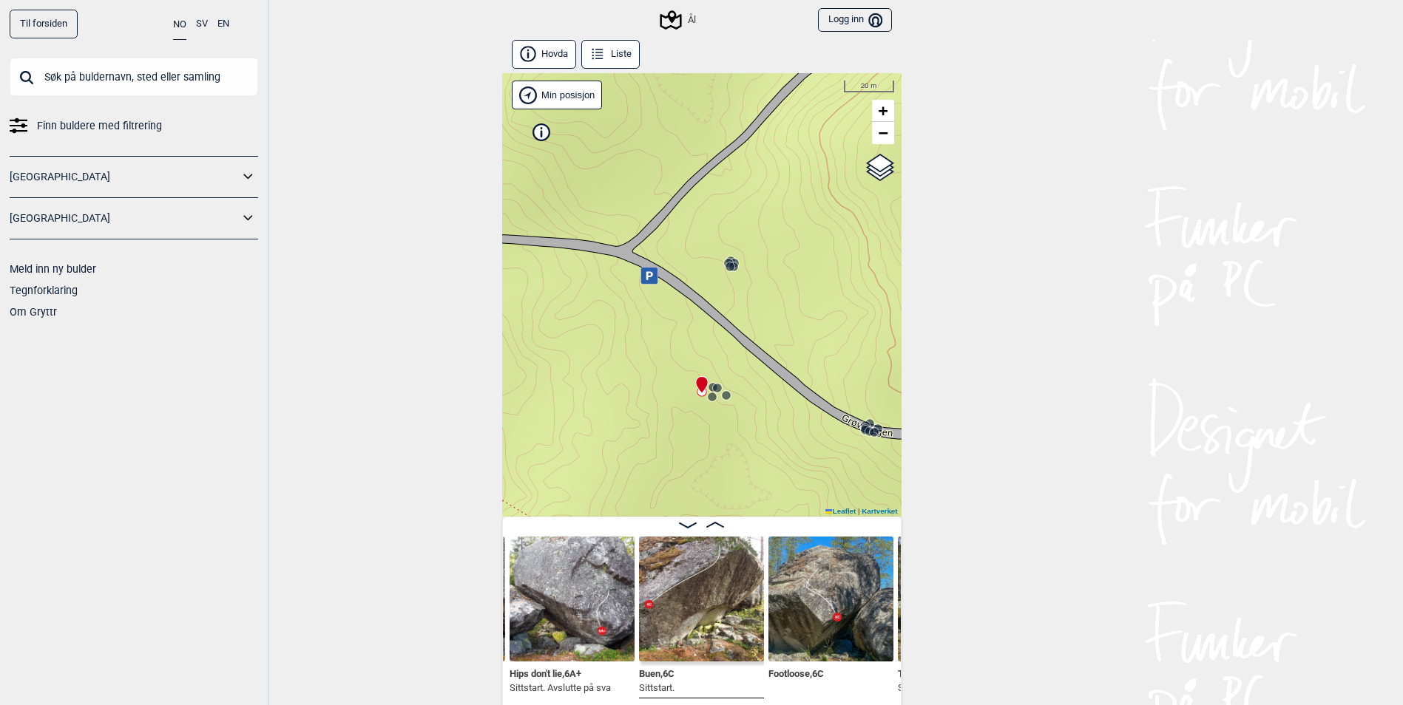
click at [628, 62] on button "Liste" at bounding box center [610, 54] width 59 height 29
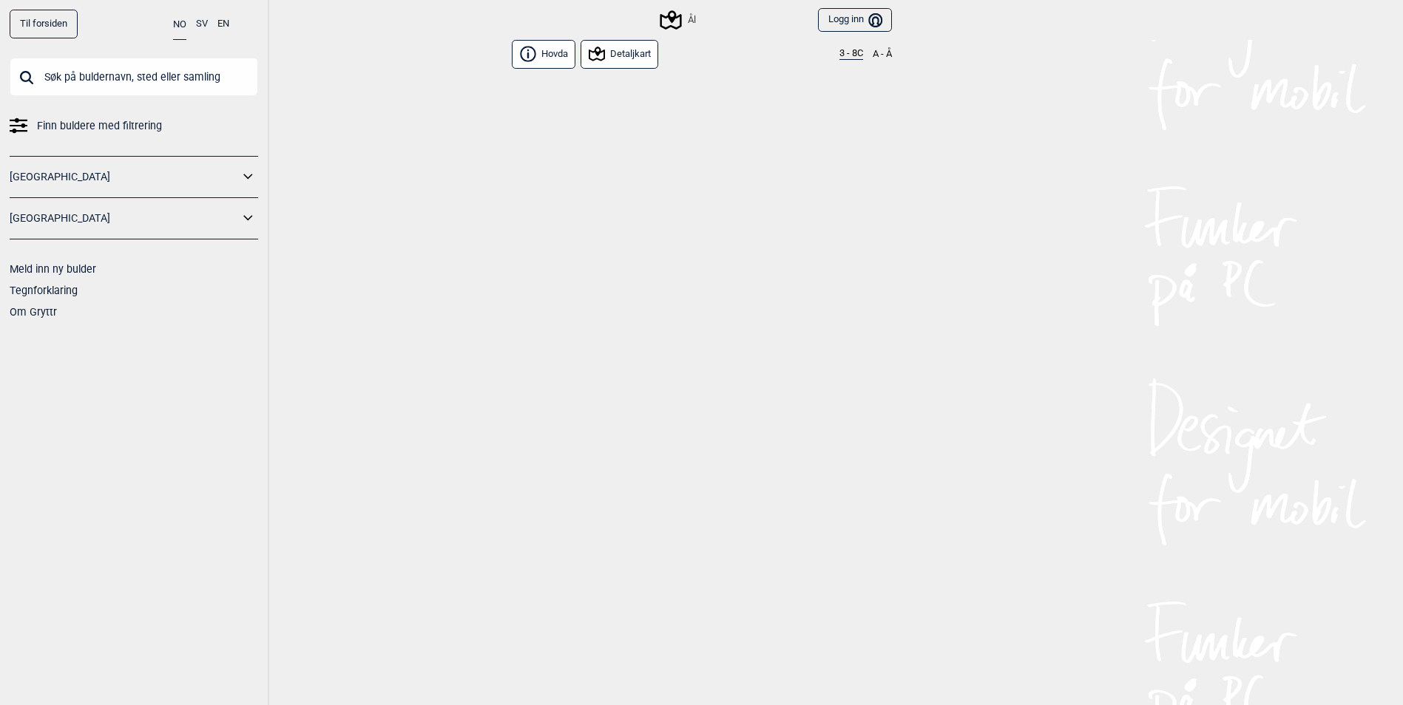
scroll to position [13927, 0]
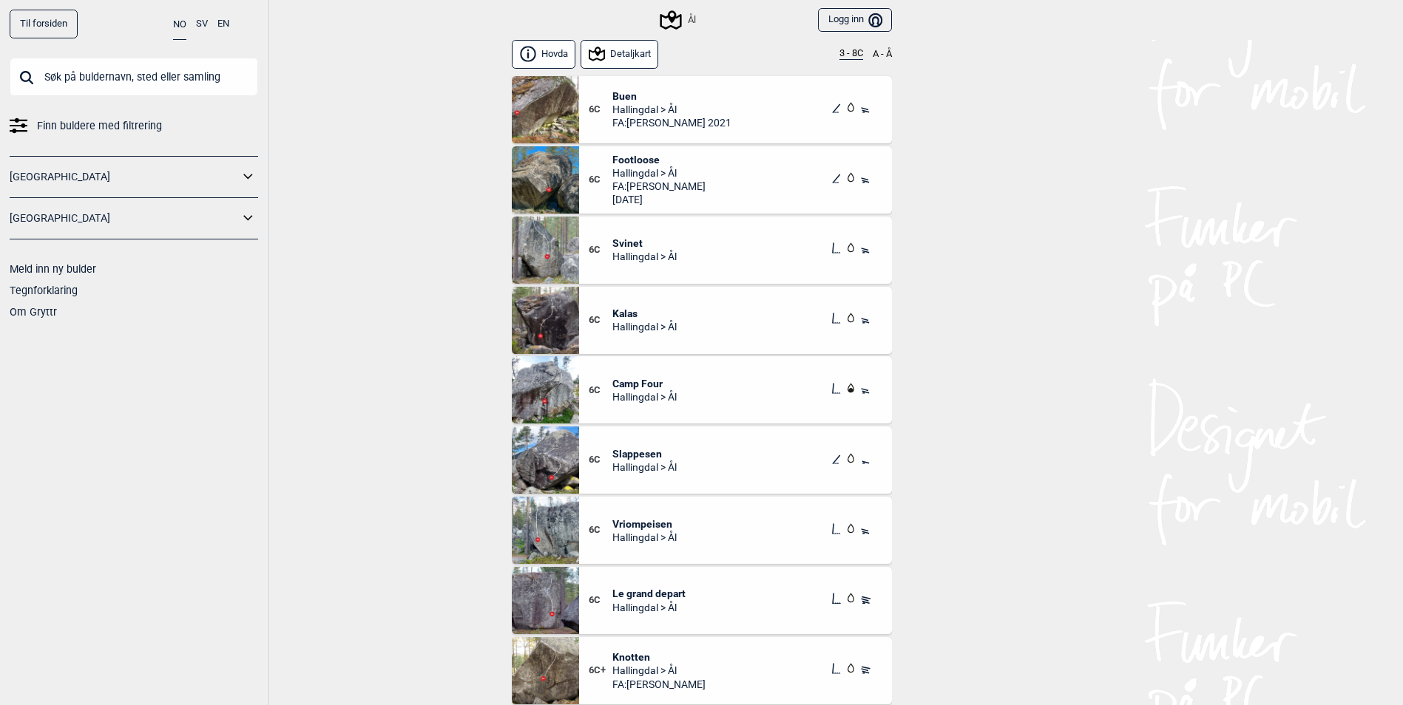
click at [849, 49] on button "3 - 8C" at bounding box center [851, 54] width 24 height 12
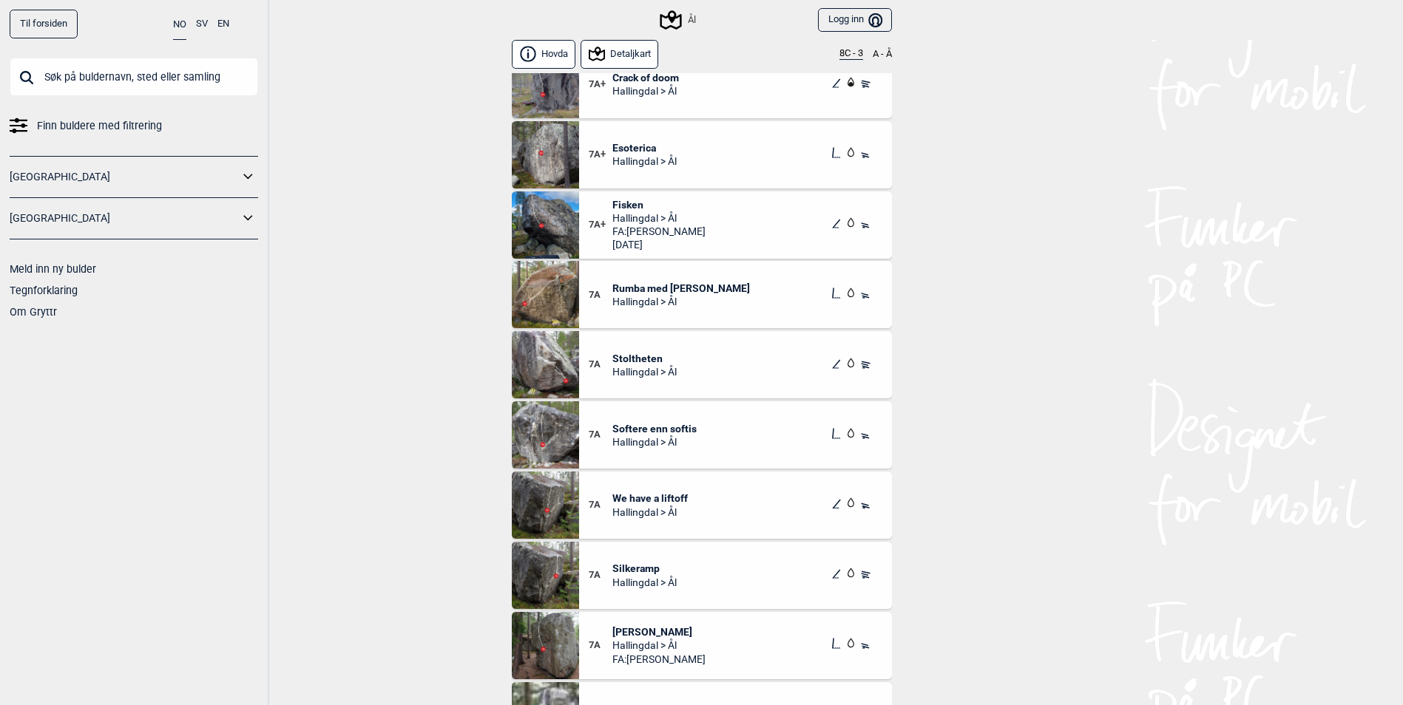
scroll to position [1479, 0]
